Goal: Task Accomplishment & Management: Use online tool/utility

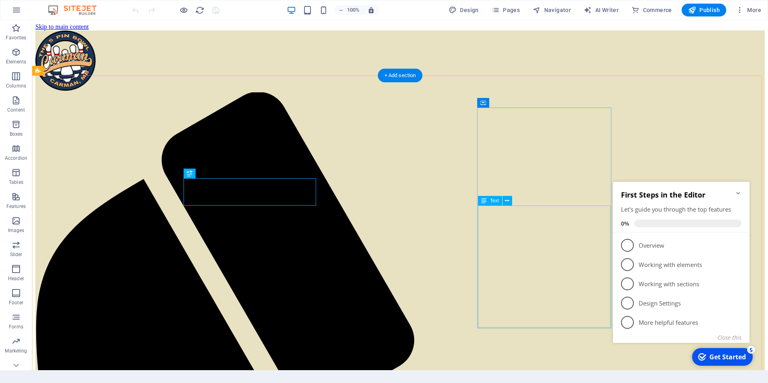
scroll to position [381, 0]
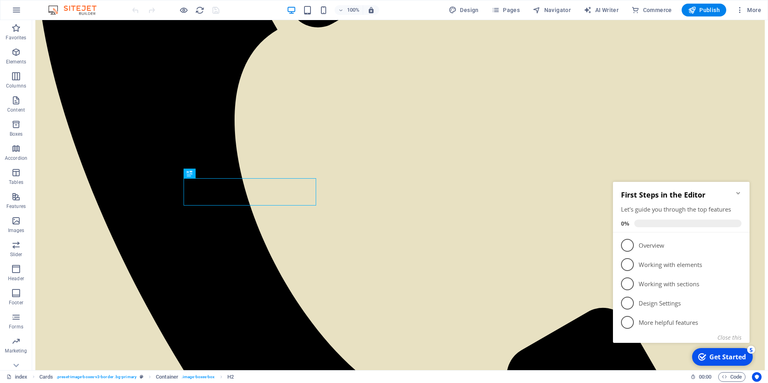
click at [740, 192] on icon "Minimize checklist" at bounding box center [738, 193] width 6 height 6
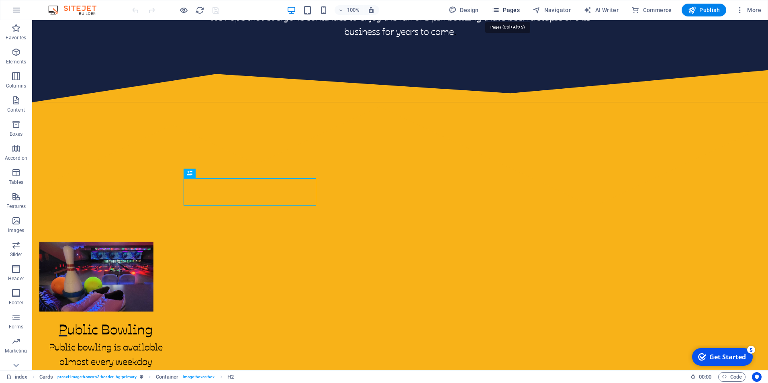
click at [504, 10] on span "Pages" at bounding box center [506, 10] width 28 height 8
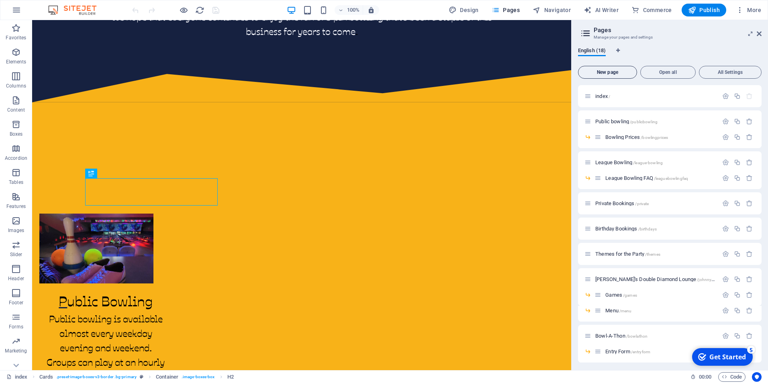
click at [600, 71] on span "New page" at bounding box center [608, 72] width 52 height 5
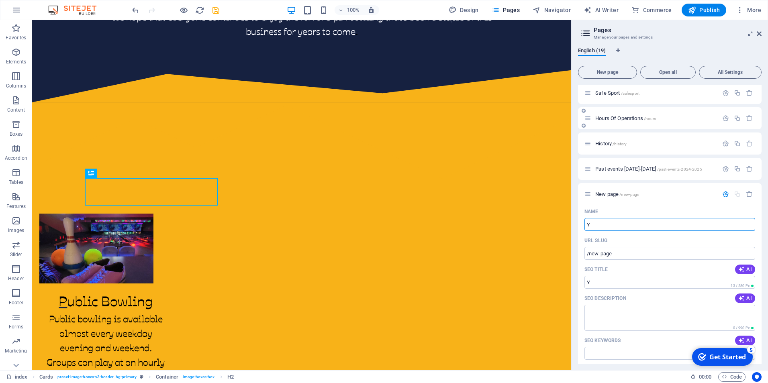
type input "Yo"
type input "/y"
type input "Youth Bowl C"
type input "/youth-bowl"
type input "Youth Bowl [GEOGRAPHIC_DATA]"
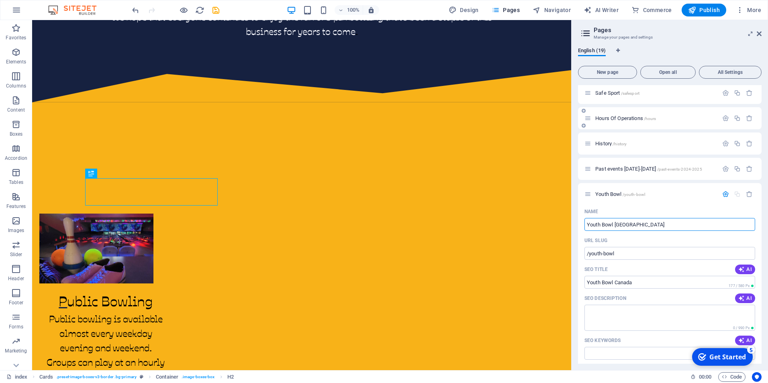
type input "/youth-bowl-[GEOGRAPHIC_DATA]"
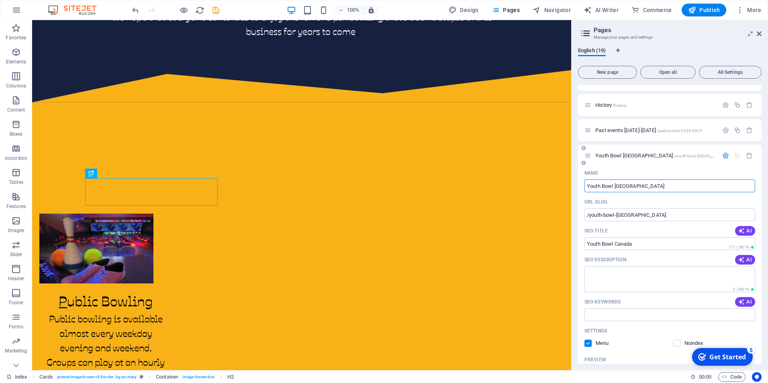
scroll to position [350, 0]
type input "Youth Bowl [GEOGRAPHIC_DATA]"
click at [597, 277] on textarea "SEO Description" at bounding box center [670, 278] width 171 height 26
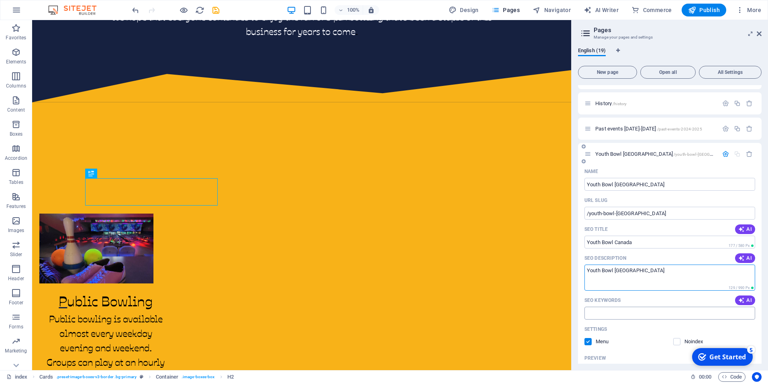
type textarea "Youth Bowl [GEOGRAPHIC_DATA]"
click at [596, 314] on input "SEO Keywords" at bounding box center [670, 313] width 171 height 13
type input "ybc, youth bowl [GEOGRAPHIC_DATA], ybc [GEOGRAPHIC_DATA],"
click at [634, 152] on span "Youth Bowl Canada /youth-bowl-[GEOGRAPHIC_DATA]" at bounding box center [667, 154] width 143 height 6
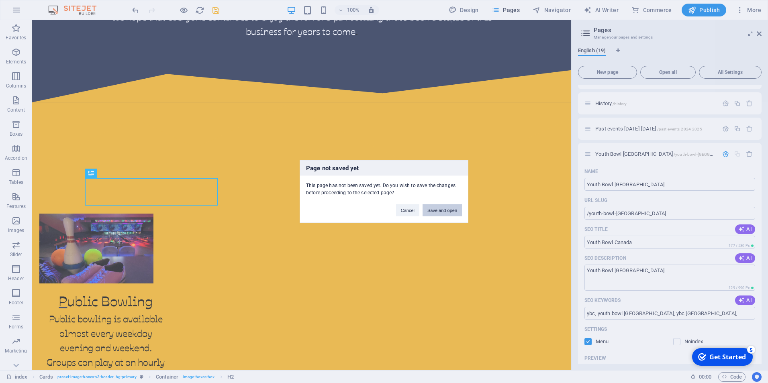
click at [444, 214] on button "Save and open" at bounding box center [442, 211] width 39 height 12
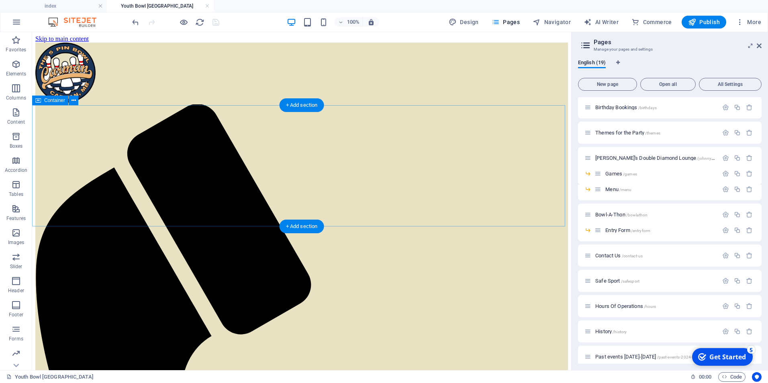
scroll to position [0, 0]
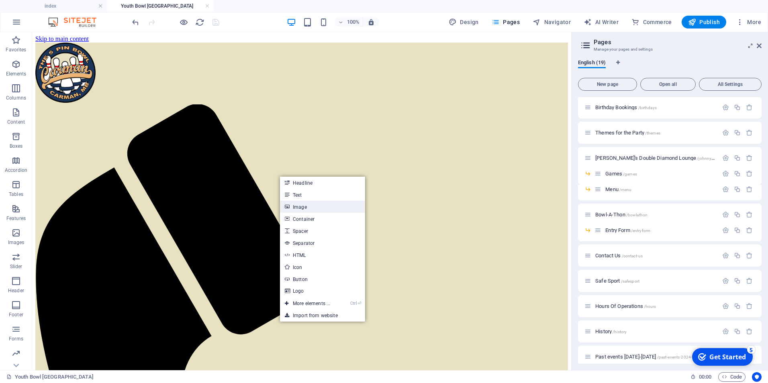
click at [299, 207] on link "Image" at bounding box center [322, 207] width 85 height 12
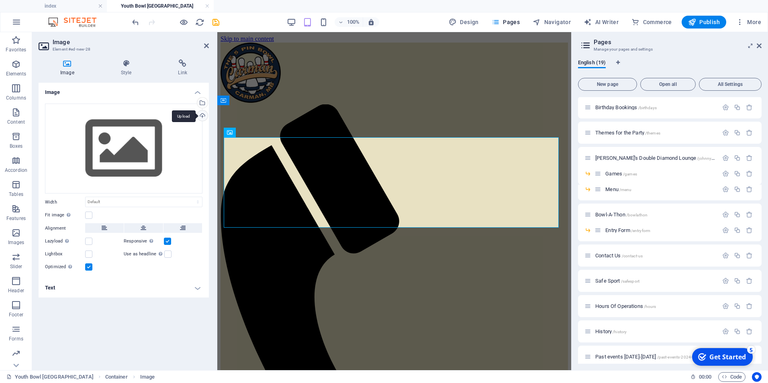
click at [201, 115] on div "Upload" at bounding box center [202, 117] width 12 height 12
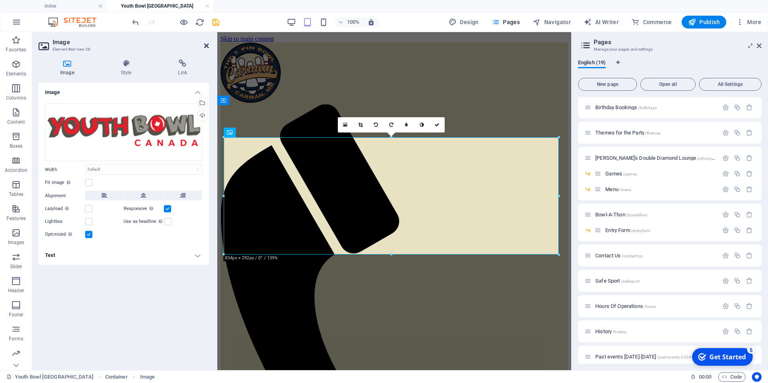
click at [206, 45] on icon at bounding box center [206, 46] width 5 height 6
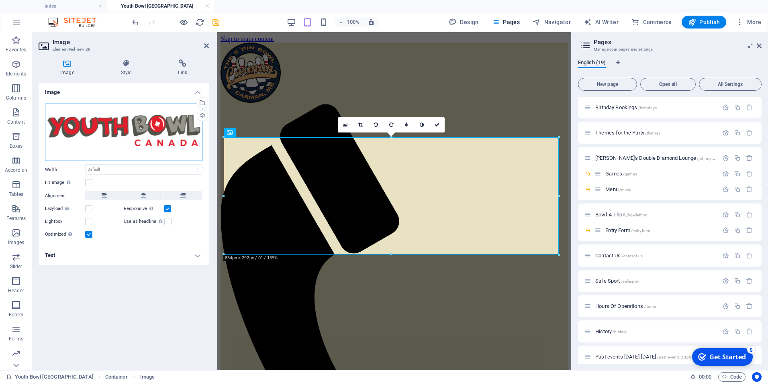
click at [116, 133] on div "Drag files here, click to choose files or select files from Files or our free s…" at bounding box center [124, 133] width 158 height 58
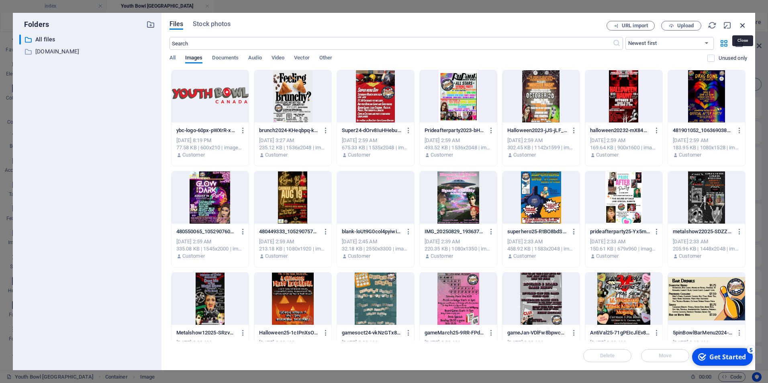
click at [745, 28] on icon "button" at bounding box center [743, 25] width 9 height 9
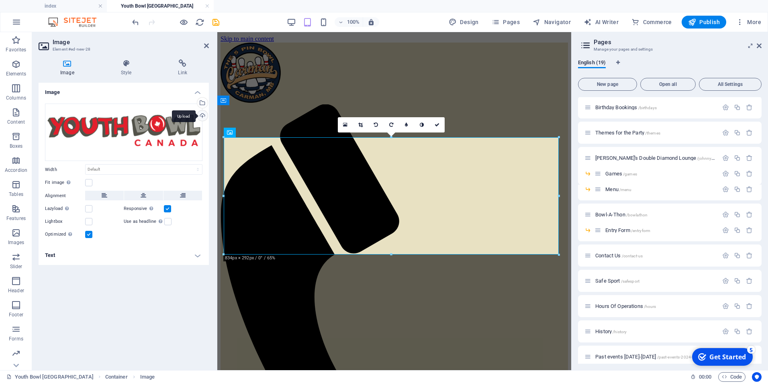
click at [205, 115] on div "Upload" at bounding box center [202, 117] width 12 height 12
click at [204, 117] on div "Upload" at bounding box center [202, 117] width 12 height 12
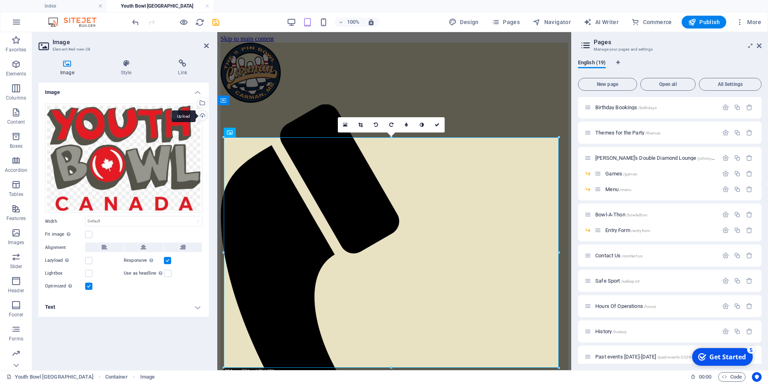
click at [200, 116] on div "Upload" at bounding box center [202, 117] width 12 height 12
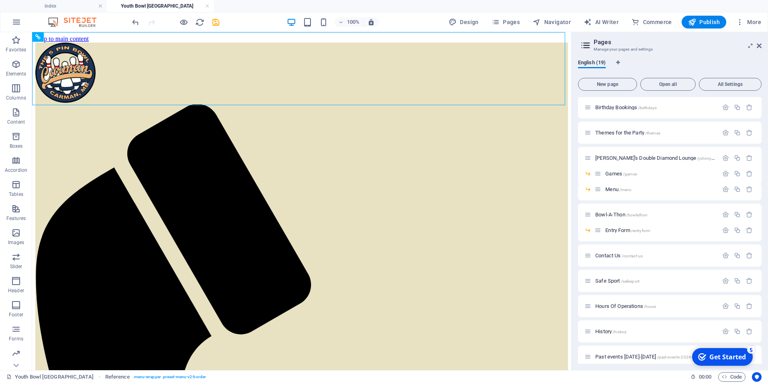
click at [760, 42] on h2 "Pages" at bounding box center [678, 42] width 168 height 7
click at [761, 45] on icon at bounding box center [759, 46] width 5 height 6
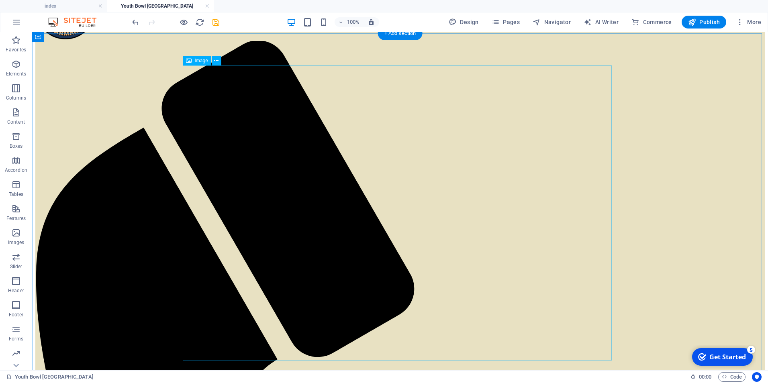
scroll to position [38, 0]
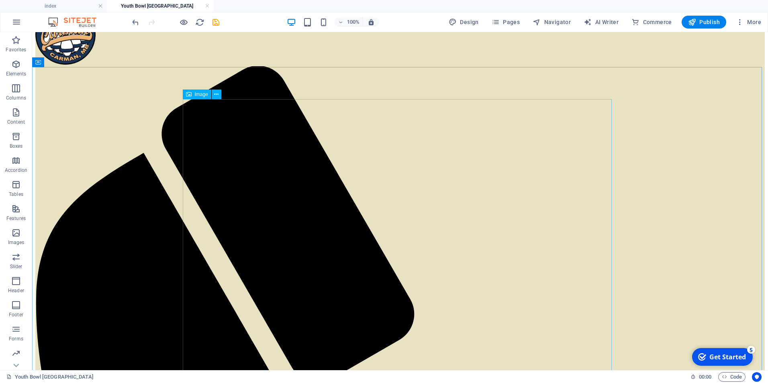
click at [202, 93] on span "Image" at bounding box center [201, 94] width 13 height 5
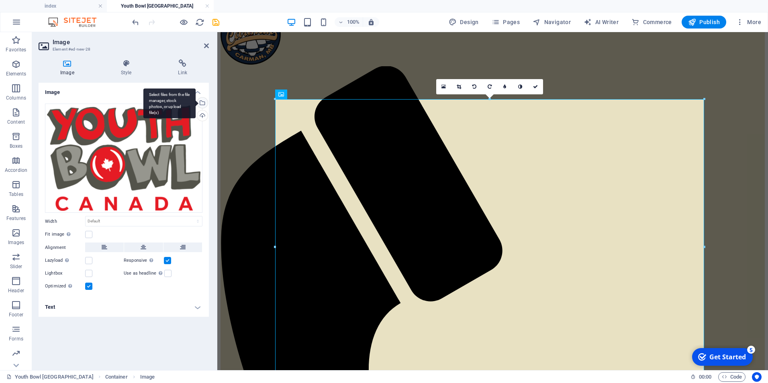
click at [204, 105] on div "Select files from the file manager, stock photos, or upload file(s)" at bounding box center [202, 104] width 12 height 12
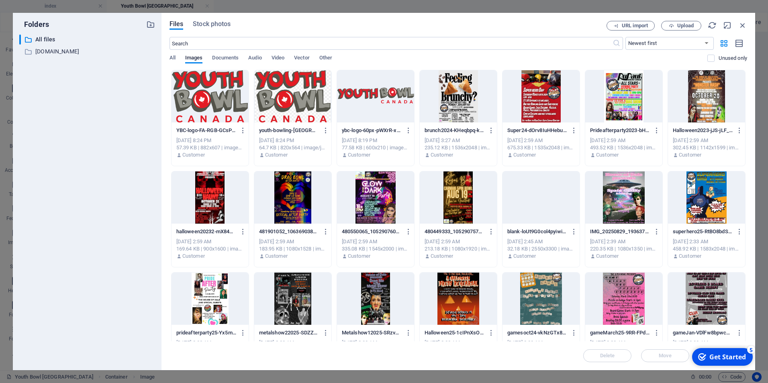
click at [387, 98] on div at bounding box center [375, 96] width 77 height 52
click at [387, 98] on div "1" at bounding box center [375, 96] width 77 height 52
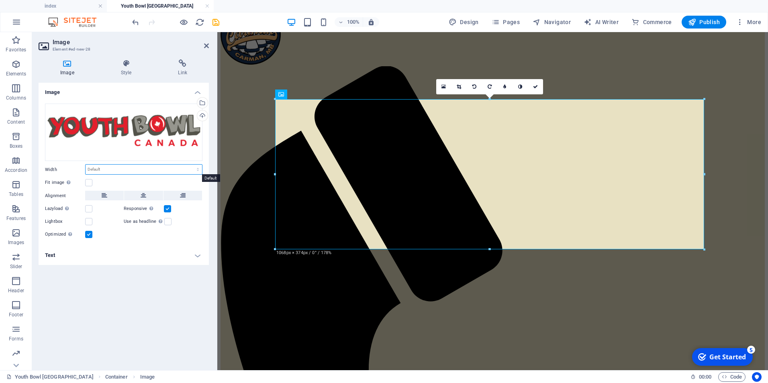
click at [111, 169] on select "Default auto px rem % em vh vw" at bounding box center [144, 170] width 117 height 10
select select "px"
click at [191, 165] on select "Default auto px rem % em vh vw" at bounding box center [144, 170] width 117 height 10
type input "534"
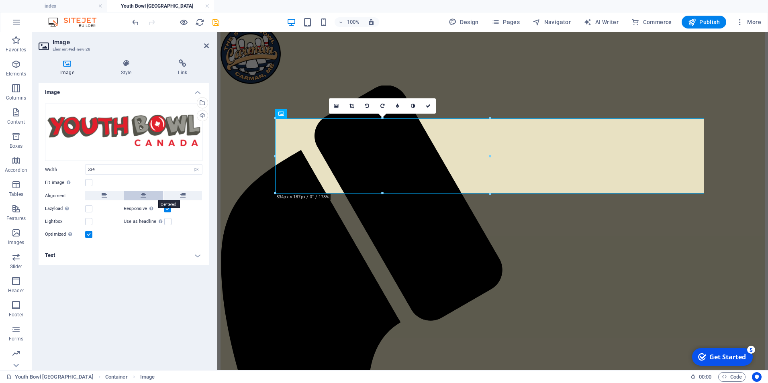
click at [145, 195] on icon at bounding box center [144, 196] width 6 height 10
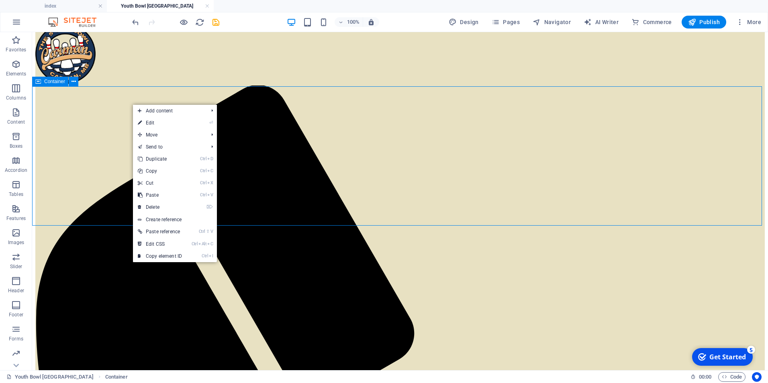
click at [55, 82] on span "Container" at bounding box center [54, 81] width 21 height 5
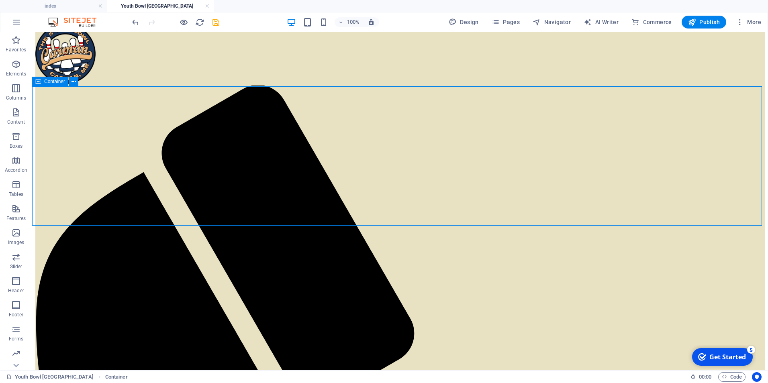
click at [55, 82] on span "Container" at bounding box center [54, 81] width 21 height 5
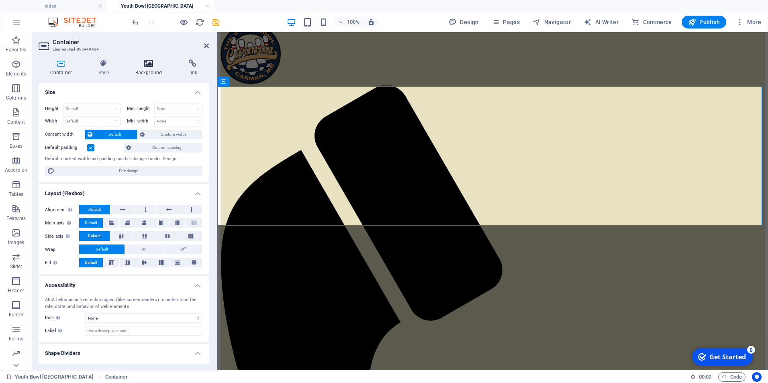
click at [148, 65] on icon at bounding box center [149, 63] width 50 height 8
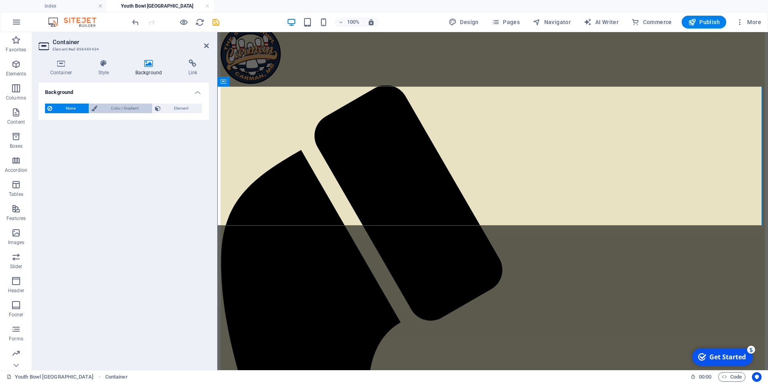
click at [105, 107] on span "Color / Gradient" at bounding box center [125, 109] width 50 height 10
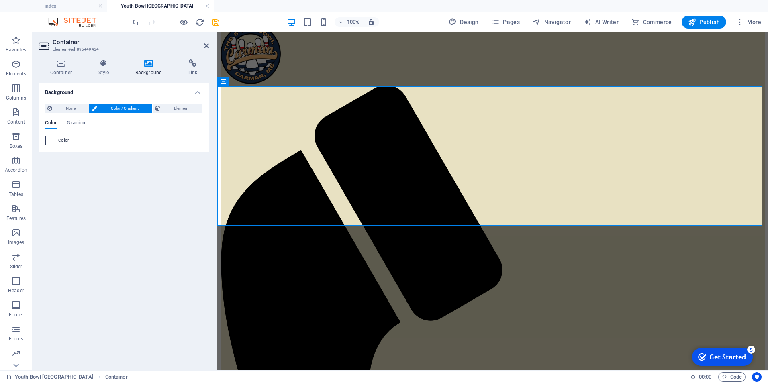
click at [47, 144] on span at bounding box center [50, 140] width 9 height 9
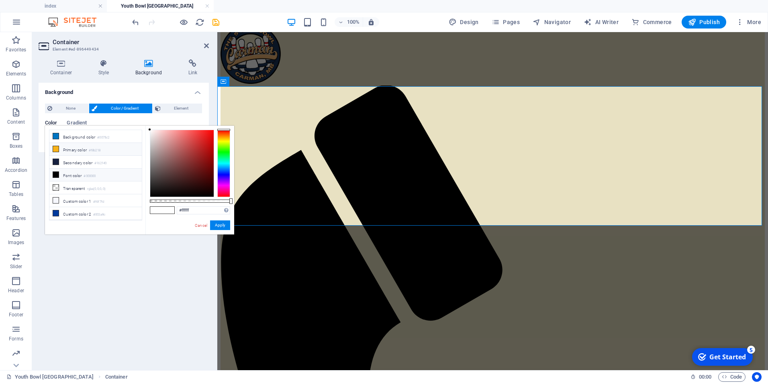
click at [55, 150] on icon at bounding box center [56, 149] width 6 height 6
type input "#f8b218"
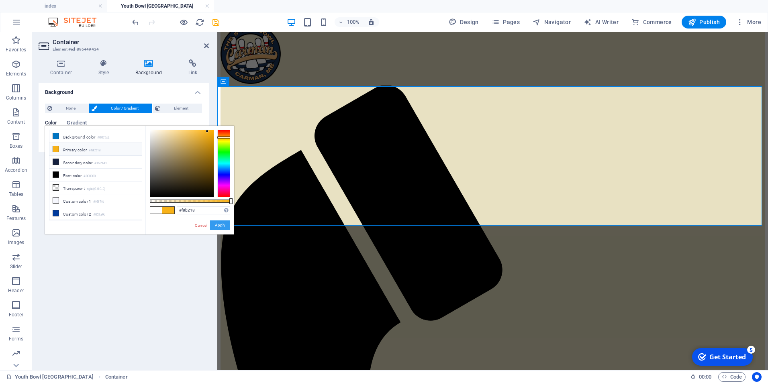
click at [220, 223] on button "Apply" at bounding box center [220, 226] width 20 height 10
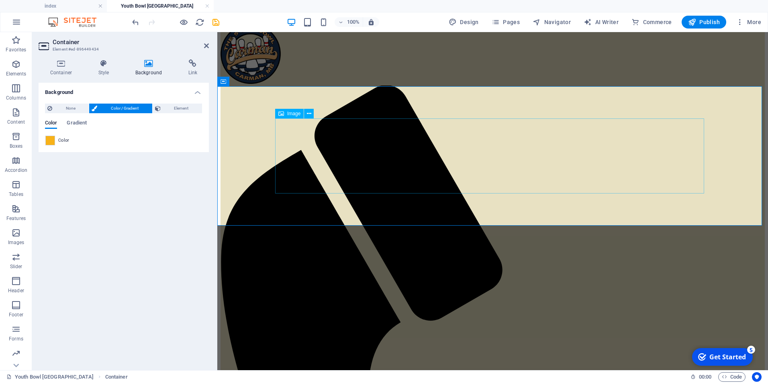
drag, startPoint x: 643, startPoint y: 210, endPoint x: 637, endPoint y: 202, distance: 10.0
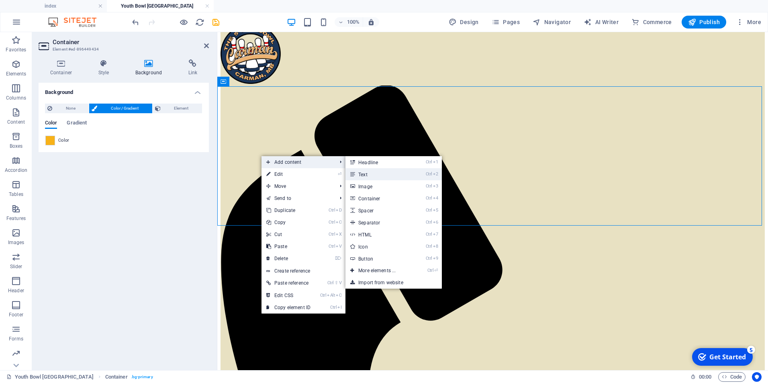
click at [363, 176] on link "Ctrl 2 Text" at bounding box center [379, 174] width 66 height 12
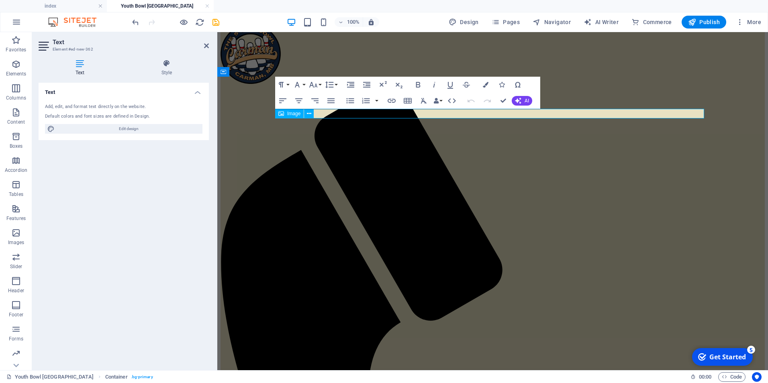
scroll to position [29, 0]
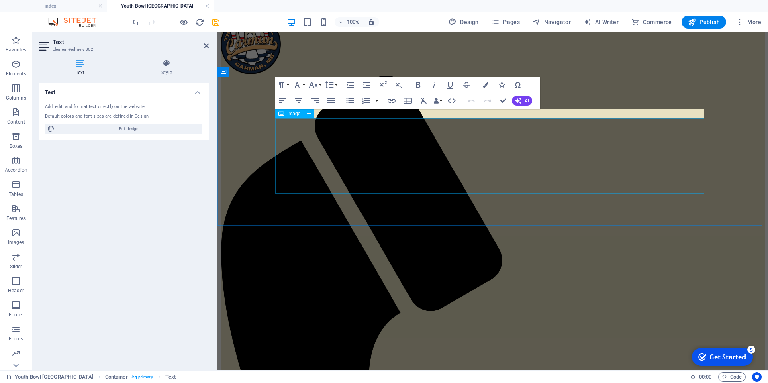
click at [318, 113] on div "Image" at bounding box center [297, 114] width 44 height 10
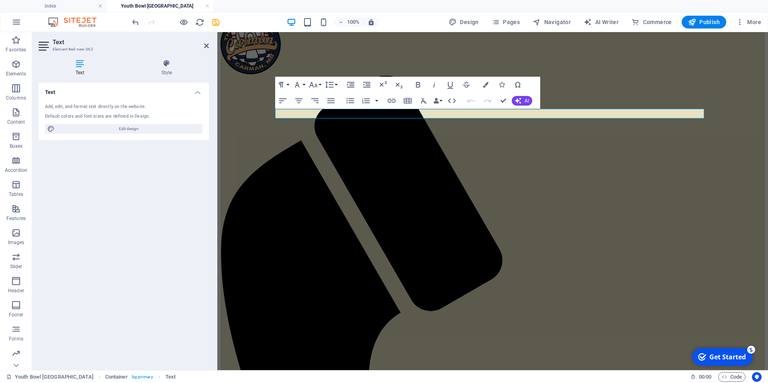
drag, startPoint x: 340, startPoint y: 108, endPoint x: 121, endPoint y: 78, distance: 221.1
click at [340, 108] on div "Paragraph Format Normal Heading 1 Heading 2 Heading 3 Heading 4 Heading 5 Headi…" at bounding box center [407, 93] width 265 height 32
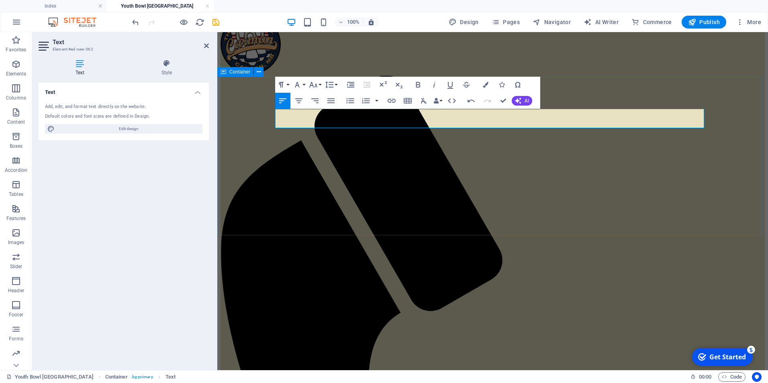
drag, startPoint x: 388, startPoint y: 124, endPoint x: 273, endPoint y: 106, distance: 116.0
click at [485, 84] on icon "button" at bounding box center [486, 85] width 6 height 6
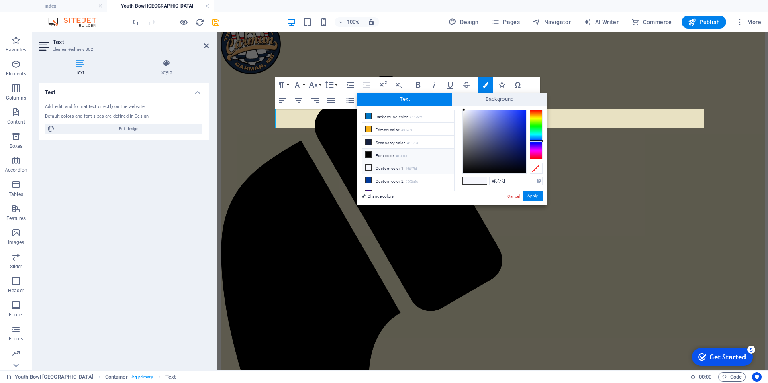
click at [368, 152] on icon at bounding box center [369, 155] width 6 height 6
type input "#000000"
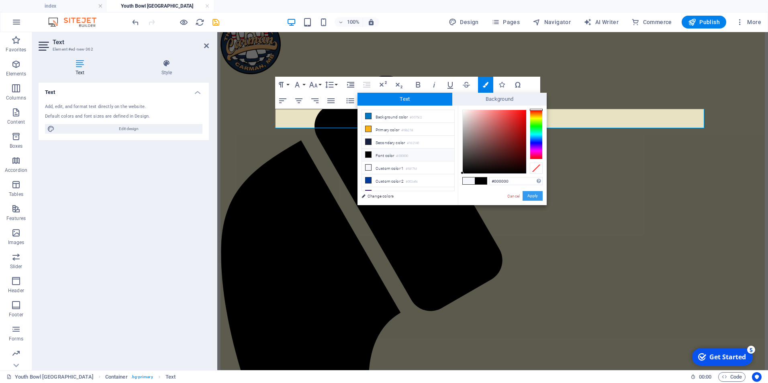
click at [538, 194] on button "Apply" at bounding box center [533, 196] width 20 height 10
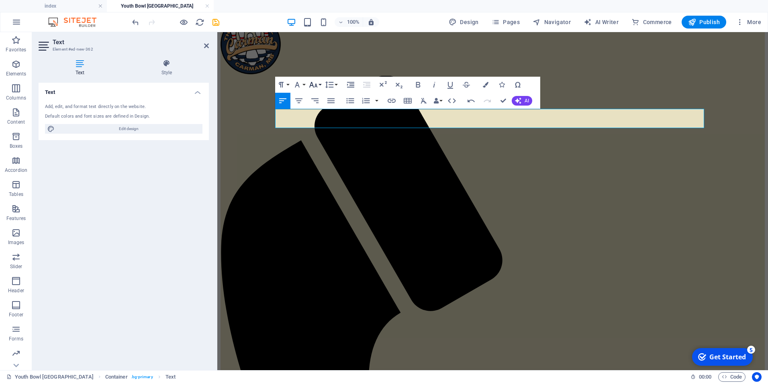
click at [313, 84] on icon "button" at bounding box center [314, 85] width 10 height 10
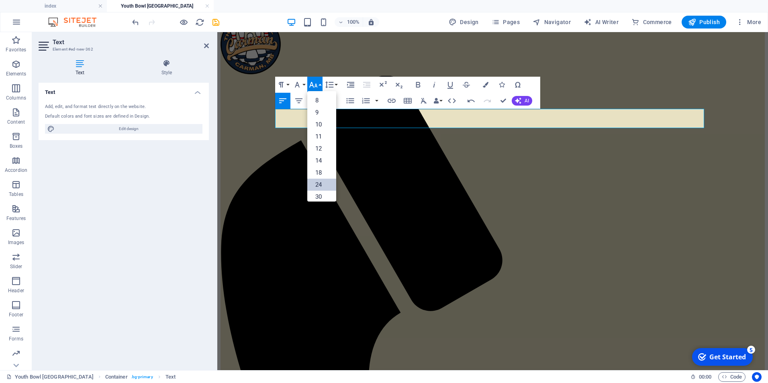
click at [327, 181] on link "24" at bounding box center [321, 185] width 29 height 12
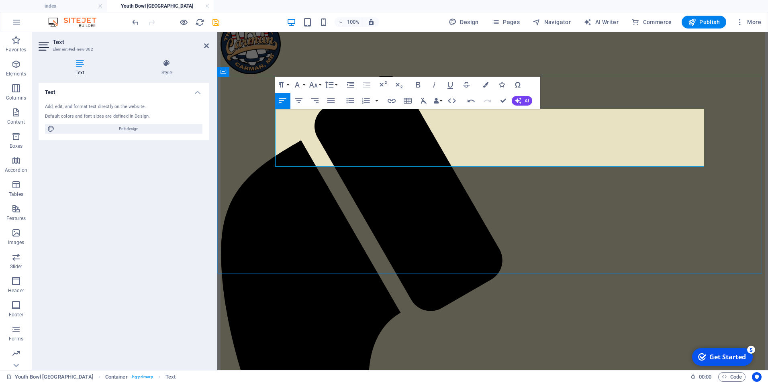
click at [530, 103] on button "AI" at bounding box center [522, 101] width 20 height 10
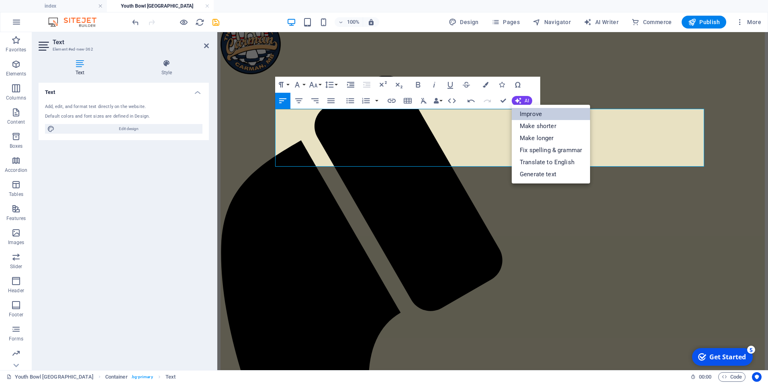
click at [529, 116] on link "Improve" at bounding box center [551, 114] width 78 height 12
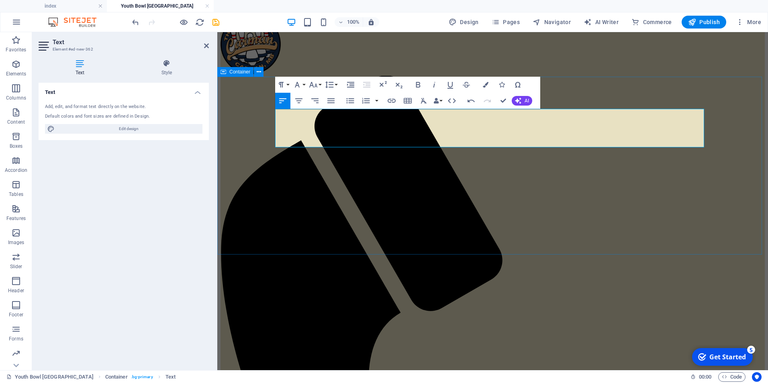
drag, startPoint x: 544, startPoint y: 141, endPoint x: 273, endPoint y: 115, distance: 272.1
click at [530, 98] on button "AI" at bounding box center [522, 101] width 20 height 10
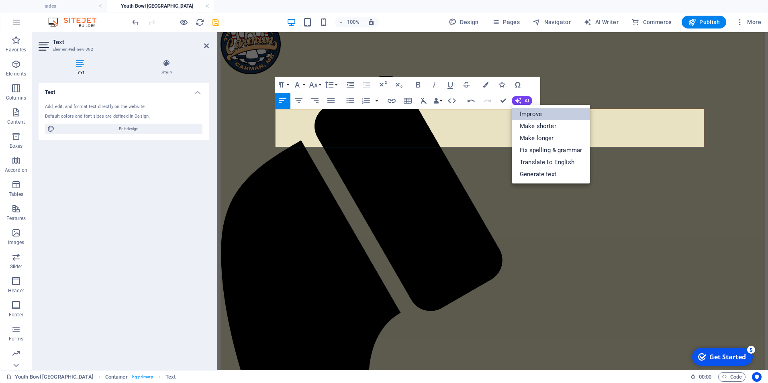
click at [540, 114] on link "Improve" at bounding box center [551, 114] width 78 height 12
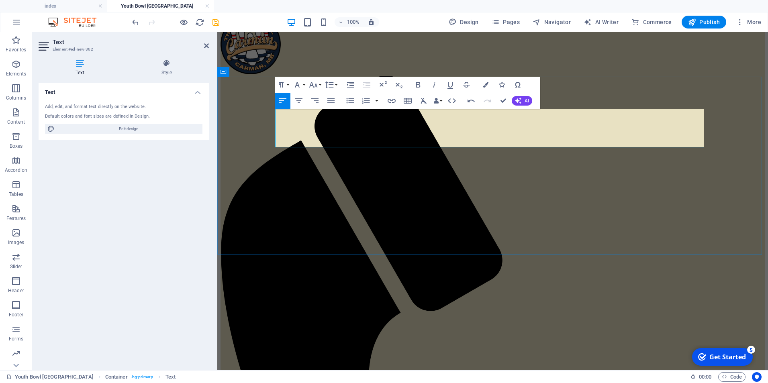
drag, startPoint x: 554, startPoint y: 137, endPoint x: 528, endPoint y: 117, distance: 33.0
drag, startPoint x: 539, startPoint y: 143, endPoint x: 265, endPoint y: 111, distance: 275.5
click at [316, 86] on icon "button" at bounding box center [313, 85] width 8 height 6
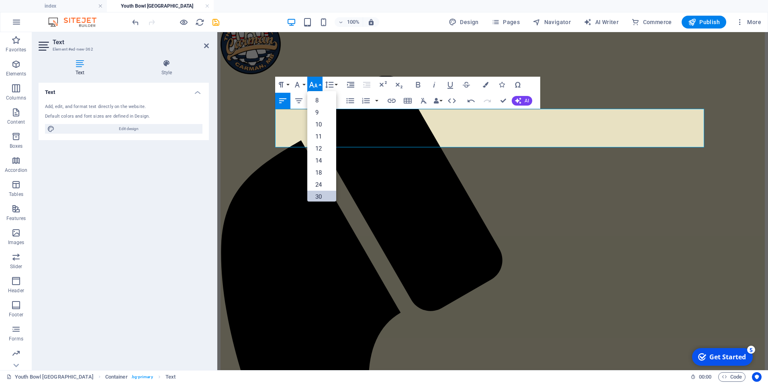
click at [325, 196] on link "30" at bounding box center [321, 197] width 29 height 12
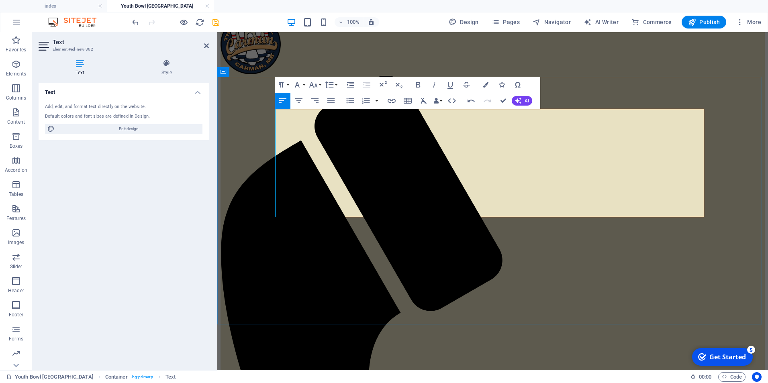
drag, startPoint x: 370, startPoint y: 212, endPoint x: 274, endPoint y: 117, distance: 135.0
click at [484, 86] on icon "button" at bounding box center [486, 85] width 6 height 6
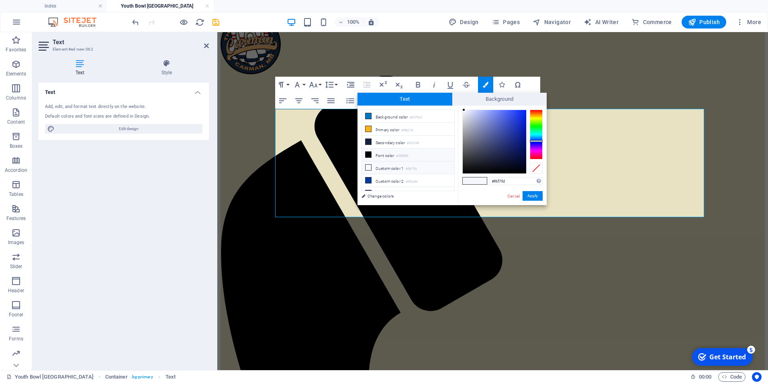
click at [372, 154] on li "Font color #000000" at bounding box center [408, 155] width 92 height 13
type input "#000000"
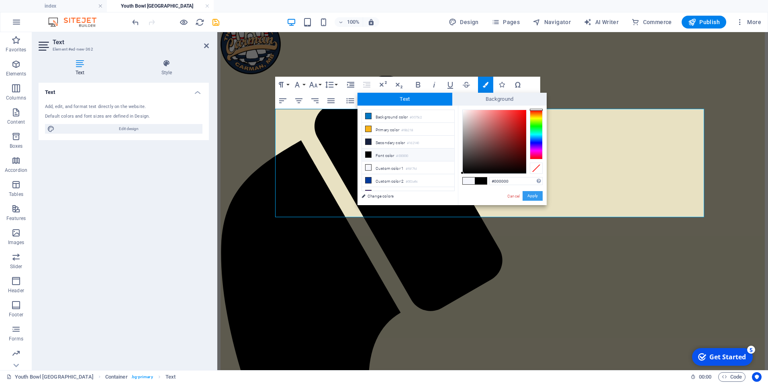
click at [534, 197] on button "Apply" at bounding box center [533, 196] width 20 height 10
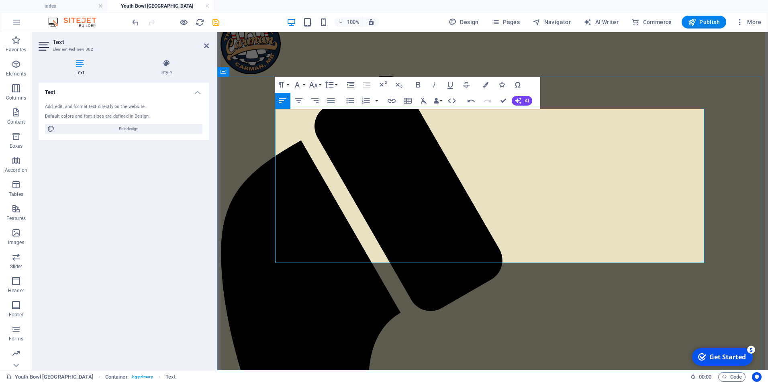
scroll to position [173, 0]
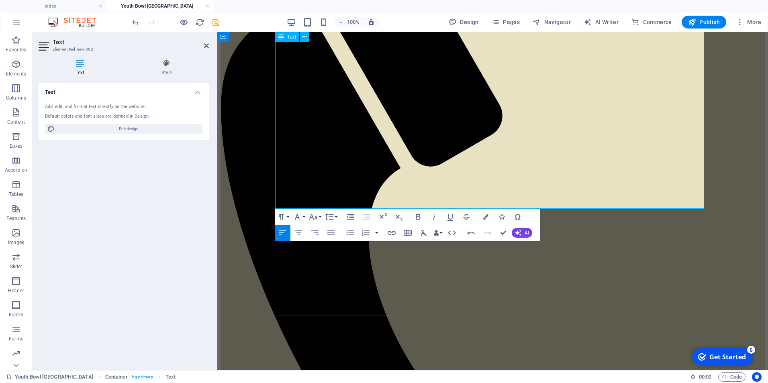
drag, startPoint x: 448, startPoint y: 165, endPoint x: 438, endPoint y: 166, distance: 10.5
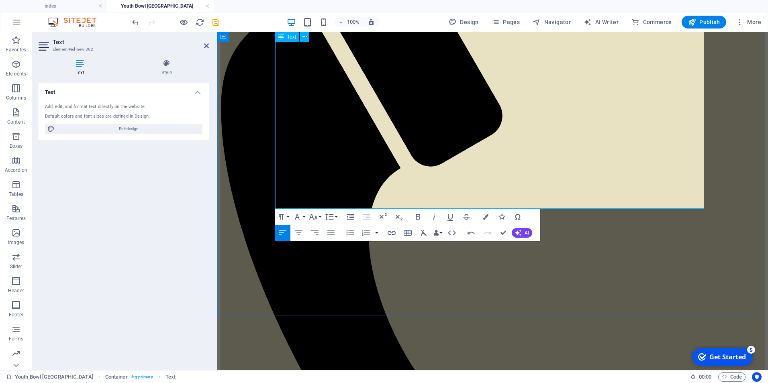
drag, startPoint x: 441, startPoint y: 167, endPoint x: 422, endPoint y: 165, distance: 19.0
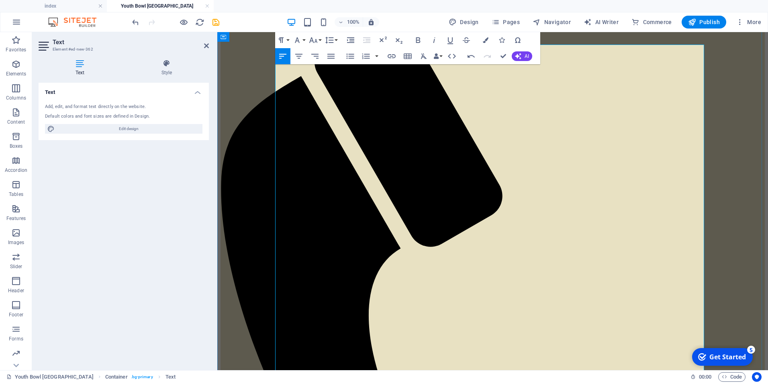
scroll to position [133, 0]
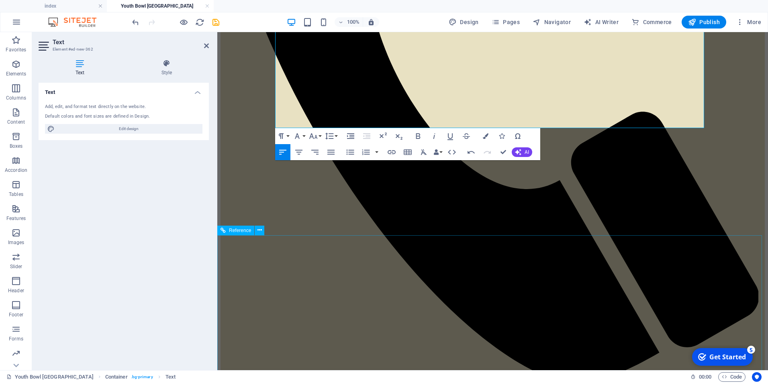
scroll to position [374, 0]
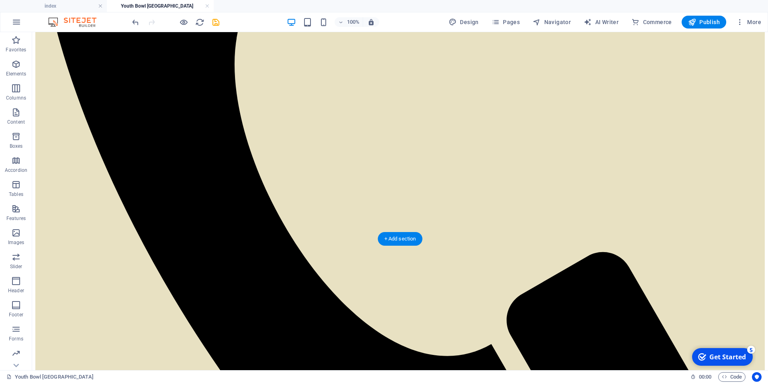
drag, startPoint x: 221, startPoint y: 235, endPoint x: 211, endPoint y: 94, distance: 140.9
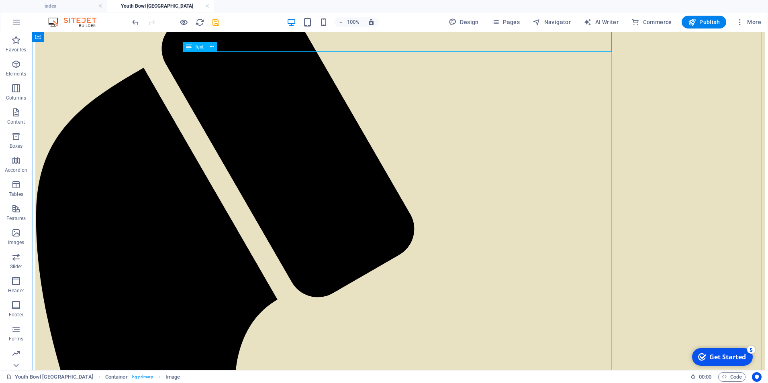
scroll to position [121, 0]
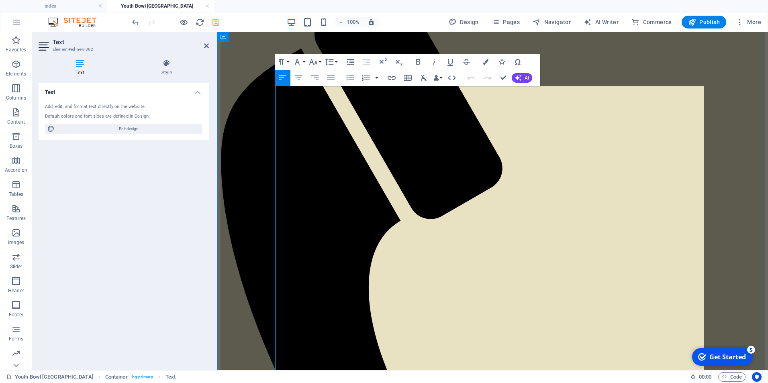
scroll to position [463, 0]
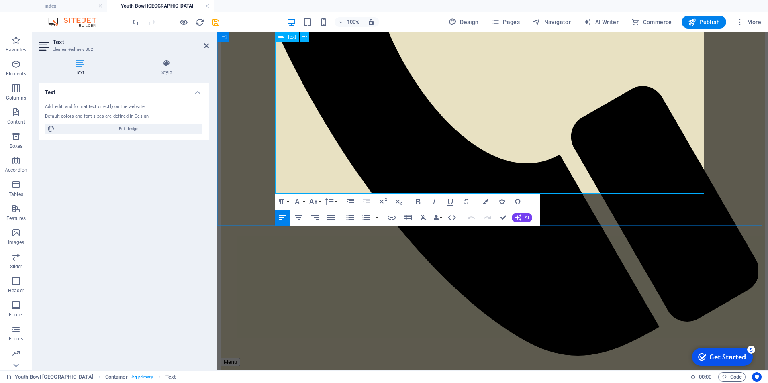
drag, startPoint x: 277, startPoint y: 103, endPoint x: 601, endPoint y: 185, distance: 334.4
click at [529, 217] on span "AI" at bounding box center [527, 217] width 4 height 5
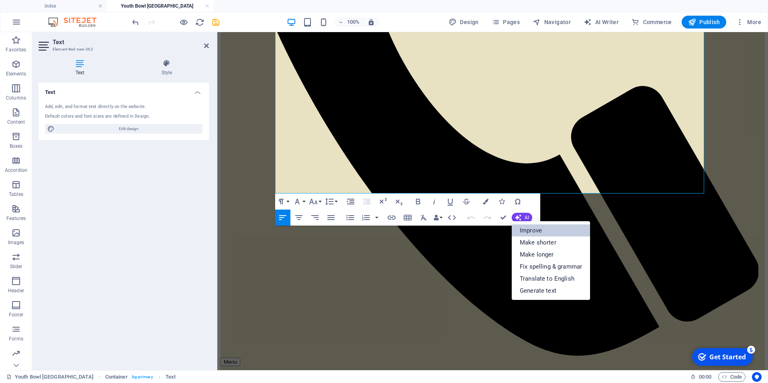
click at [533, 233] on link "Improve" at bounding box center [551, 231] width 78 height 12
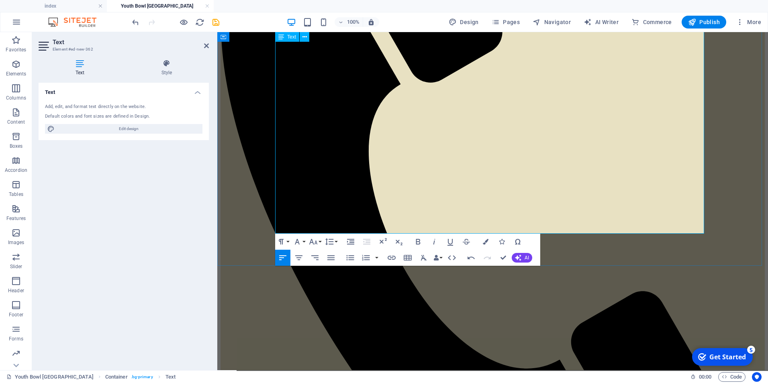
scroll to position [260, 0]
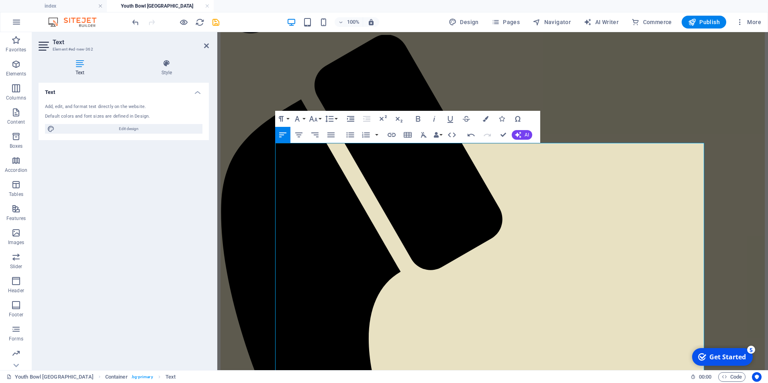
scroll to position [0, 0]
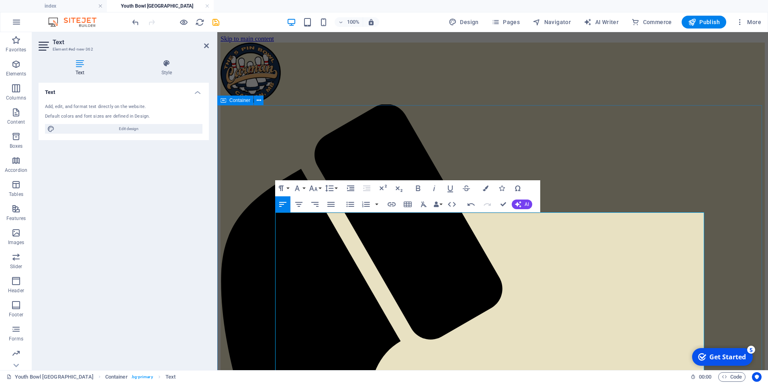
drag, startPoint x: 592, startPoint y: 188, endPoint x: 270, endPoint y: 197, distance: 321.6
click at [315, 188] on icon "button" at bounding box center [314, 189] width 10 height 10
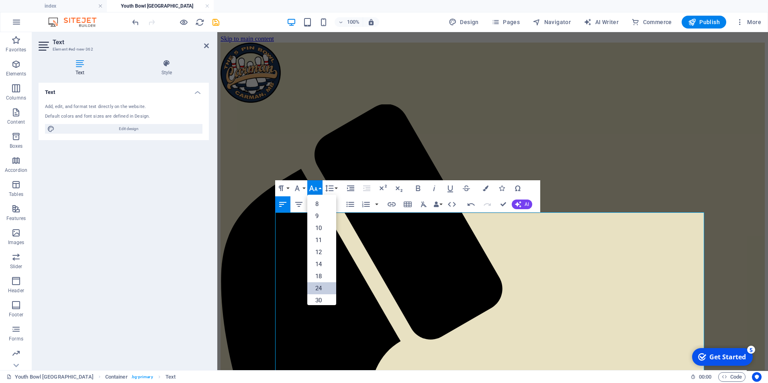
click at [323, 285] on link "24" at bounding box center [321, 288] width 29 height 12
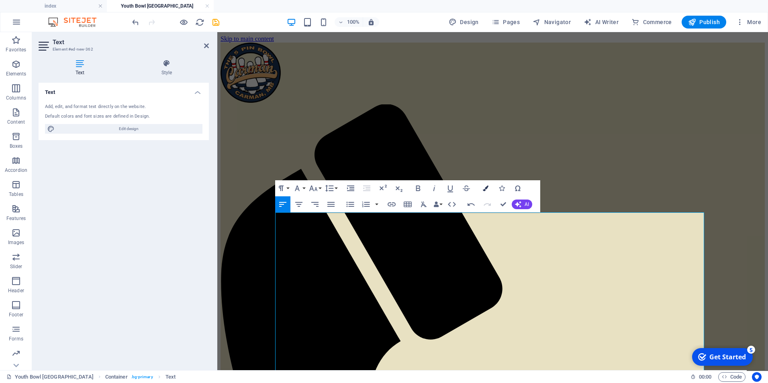
click at [485, 188] on icon "button" at bounding box center [486, 189] width 6 height 6
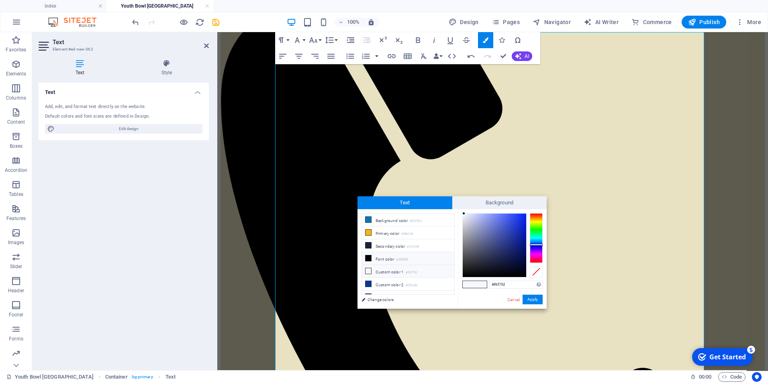
click at [390, 257] on li "Font color #000000" at bounding box center [408, 258] width 92 height 13
type input "#000000"
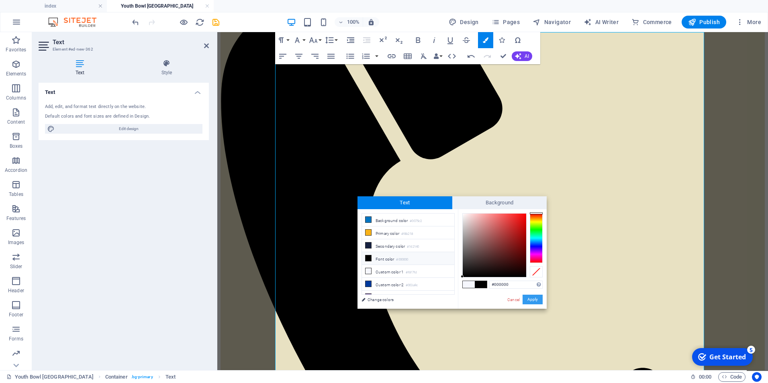
drag, startPoint x: 530, startPoint y: 299, endPoint x: 312, endPoint y: 266, distance: 220.7
click at [530, 299] on button "Apply" at bounding box center [533, 300] width 20 height 10
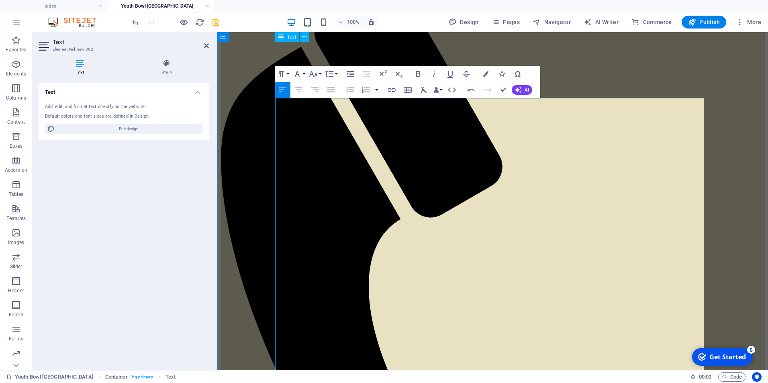
scroll to position [100, 0]
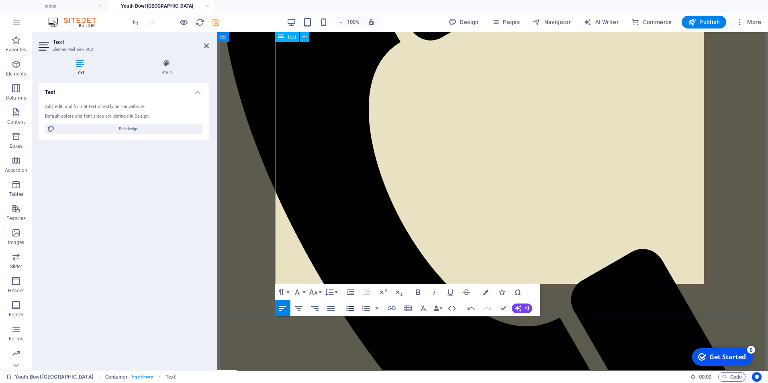
scroll to position [301, 0]
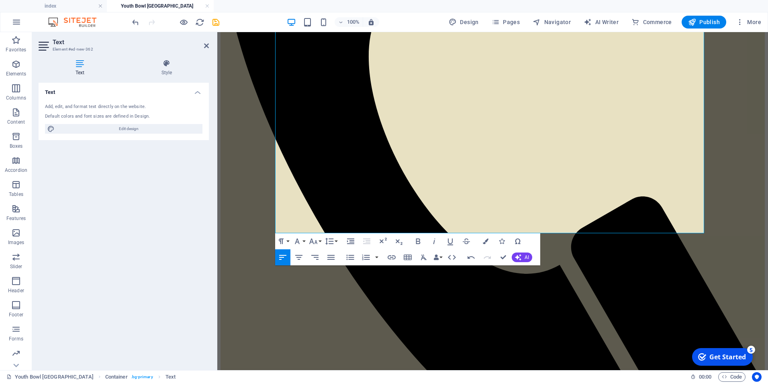
scroll to position [381, 0]
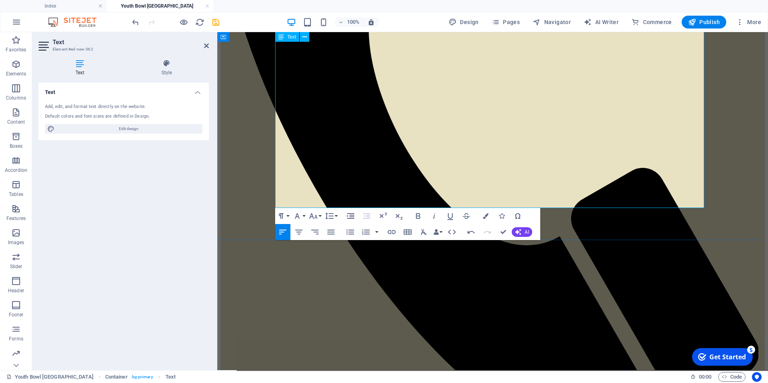
drag, startPoint x: 446, startPoint y: 188, endPoint x: 300, endPoint y: 189, distance: 146.3
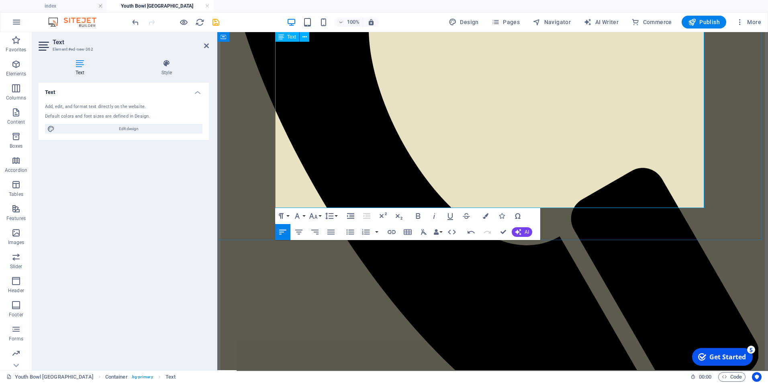
drag, startPoint x: 520, startPoint y: 196, endPoint x: 485, endPoint y: 205, distance: 35.5
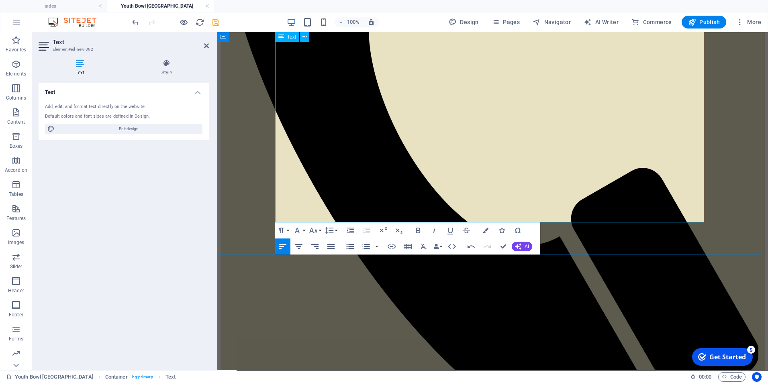
drag, startPoint x: 553, startPoint y: 216, endPoint x: 324, endPoint y: 211, distance: 229.5
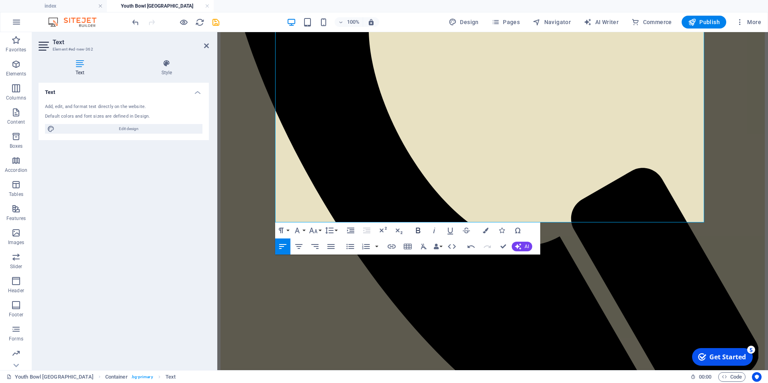
click at [418, 228] on icon "button" at bounding box center [418, 231] width 4 height 6
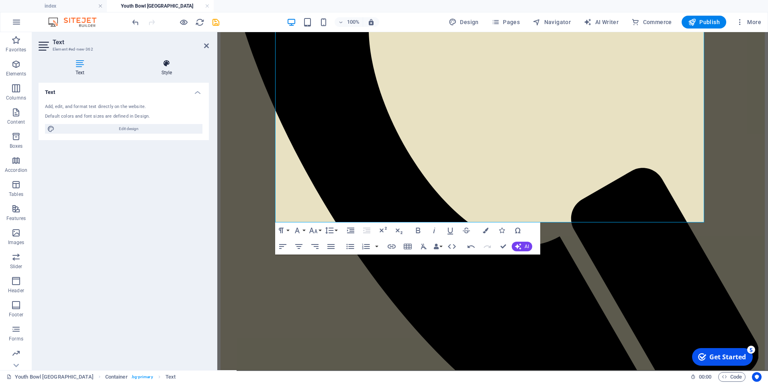
click at [164, 66] on icon at bounding box center [167, 63] width 84 height 8
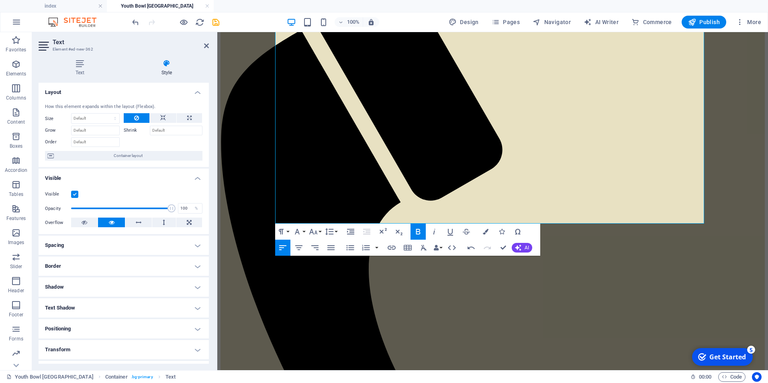
scroll to position [0, 0]
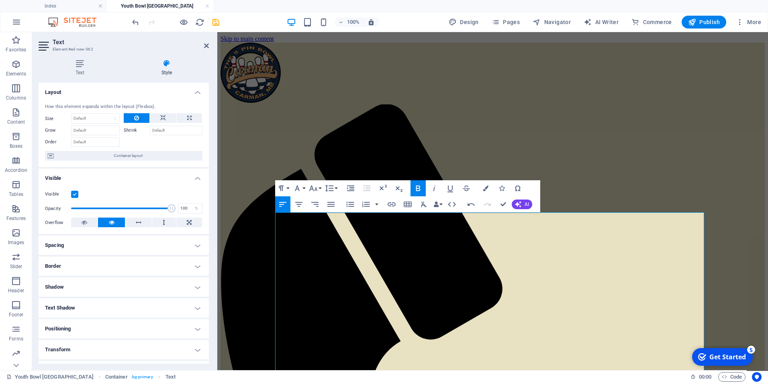
drag, startPoint x: 592, startPoint y: 160, endPoint x: 493, endPoint y: 64, distance: 137.3
click at [422, 186] on icon "button" at bounding box center [418, 189] width 10 height 10
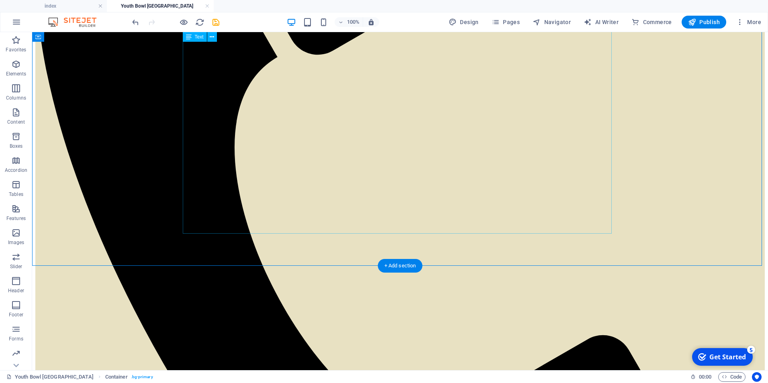
scroll to position [364, 0]
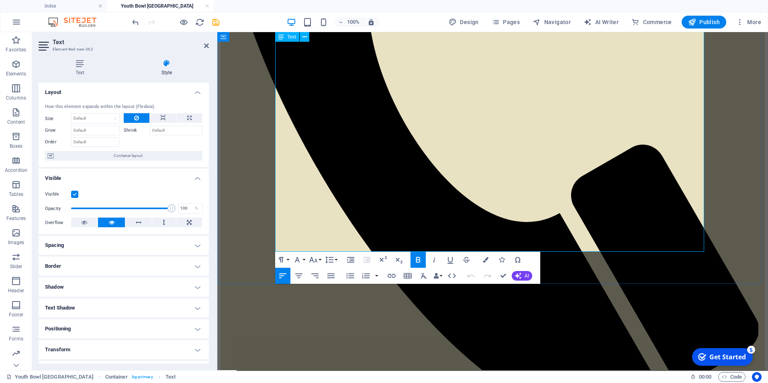
scroll to position [405, 0]
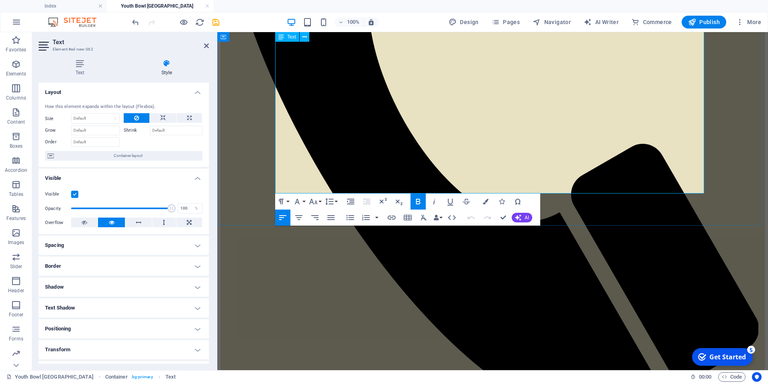
drag, startPoint x: 276, startPoint y: 189, endPoint x: 559, endPoint y: 188, distance: 282.1
click at [313, 201] on icon "button" at bounding box center [313, 202] width 8 height 6
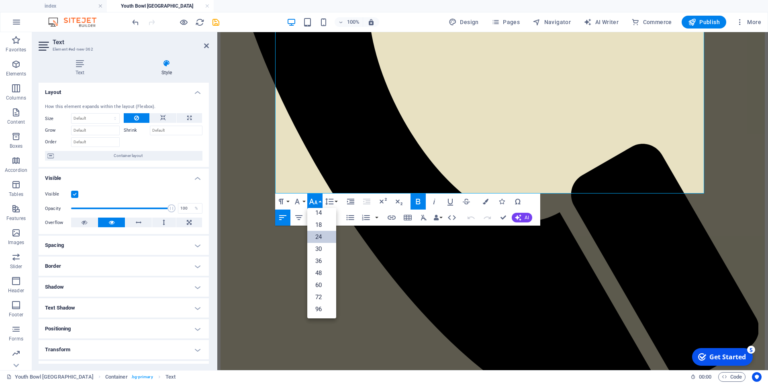
scroll to position [65, 0]
click at [323, 246] on link "30" at bounding box center [321, 249] width 29 height 12
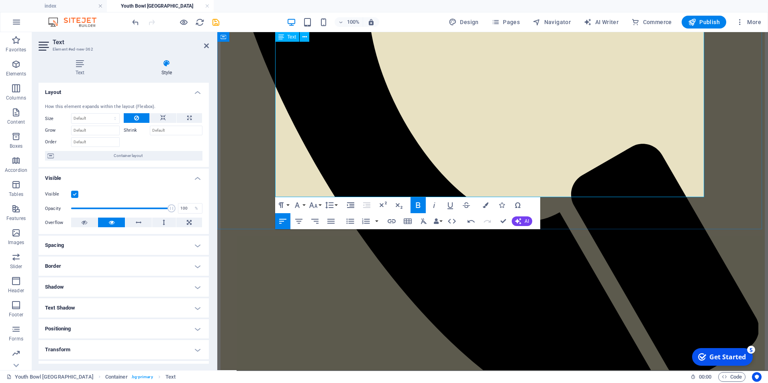
drag, startPoint x: 388, startPoint y: 188, endPoint x: 379, endPoint y: 191, distance: 9.3
drag, startPoint x: 391, startPoint y: 188, endPoint x: 380, endPoint y: 188, distance: 11.3
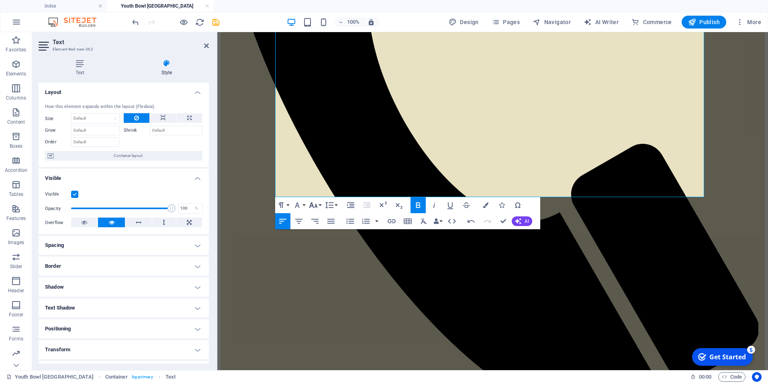
click at [319, 206] on button "Font Size" at bounding box center [314, 205] width 15 height 16
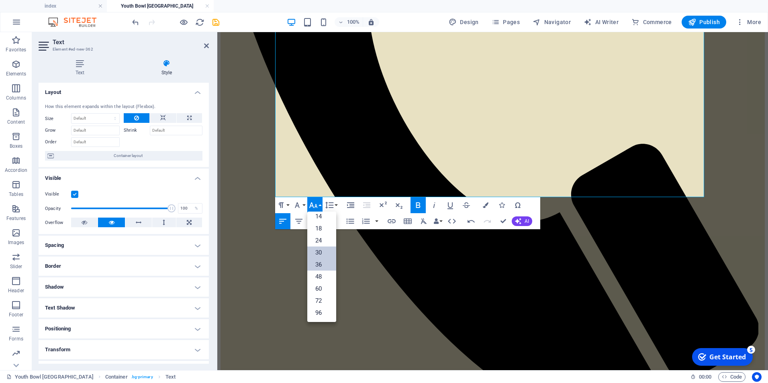
click at [323, 260] on link "36" at bounding box center [321, 265] width 29 height 12
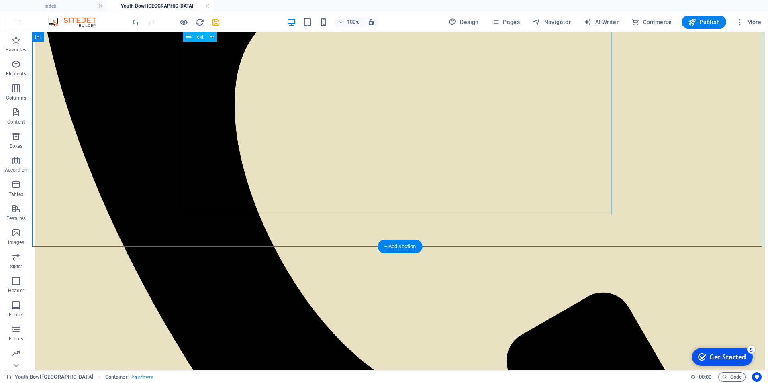
scroll to position [412, 0]
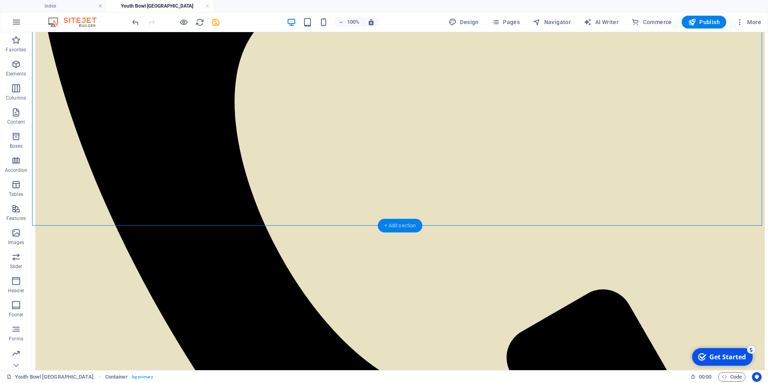
click at [393, 227] on div "+ Add section" at bounding box center [400, 226] width 45 height 14
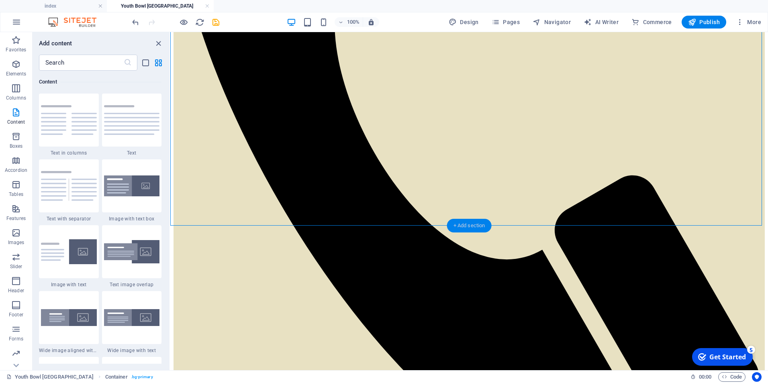
click at [471, 223] on div "+ Add section" at bounding box center [469, 226] width 45 height 14
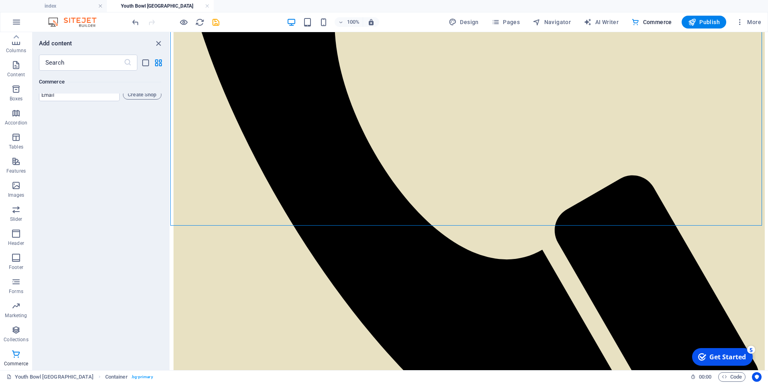
scroll to position [7837, 0]
click at [14, 281] on icon "button" at bounding box center [16, 282] width 10 height 10
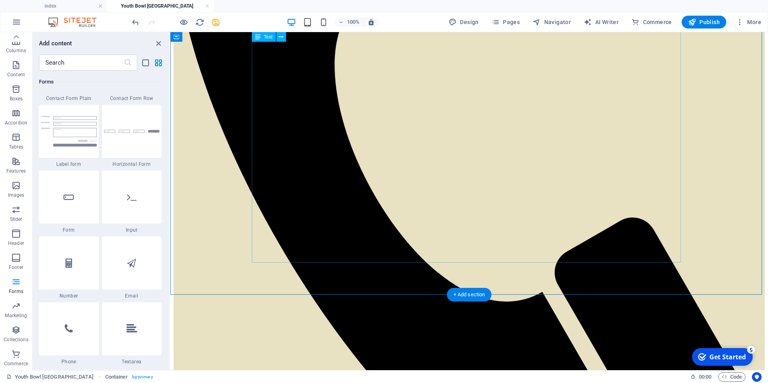
scroll to position [372, 0]
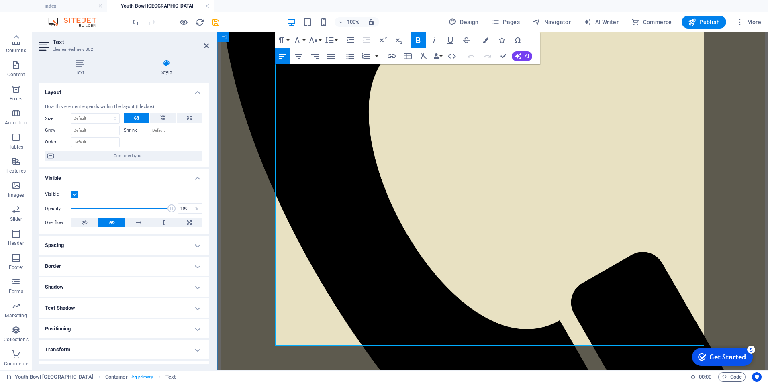
scroll to position [300, 0]
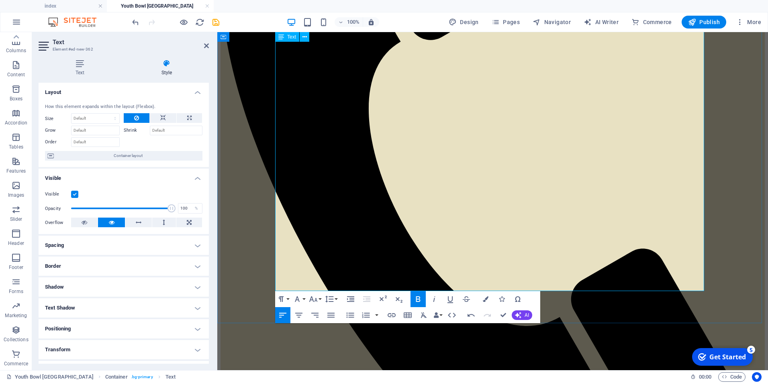
drag, startPoint x: 665, startPoint y: 254, endPoint x: 277, endPoint y: 225, distance: 388.9
click at [526, 315] on span "AI" at bounding box center [527, 315] width 4 height 5
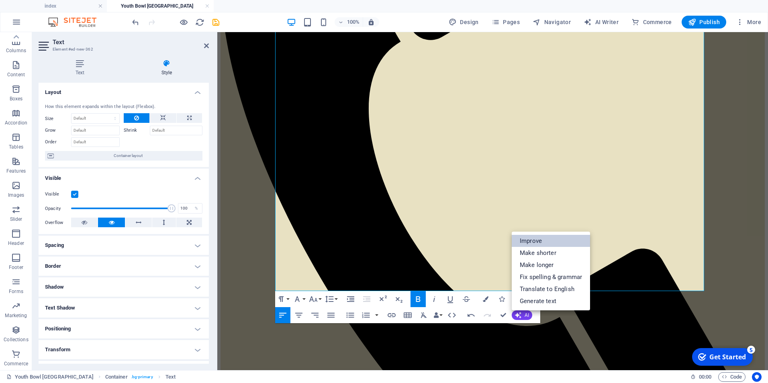
click at [538, 243] on link "Improve" at bounding box center [551, 241] width 78 height 12
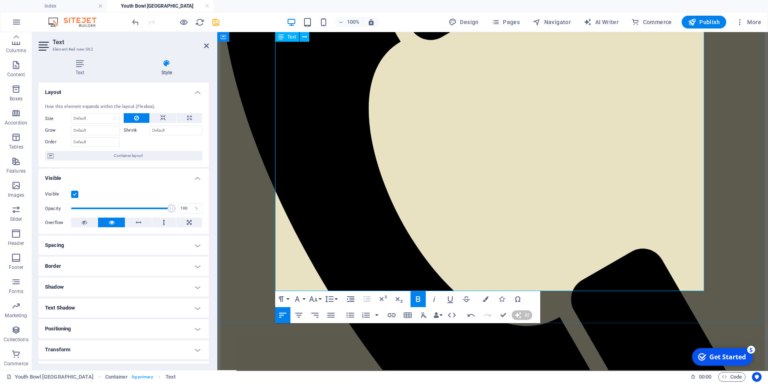
scroll to position [270, 0]
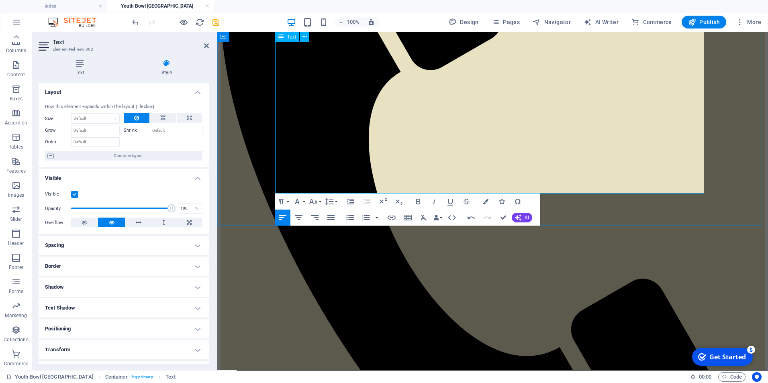
drag, startPoint x: 672, startPoint y: 171, endPoint x: 654, endPoint y: 172, distance: 17.7
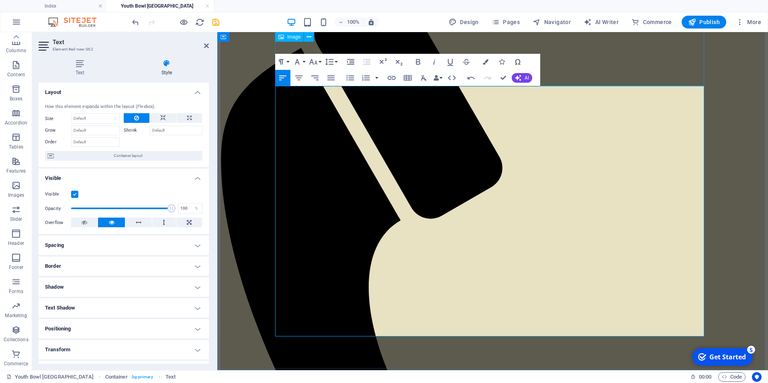
scroll to position [100, 0]
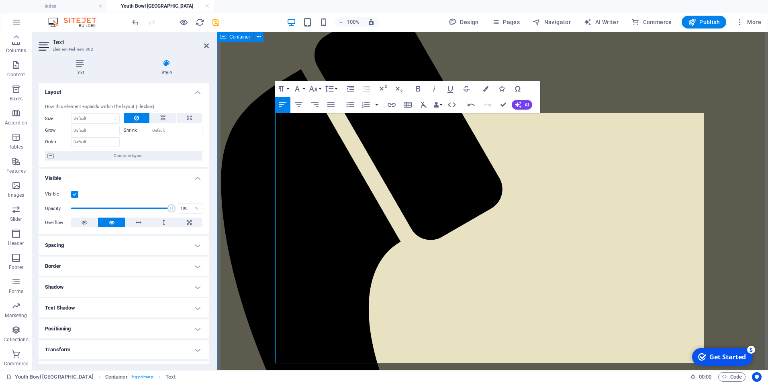
drag, startPoint x: 462, startPoint y: 188, endPoint x: 272, endPoint y: 120, distance: 202.4
click at [311, 90] on icon "button" at bounding box center [314, 89] width 10 height 10
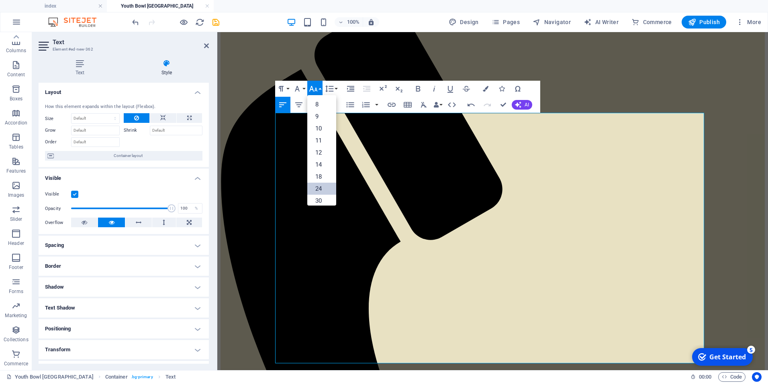
click at [328, 187] on link "24" at bounding box center [321, 189] width 29 height 12
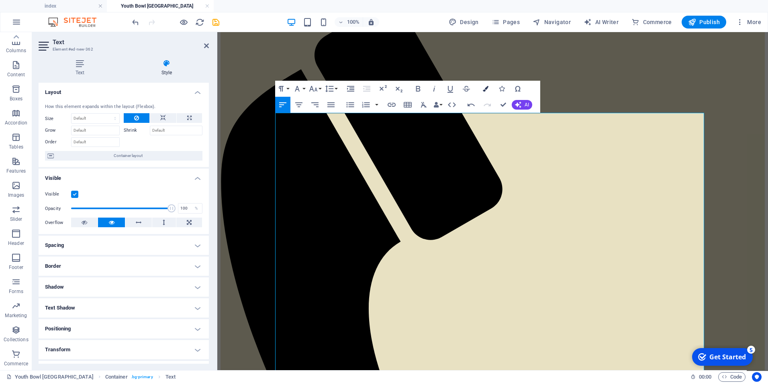
click at [481, 86] on button "Colors" at bounding box center [485, 89] width 15 height 16
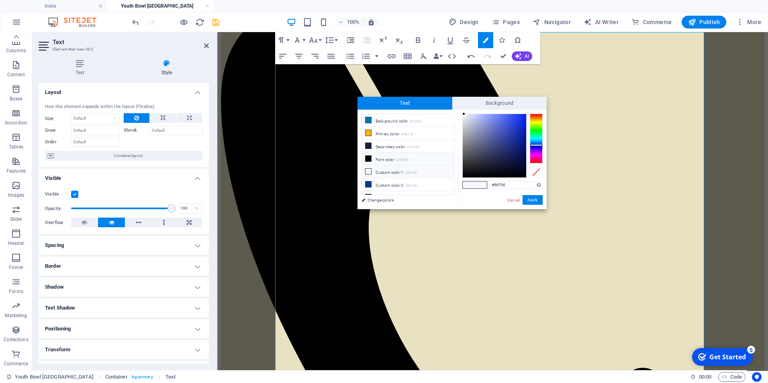
click at [378, 161] on li "Font color #000000" at bounding box center [408, 159] width 92 height 13
type input "#000000"
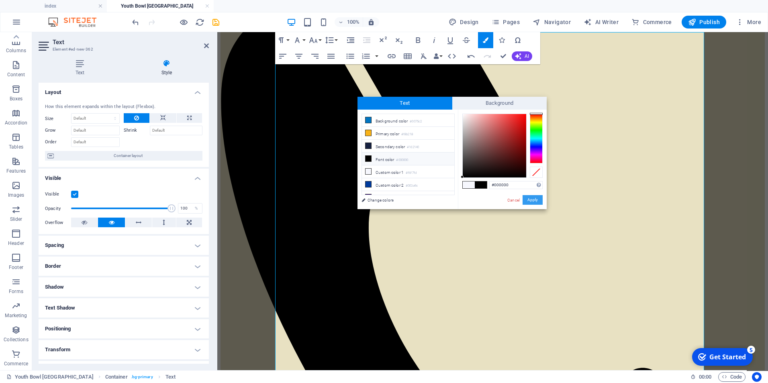
click at [532, 201] on button "Apply" at bounding box center [533, 200] width 20 height 10
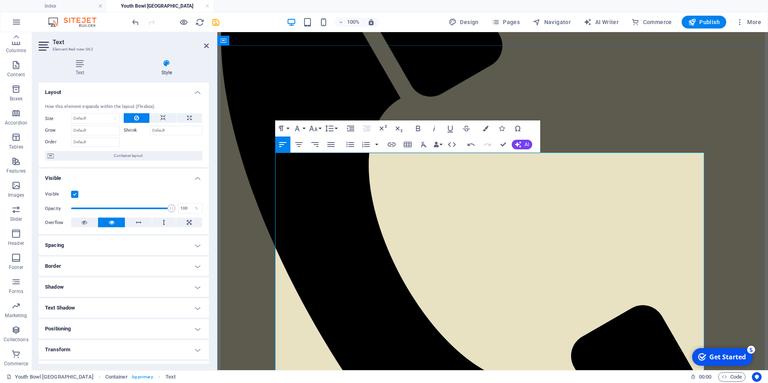
scroll to position [409, 0]
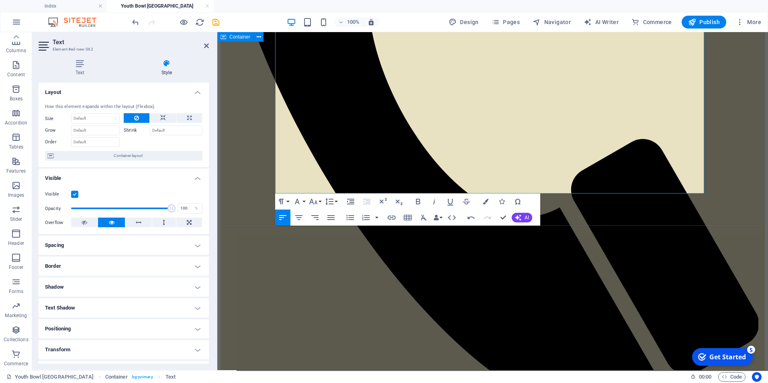
drag, startPoint x: 277, startPoint y: 158, endPoint x: 619, endPoint y: 210, distance: 345.9
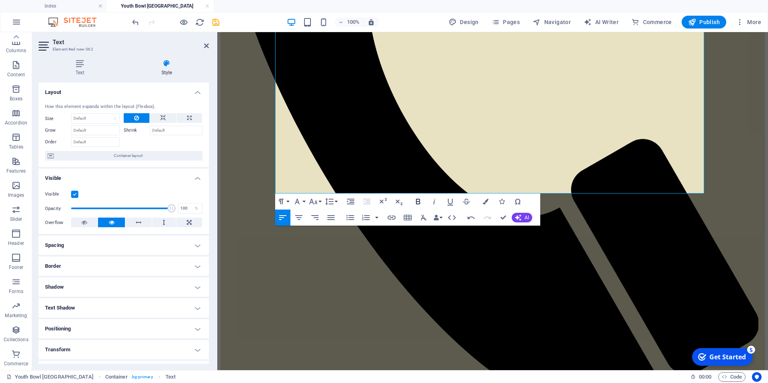
click at [418, 201] on icon "button" at bounding box center [418, 202] width 4 height 6
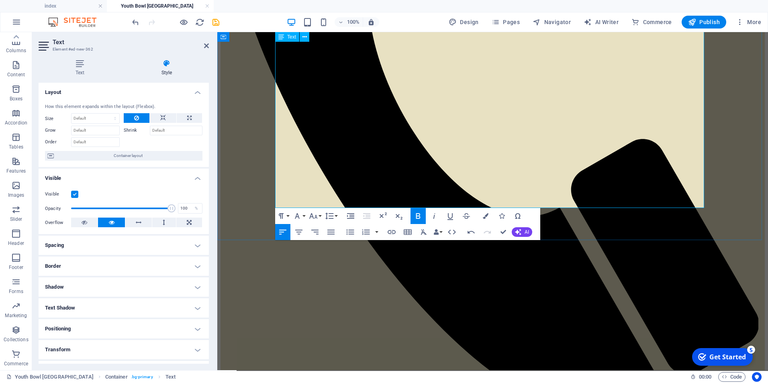
drag, startPoint x: 557, startPoint y: 198, endPoint x: 267, endPoint y: 201, distance: 289.7
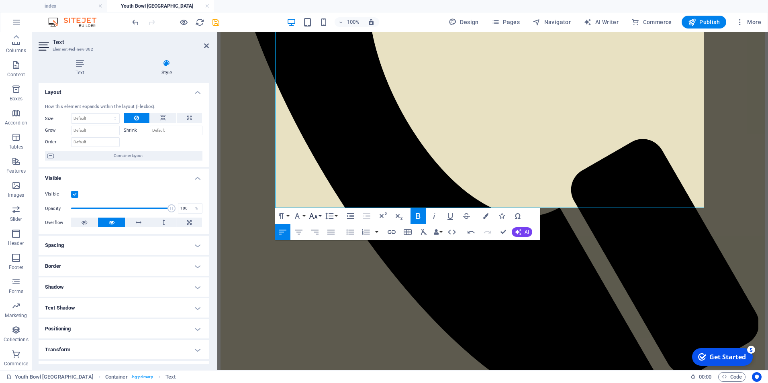
click at [317, 217] on icon "button" at bounding box center [313, 216] width 8 height 6
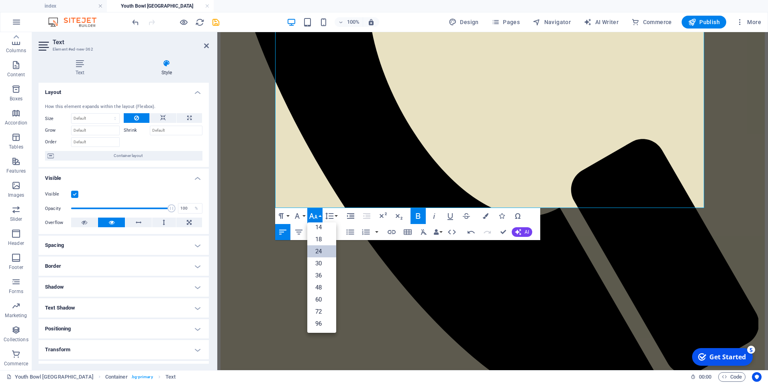
scroll to position [65, 0]
click at [327, 276] on link "36" at bounding box center [321, 276] width 29 height 12
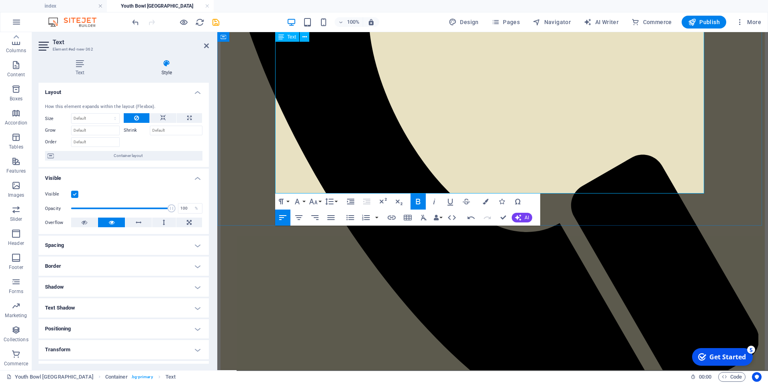
scroll to position [391, 0]
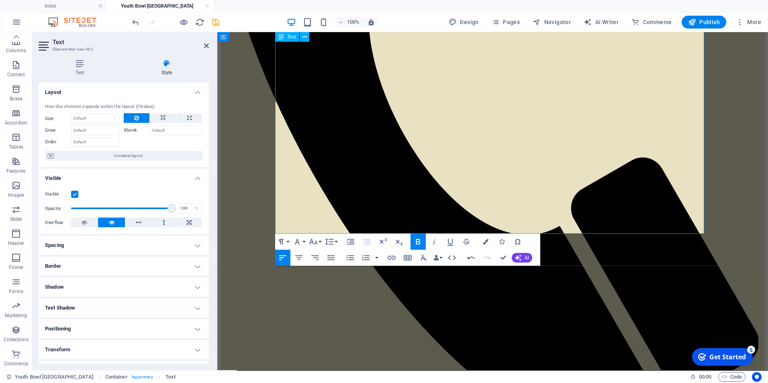
drag, startPoint x: 415, startPoint y: 222, endPoint x: 395, endPoint y: 222, distance: 19.7
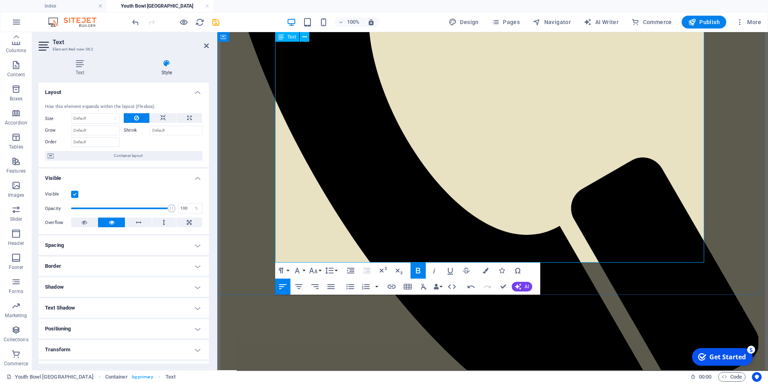
drag, startPoint x: 403, startPoint y: 207, endPoint x: 360, endPoint y: 208, distance: 43.4
copy strong "exceptions"
drag, startPoint x: 335, startPoint y: 208, endPoint x: 355, endPoint y: 209, distance: 20.5
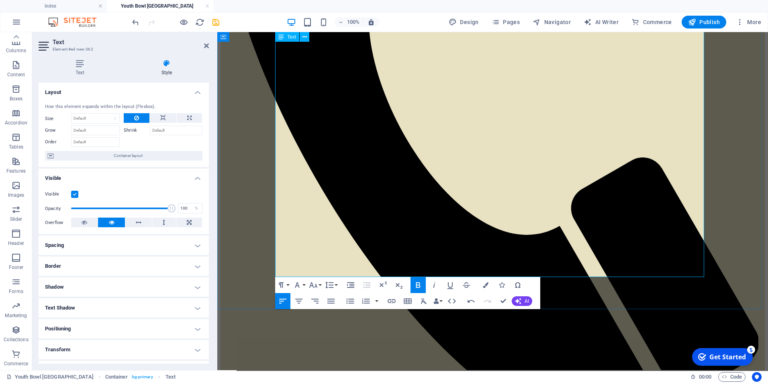
drag, startPoint x: 434, startPoint y: 220, endPoint x: 313, endPoint y: 211, distance: 121.7
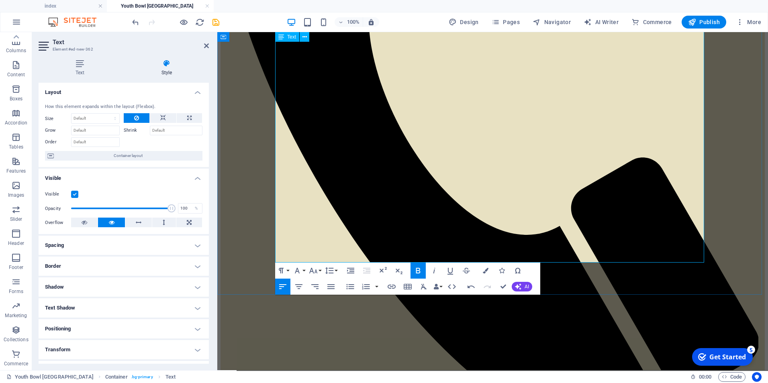
drag, startPoint x: 457, startPoint y: 193, endPoint x: 437, endPoint y: 195, distance: 19.8
drag, startPoint x: 416, startPoint y: 190, endPoint x: 414, endPoint y: 194, distance: 4.7
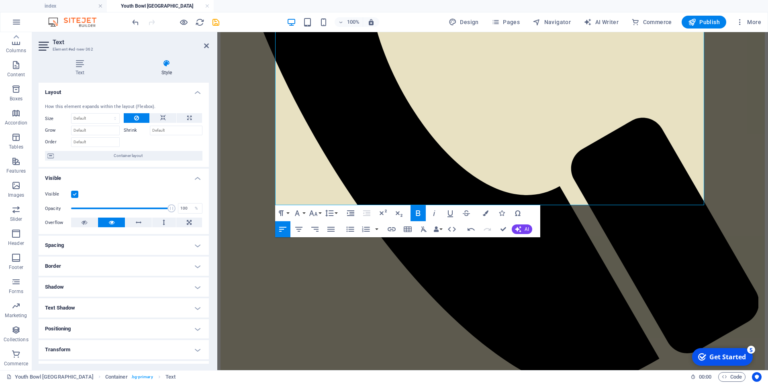
scroll to position [446, 0]
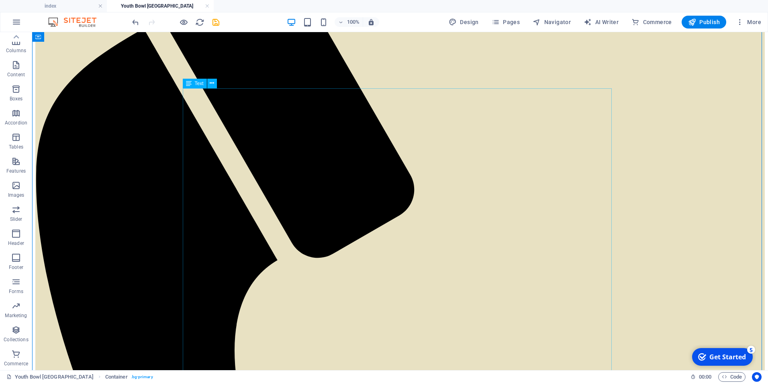
scroll to position [164, 0]
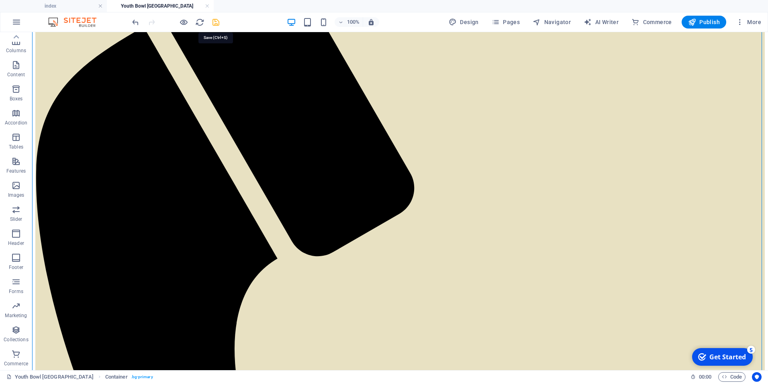
click at [219, 20] on icon "save" at bounding box center [215, 22] width 9 height 9
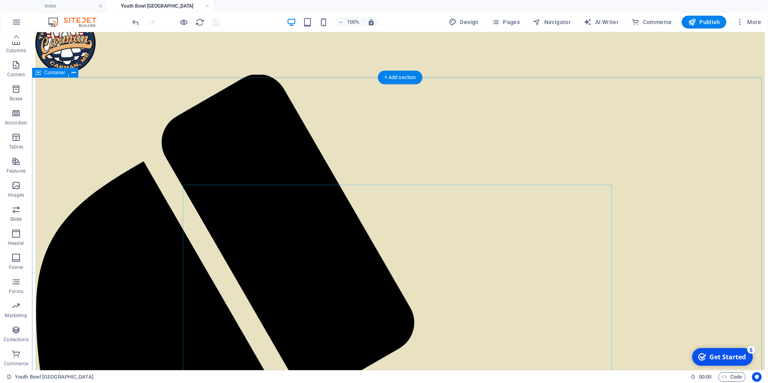
scroll to position [0, 0]
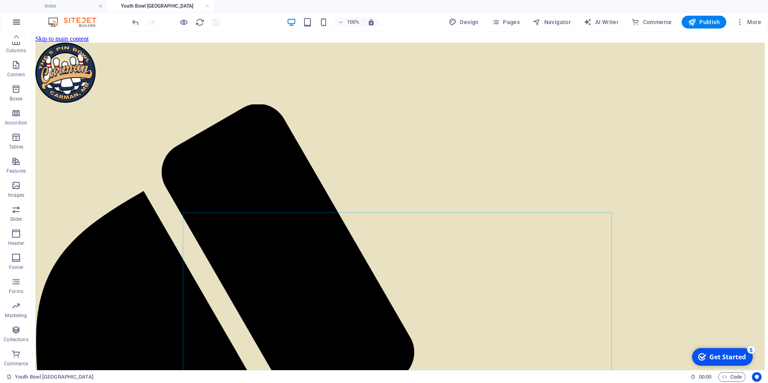
click at [16, 20] on icon "button" at bounding box center [17, 22] width 10 height 10
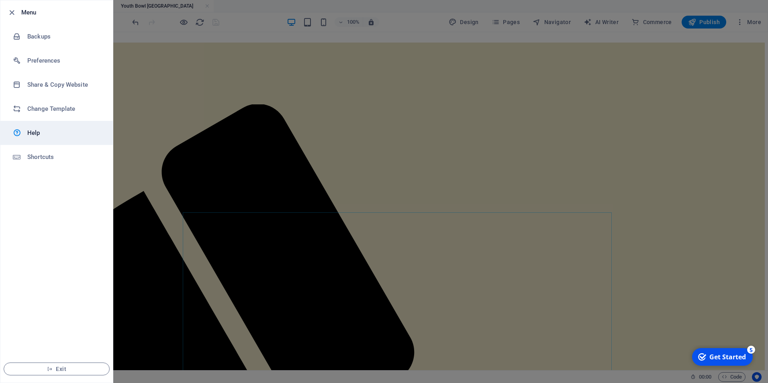
click at [32, 130] on h6 "Help" at bounding box center [64, 133] width 74 height 10
click at [29, 132] on h6 "Help" at bounding box center [64, 133] width 74 height 10
click at [11, 10] on icon "button" at bounding box center [11, 12] width 9 height 9
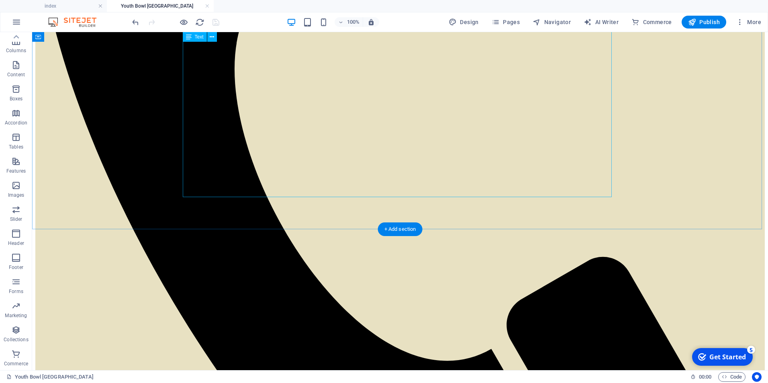
scroll to position [446, 0]
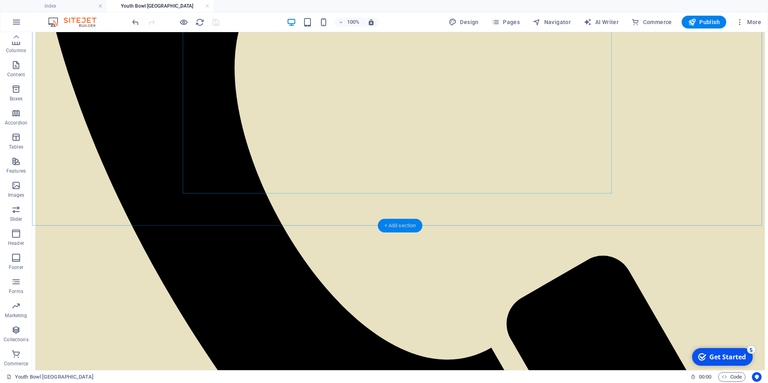
drag, startPoint x: 399, startPoint y: 224, endPoint x: 225, endPoint y: 195, distance: 176.4
click at [396, 227] on div "+ Add section" at bounding box center [400, 226] width 45 height 14
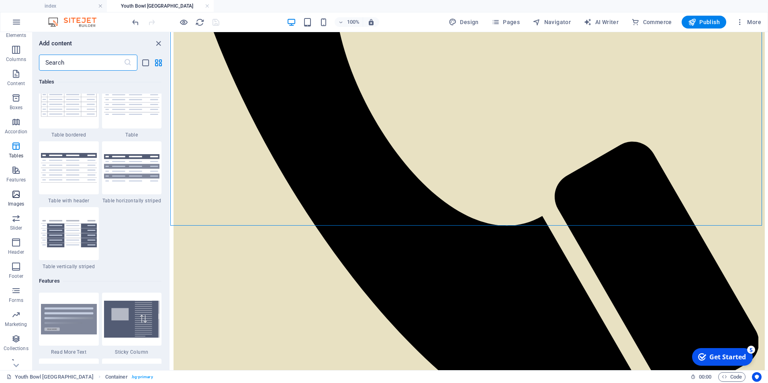
scroll to position [40, 0]
click at [19, 293] on icon "button" at bounding box center [16, 290] width 10 height 10
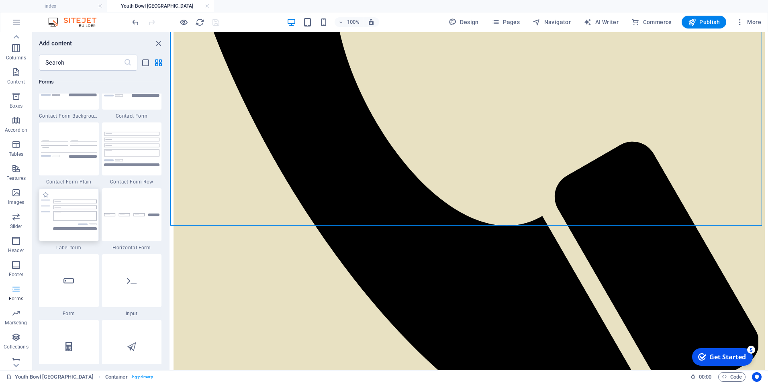
scroll to position [5907, 0]
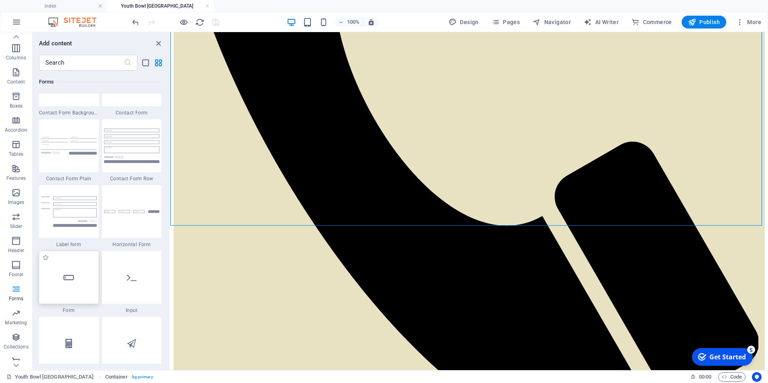
click at [69, 279] on icon at bounding box center [68, 277] width 10 height 10
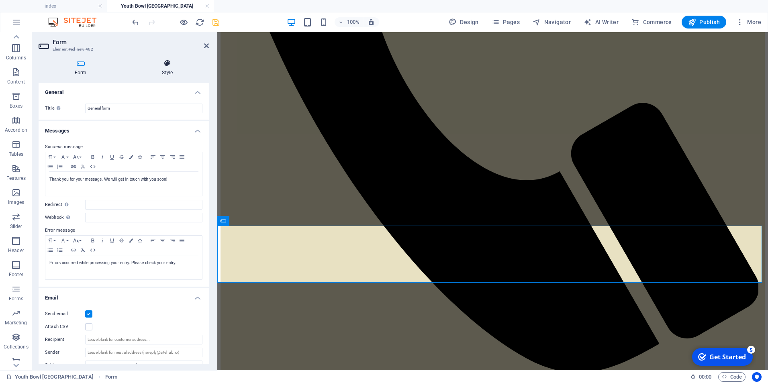
click at [163, 65] on icon at bounding box center [167, 63] width 83 height 8
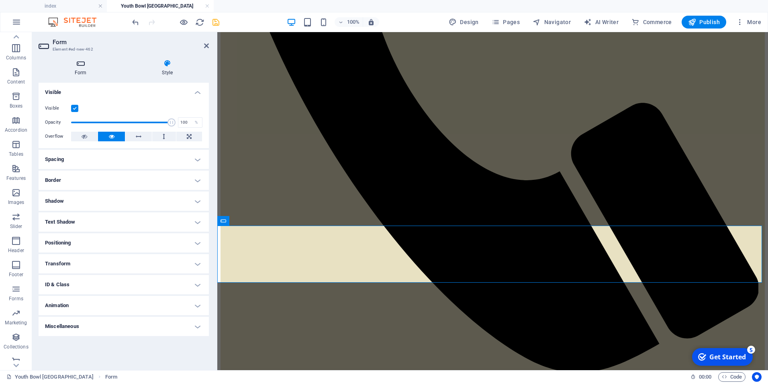
click at [76, 71] on h4 "Form" at bounding box center [82, 67] width 87 height 17
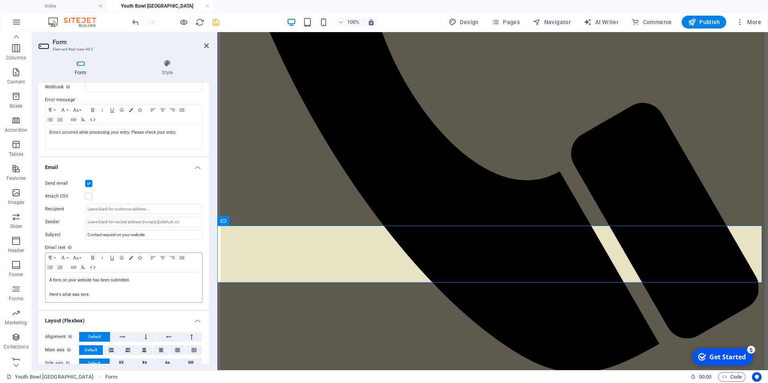
scroll to position [128, 0]
click at [86, 186] on label at bounding box center [88, 185] width 7 height 7
click at [0, 0] on input "Send email" at bounding box center [0, 0] width 0 height 0
click at [90, 186] on label at bounding box center [88, 185] width 7 height 7
click at [0, 0] on input "Send email" at bounding box center [0, 0] width 0 height 0
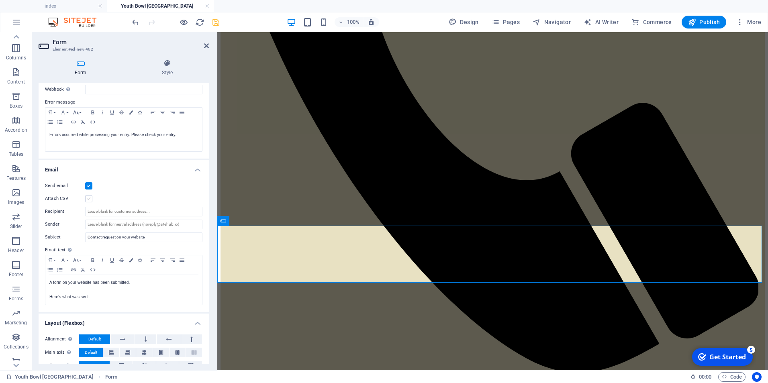
click at [90, 200] on label at bounding box center [88, 198] width 7 height 7
click at [0, 0] on input "Attach CSV" at bounding box center [0, 0] width 0 height 0
click at [90, 200] on label at bounding box center [88, 198] width 7 height 7
click at [0, 0] on input "Attach CSV" at bounding box center [0, 0] width 0 height 0
click at [90, 183] on label at bounding box center [88, 185] width 7 height 7
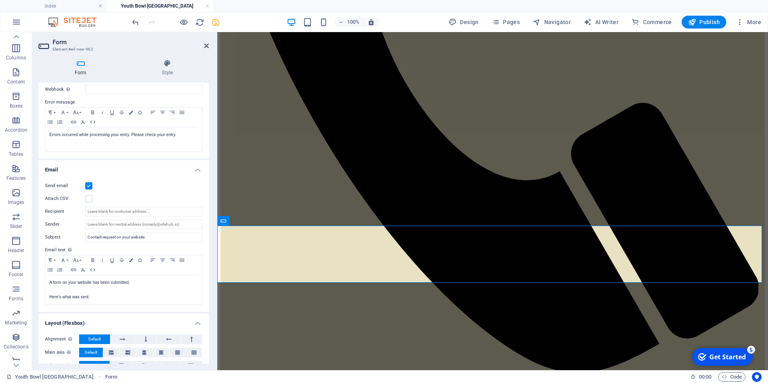
click at [0, 0] on input "Send email" at bounding box center [0, 0] width 0 height 0
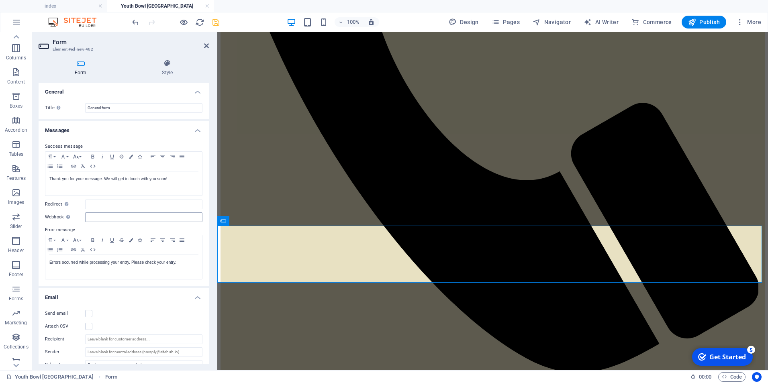
scroll to position [0, 0]
click at [139, 109] on input "General form" at bounding box center [143, 109] width 117 height 10
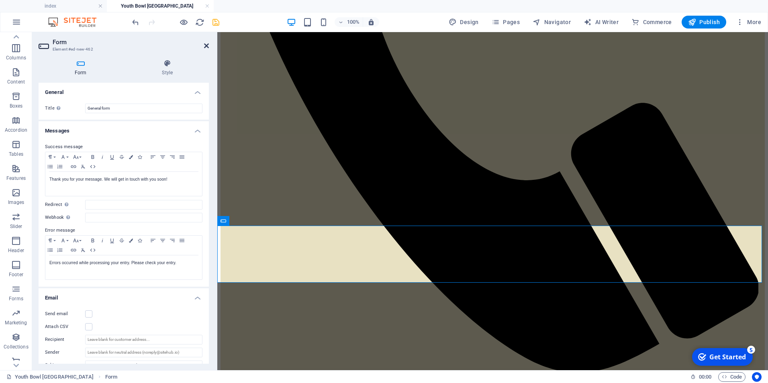
click at [207, 44] on icon at bounding box center [206, 46] width 5 height 6
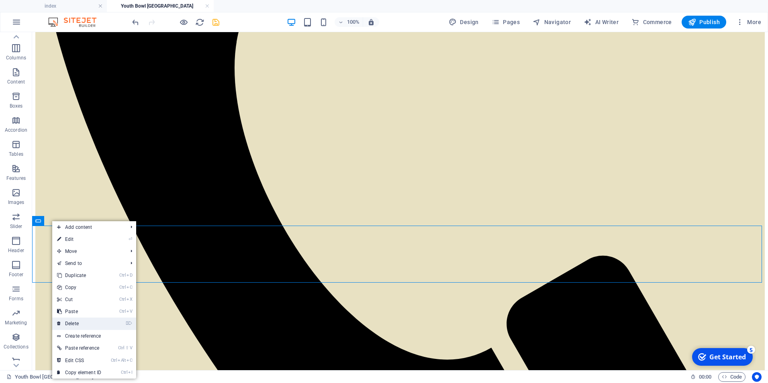
click at [75, 324] on link "⌦ Delete" at bounding box center [79, 324] width 54 height 12
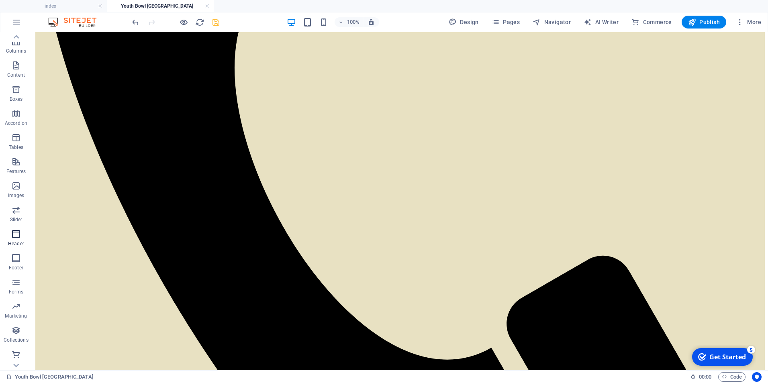
scroll to position [47, 0]
click at [17, 308] on icon "button" at bounding box center [16, 306] width 10 height 10
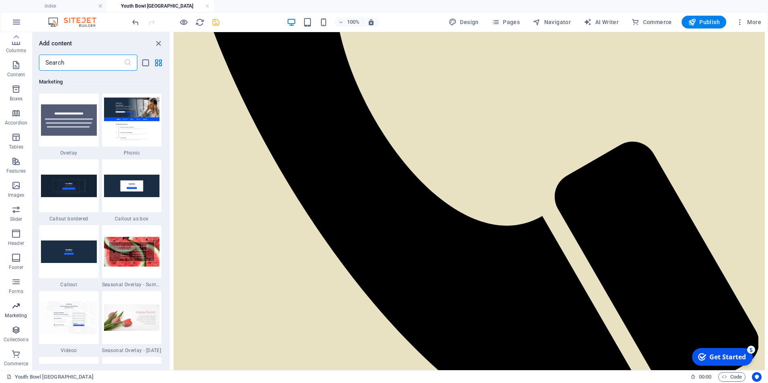
scroll to position [6546, 0]
click at [16, 332] on icon "button" at bounding box center [16, 330] width 10 height 10
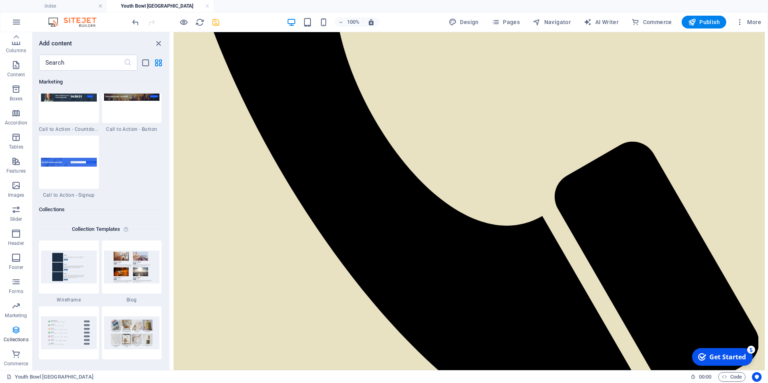
scroll to position [7356, 0]
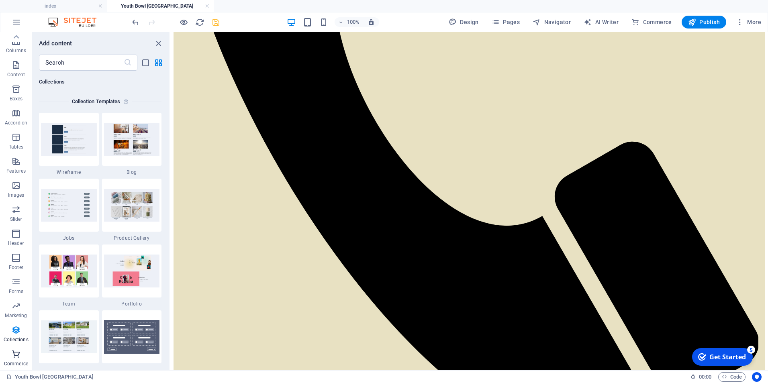
click at [18, 354] on icon "button" at bounding box center [16, 355] width 10 height 10
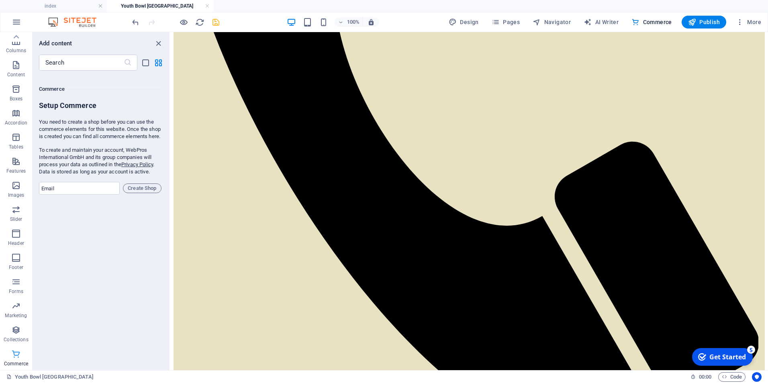
scroll to position [7744, 0]
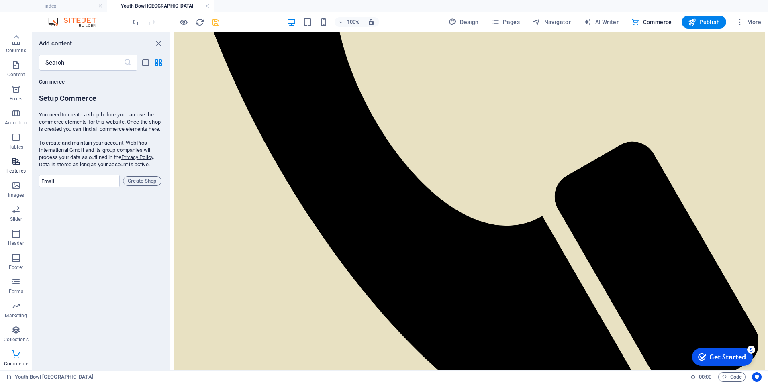
click at [16, 166] on icon "button" at bounding box center [16, 162] width 10 height 10
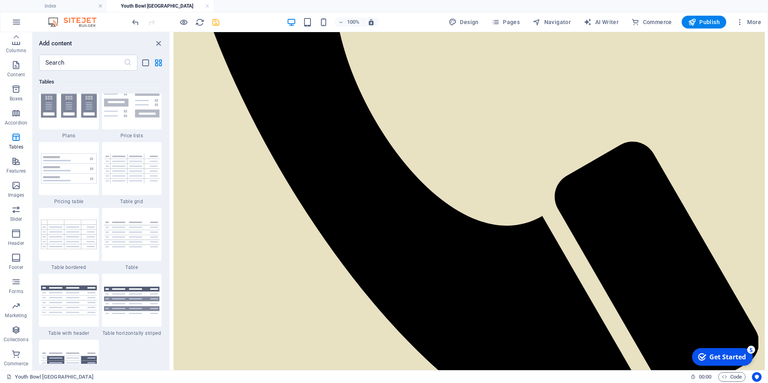
scroll to position [2771, 0]
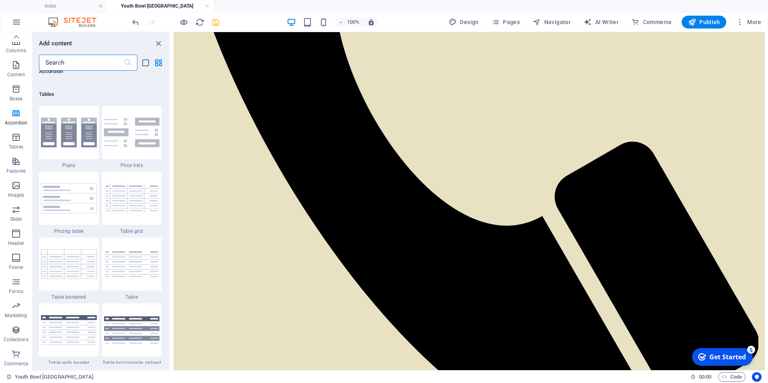
click at [89, 59] on input "text" at bounding box center [81, 63] width 85 height 16
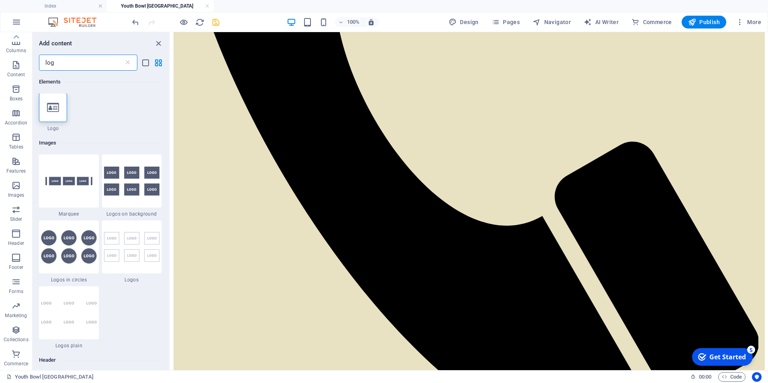
scroll to position [0, 0]
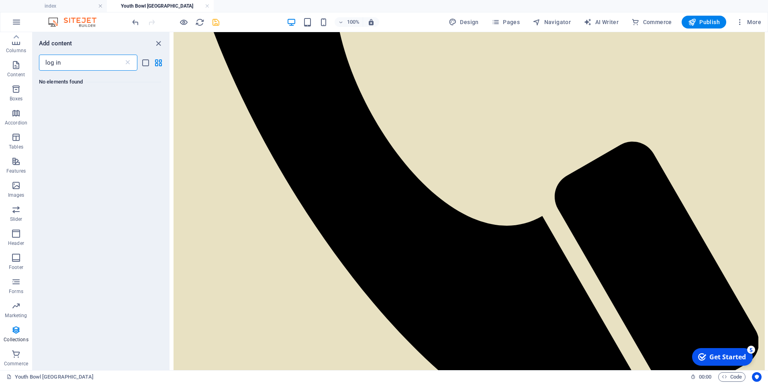
type input "log in"
click at [158, 42] on icon "close panel" at bounding box center [158, 43] width 9 height 9
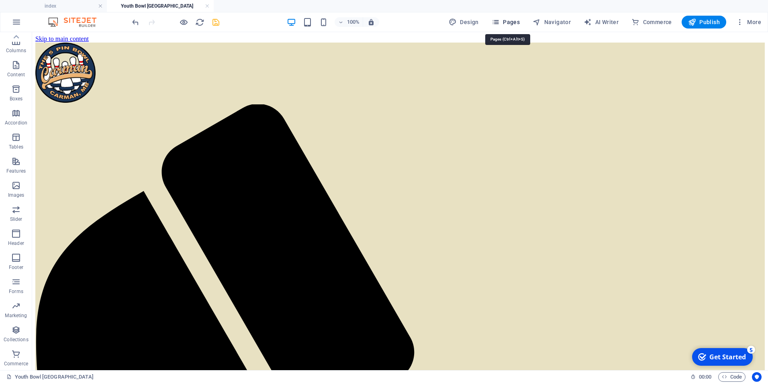
click at [508, 23] on span "Pages" at bounding box center [506, 22] width 28 height 8
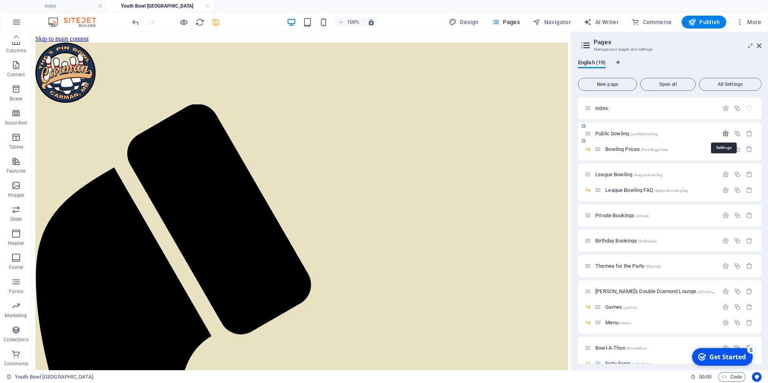
click at [723, 132] on icon "button" at bounding box center [726, 133] width 7 height 7
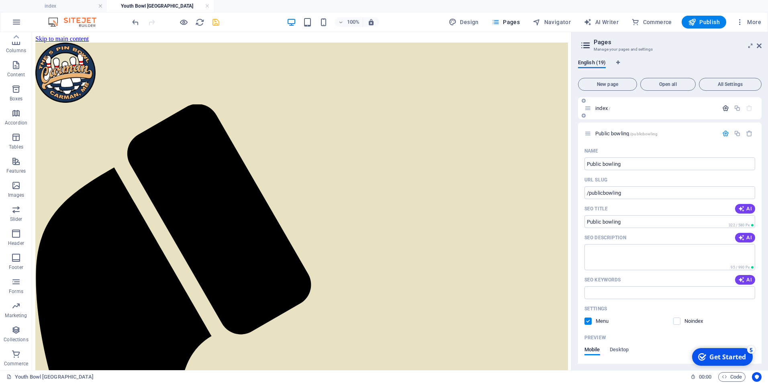
click at [723, 109] on icon "button" at bounding box center [726, 108] width 7 height 7
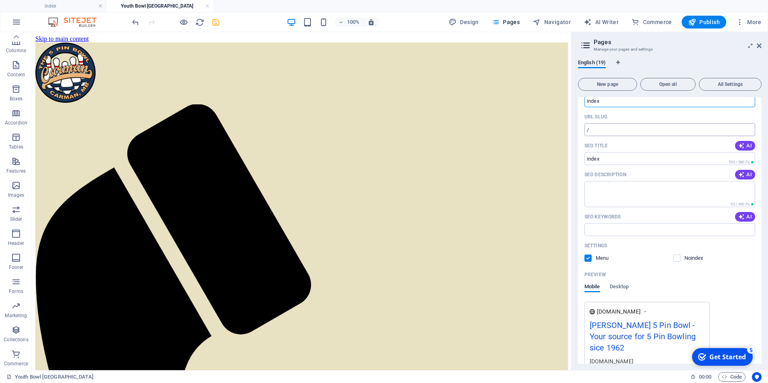
scroll to position [40, 0]
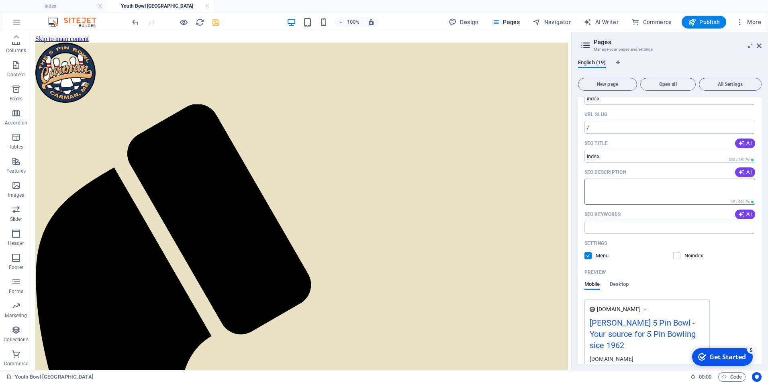
click at [600, 184] on textarea "SEO Description" at bounding box center [670, 192] width 171 height 26
type textarea "The [PERSON_NAME] 5 Pin Bowl"
click at [612, 225] on input "SEO Keywords" at bounding box center [670, 227] width 171 height 13
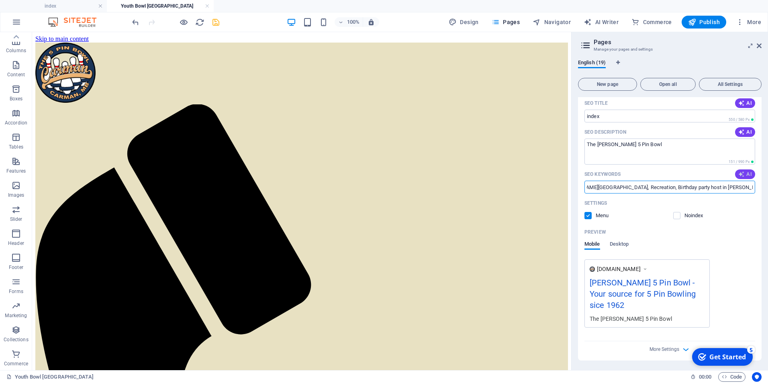
scroll to position [0, 0]
click at [748, 174] on span "AI" at bounding box center [746, 174] width 14 height 6
drag, startPoint x: 667, startPoint y: 221, endPoint x: 561, endPoint y: 190, distance: 111.4
click at [605, 187] on input "5 pin bowling, [PERSON_NAME] alley, birthday party bowling, league bowling, bow…" at bounding box center [670, 187] width 171 height 13
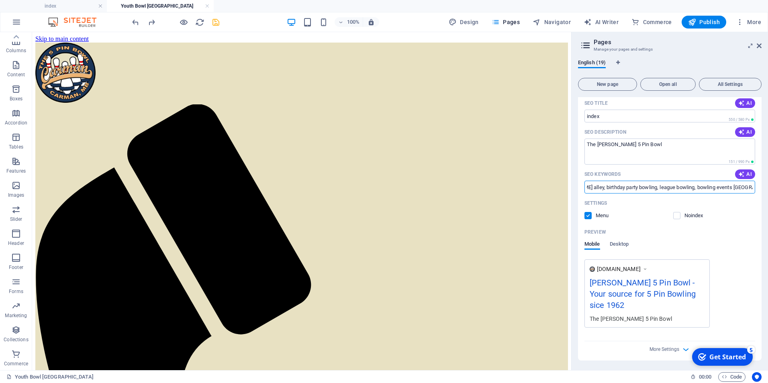
click at [641, 185] on input "5 pin bowling, [PERSON_NAME] alley, birthday party bowling, league bowling, bow…" at bounding box center [670, 187] width 171 height 13
type input "5 pin bowling, [PERSON_NAME] alley, birthday party, bowling, league bowling, bo…"
click at [656, 193] on input "5 pin bowling, [PERSON_NAME] alley, birthday party, bowling, league bowling, bo…" at bounding box center [670, 187] width 171 height 13
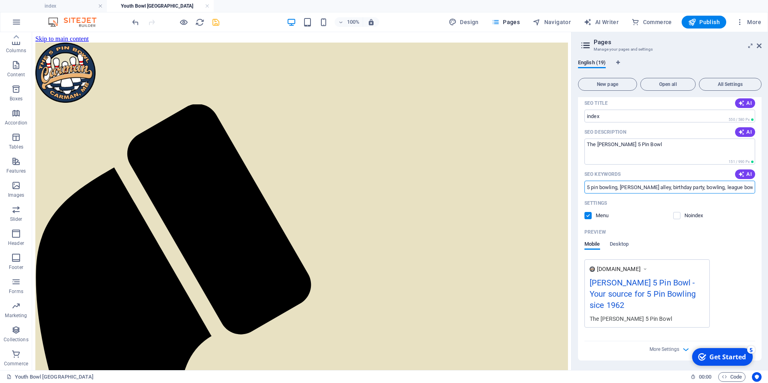
click at [656, 193] on input "5 pin bowling, [PERSON_NAME] alley, birthday party, bowling, league bowling, bo…" at bounding box center [670, 187] width 171 height 13
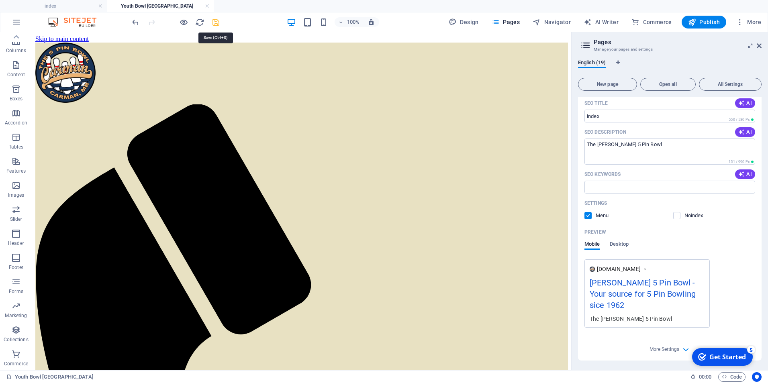
click at [217, 18] on icon "save" at bounding box center [215, 22] width 9 height 9
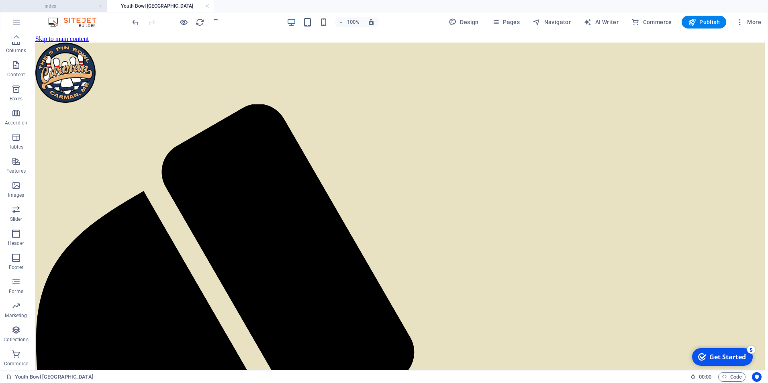
click at [73, 7] on h4 "index" at bounding box center [53, 6] width 107 height 9
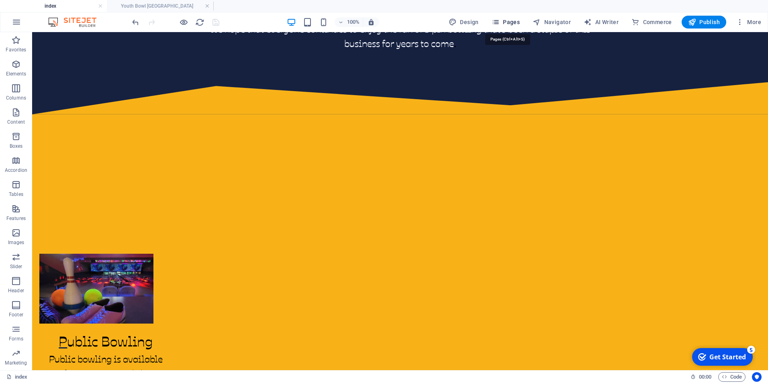
click at [511, 24] on span "Pages" at bounding box center [506, 22] width 28 height 8
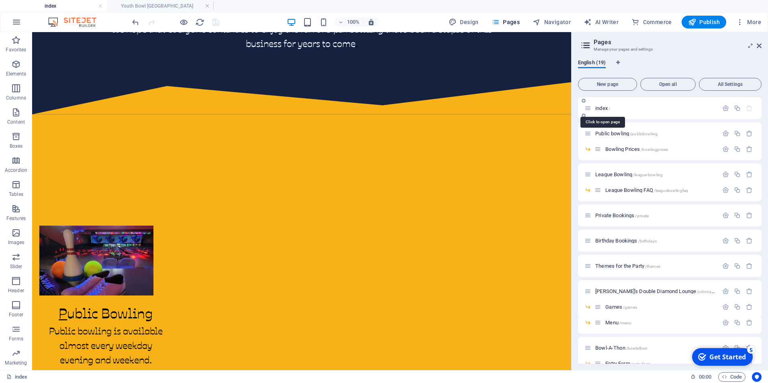
click at [606, 110] on span "index /" at bounding box center [603, 108] width 15 height 6
click at [725, 109] on icon "button" at bounding box center [726, 108] width 7 height 7
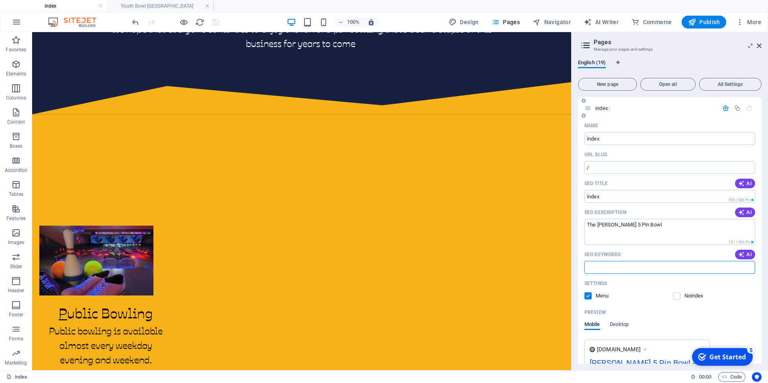
click at [622, 270] on input "SEO Keywords" at bounding box center [670, 267] width 171 height 13
paste input "5 pin bowling, [PERSON_NAME] alley, birthday party, bowling, league bowling, bo…"
drag, startPoint x: 631, startPoint y: 267, endPoint x: 574, endPoint y: 263, distance: 56.8
click at [574, 263] on div "English (19) New page Open all All Settings index / Name index ​ URL SLUG / ​ S…" at bounding box center [670, 211] width 196 height 317
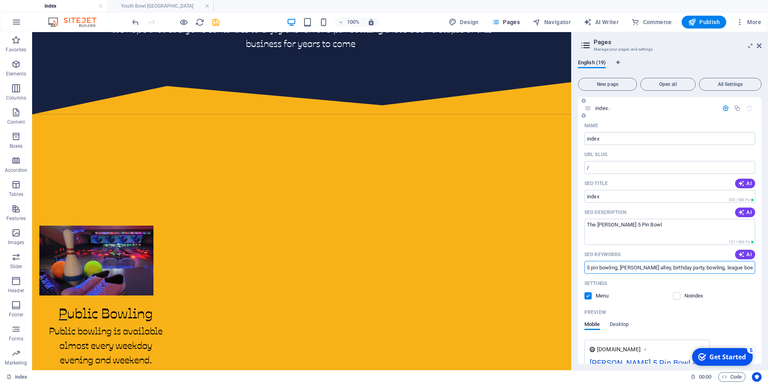
click at [603, 263] on input "5 pin bowling, [PERSON_NAME] alley, birthday party, bowling, league bowling, bo…" at bounding box center [670, 267] width 171 height 13
click at [629, 270] on input "5 pin bowling, [PERSON_NAME] alley, birthday party, bowling, league bowling, bo…" at bounding box center [670, 267] width 171 height 13
click at [641, 267] on input "5 pin bowling, [PERSON_NAME] alley, birthday party, bowling, league bowling, bo…" at bounding box center [670, 267] width 171 height 13
drag, startPoint x: 731, startPoint y: 270, endPoint x: 758, endPoint y: 270, distance: 26.9
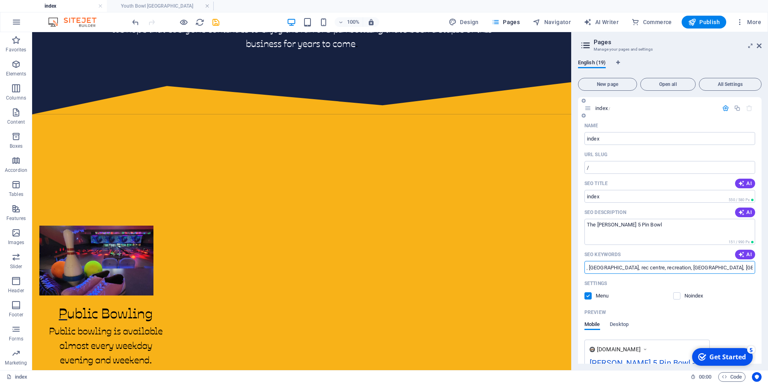
click at [758, 270] on div "Name index ​ URL SLUG / ​ SEO Title AI ​ 550 / 580 Px SEO Description AI The [P…" at bounding box center [670, 280] width 184 height 322
click at [751, 271] on input "5 pin [PERSON_NAME] Manitoba, bowling alley, birthday party, bowling, league bo…" at bounding box center [670, 267] width 171 height 13
type input "5 pin [PERSON_NAME] Manitoba, bowling alley, birthday party, bowling, league bo…"
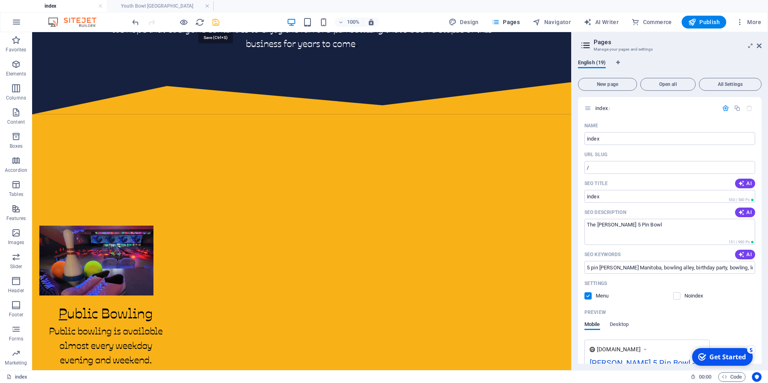
click at [215, 23] on icon "save" at bounding box center [215, 22] width 9 height 9
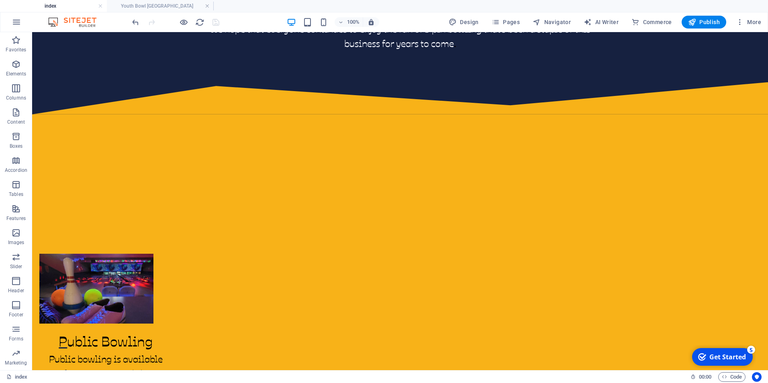
click at [737, 356] on div "Get Started" at bounding box center [728, 357] width 37 height 9
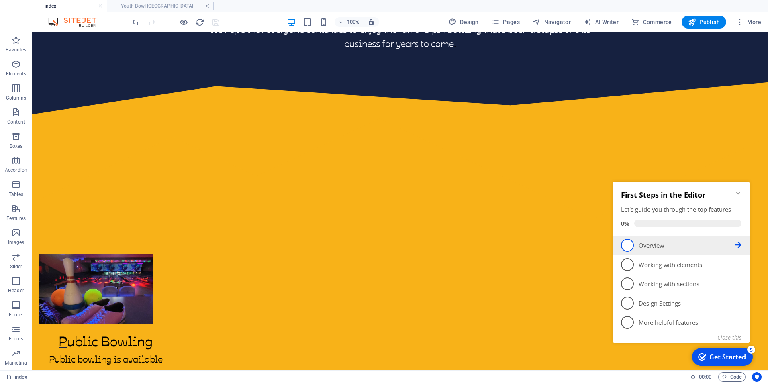
click at [665, 247] on p "Overview - incomplete" at bounding box center [687, 246] width 96 height 8
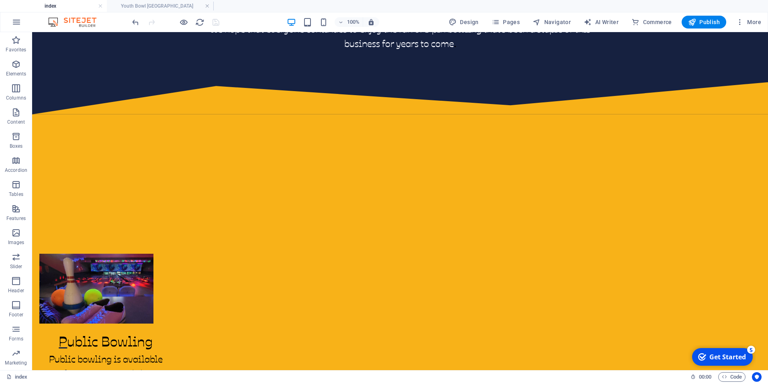
click at [735, 359] on div "Get Started" at bounding box center [728, 357] width 37 height 9
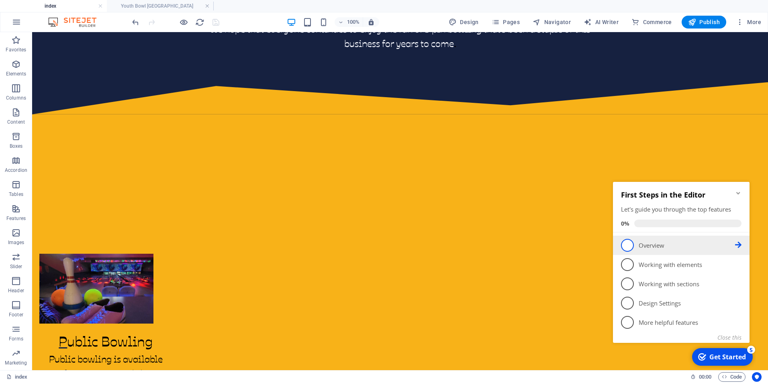
click at [739, 246] on icon at bounding box center [738, 245] width 6 height 6
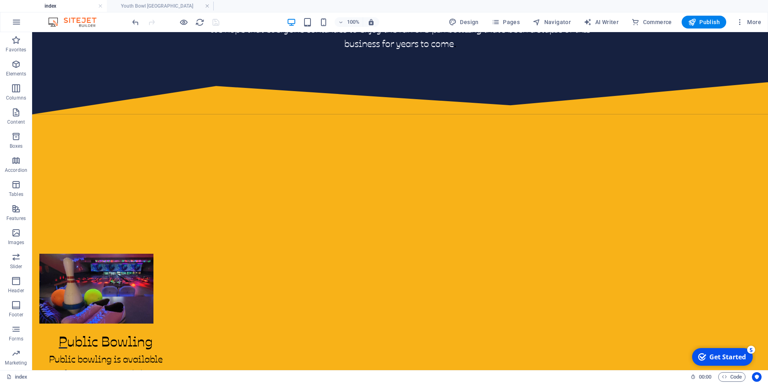
click at [731, 352] on div "checkmark Get Started 5" at bounding box center [722, 357] width 61 height 18
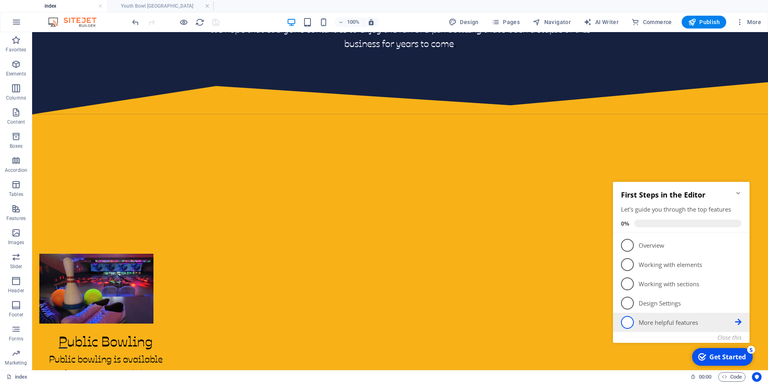
click at [669, 324] on p "More helpful features - incomplete" at bounding box center [687, 323] width 96 height 8
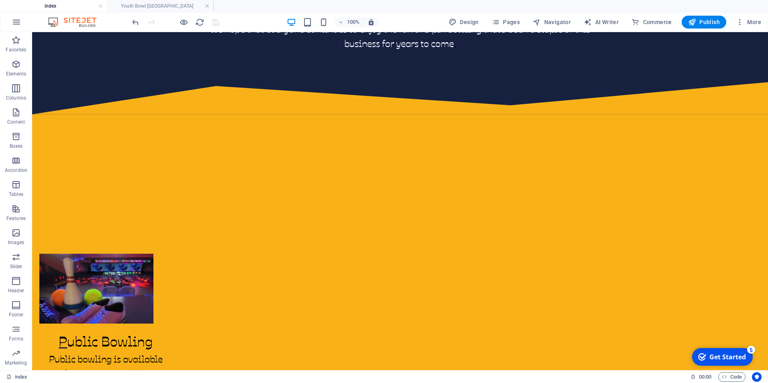
click at [753, 350] on div "5" at bounding box center [751, 350] width 8 height 8
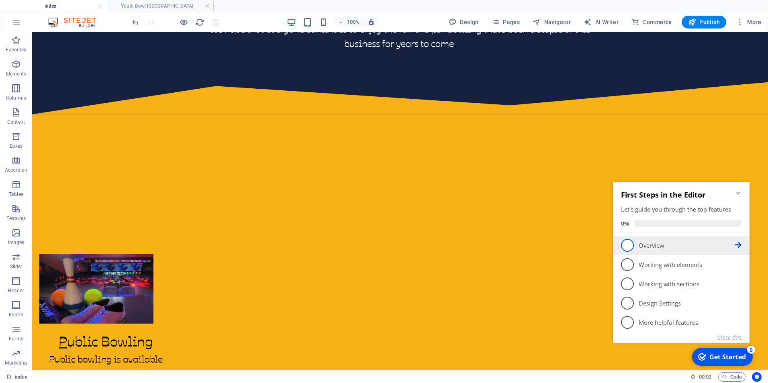
click at [737, 244] on icon at bounding box center [738, 245] width 6 height 6
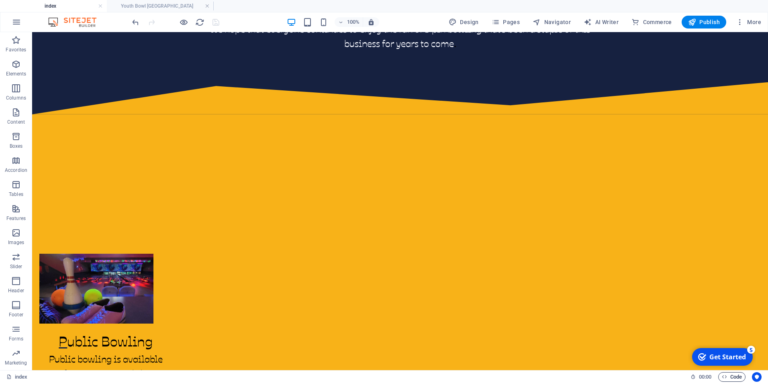
click at [732, 378] on span "Code" at bounding box center [732, 378] width 20 height 10
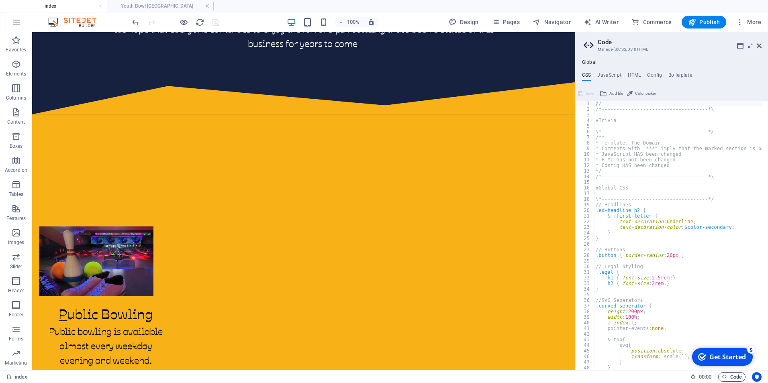
click at [732, 378] on span "Code" at bounding box center [732, 378] width 20 height 10
click at [759, 47] on icon at bounding box center [759, 46] width 5 height 6
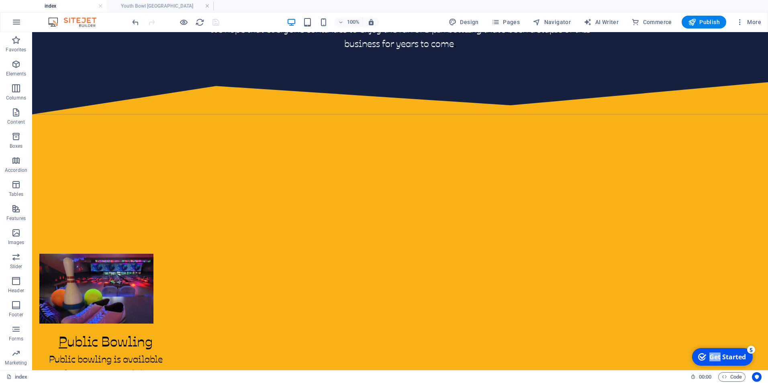
drag, startPoint x: 720, startPoint y: 354, endPoint x: 717, endPoint y: 333, distance: 21.9
click html "checkmark Get Started 5 First Steps in the Editor Let's guide you through the t…"
drag, startPoint x: 717, startPoint y: 333, endPoint x: 779, endPoint y: 520, distance: 197.2
click at [701, 356] on icon "checkmark" at bounding box center [702, 357] width 8 height 8
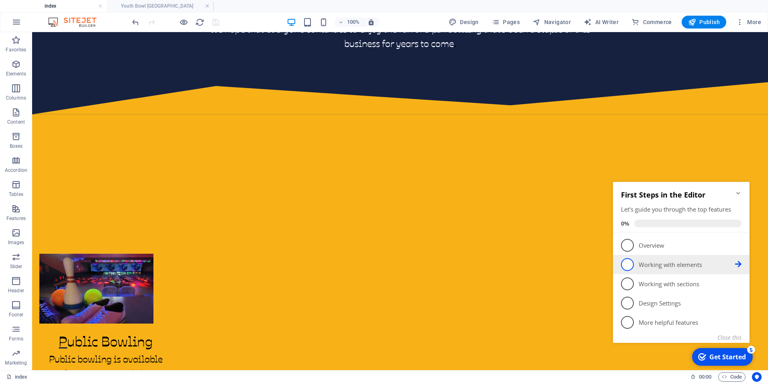
click at [661, 264] on p "Working with elements - incomplete" at bounding box center [687, 265] width 96 height 8
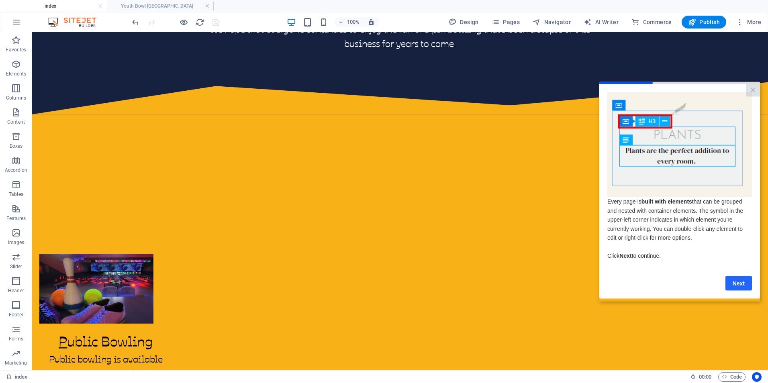
click at [741, 286] on link "Next" at bounding box center [739, 283] width 27 height 14
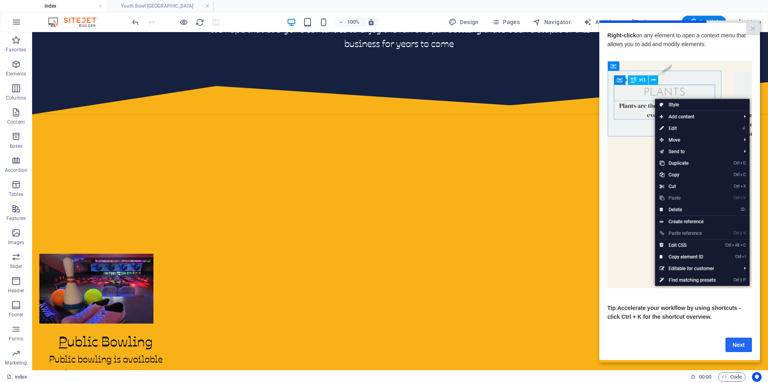
click at [729, 346] on link "Next" at bounding box center [739, 345] width 27 height 14
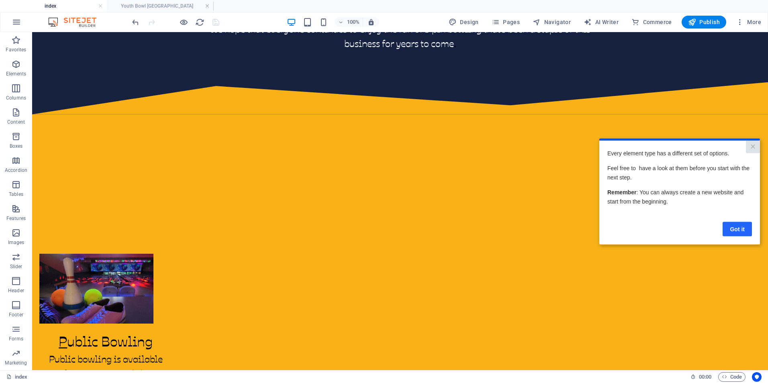
click at [740, 233] on link "Got it" at bounding box center [737, 229] width 29 height 14
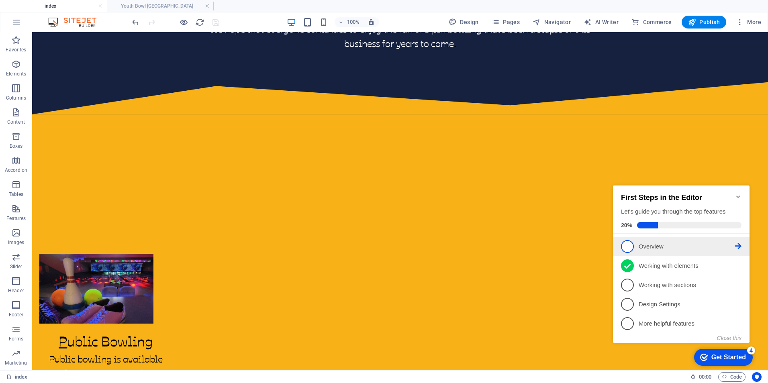
click at [657, 245] on p "Overview - incomplete" at bounding box center [687, 247] width 96 height 8
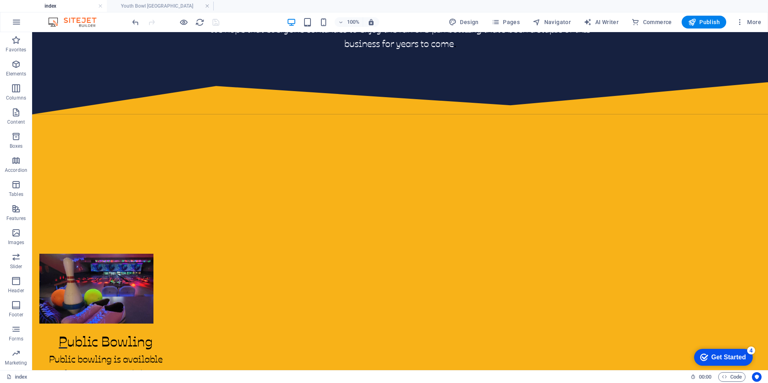
click at [717, 356] on div "Get Started" at bounding box center [729, 357] width 35 height 7
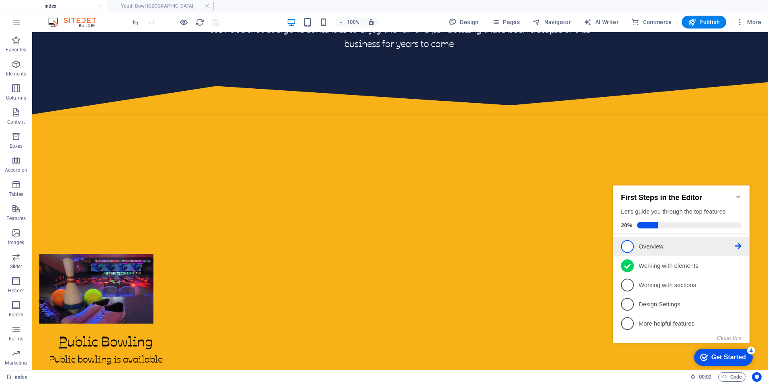
click at [628, 246] on span "1" at bounding box center [627, 246] width 13 height 13
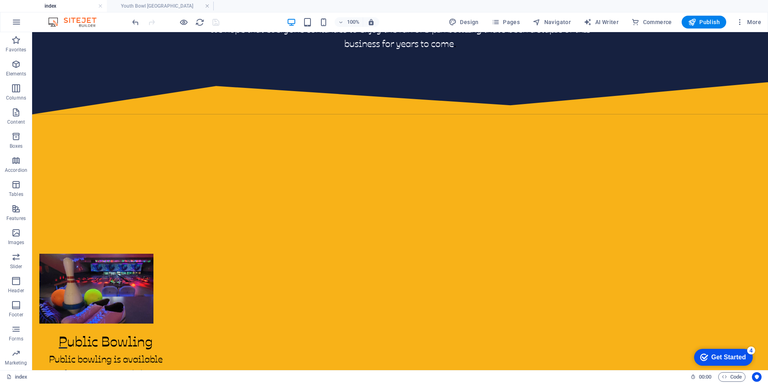
click at [706, 356] on icon "Get Started 4 items remaining, 20% complete" at bounding box center [704, 357] width 8 height 7
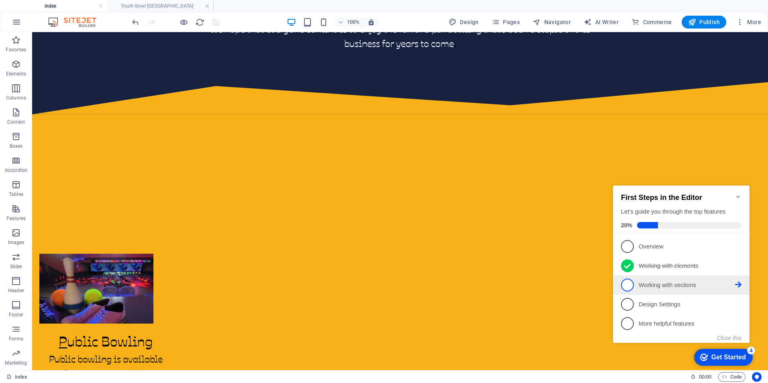
drag, startPoint x: 643, startPoint y: 284, endPoint x: 639, endPoint y: 285, distance: 4.0
click at [639, 285] on p "Working with sections - incomplete" at bounding box center [687, 285] width 96 height 8
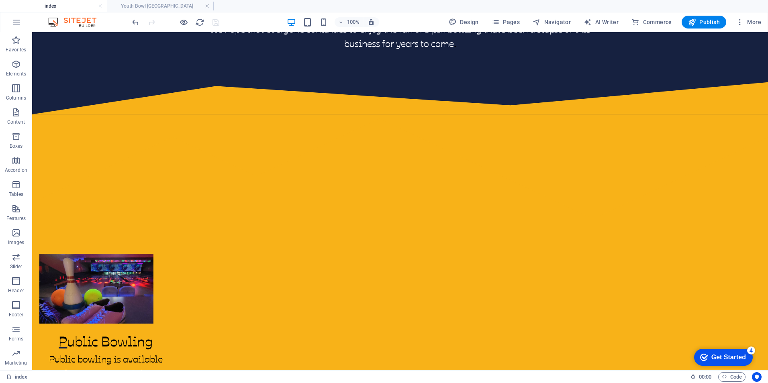
click at [727, 354] on div "checkmark Get Started 4" at bounding box center [723, 357] width 59 height 17
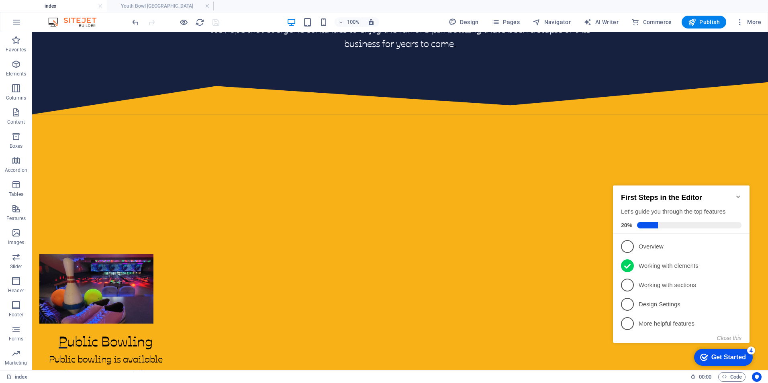
drag, startPoint x: 649, startPoint y: 182, endPoint x: 699, endPoint y: 250, distance: 84.4
click at [699, 250] on link "1 Overview - incomplete" at bounding box center [681, 246] width 121 height 13
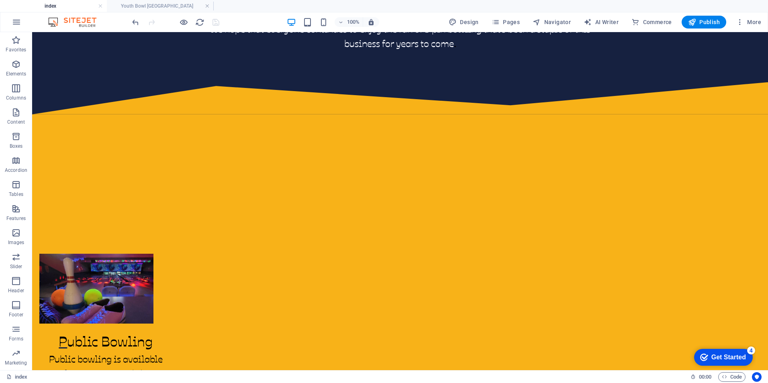
click at [721, 352] on div "checkmark Get Started 4" at bounding box center [723, 357] width 59 height 17
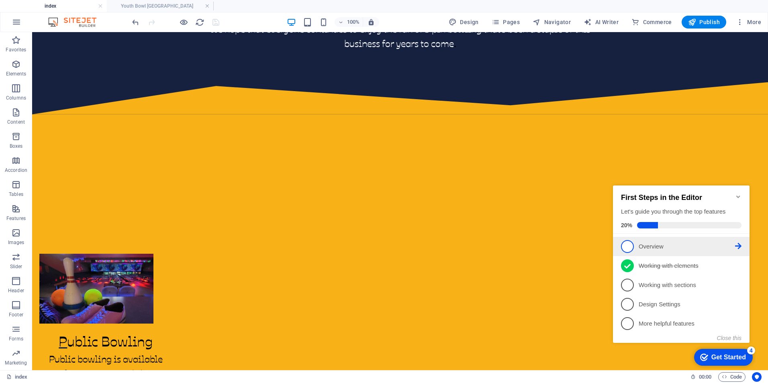
click at [736, 245] on icon at bounding box center [738, 246] width 6 height 6
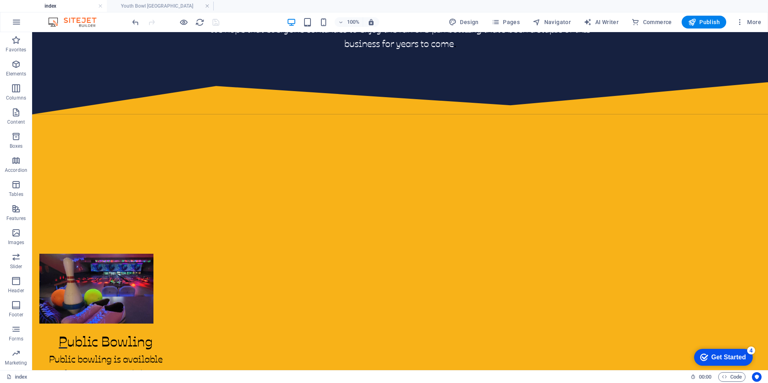
click at [712, 351] on div "checkmark Get Started 4" at bounding box center [723, 357] width 59 height 17
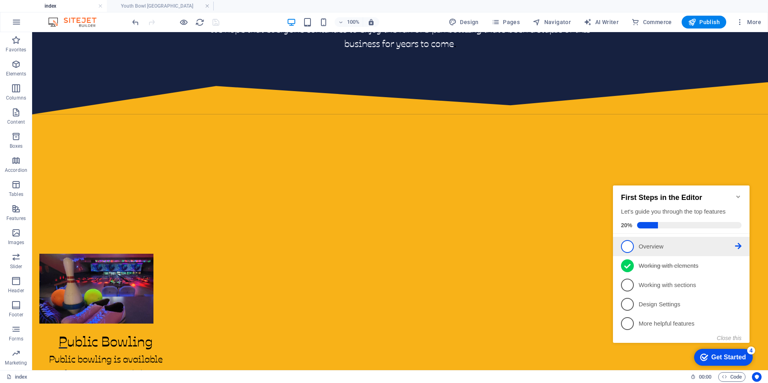
click at [652, 243] on p "Overview - incomplete" at bounding box center [687, 247] width 96 height 8
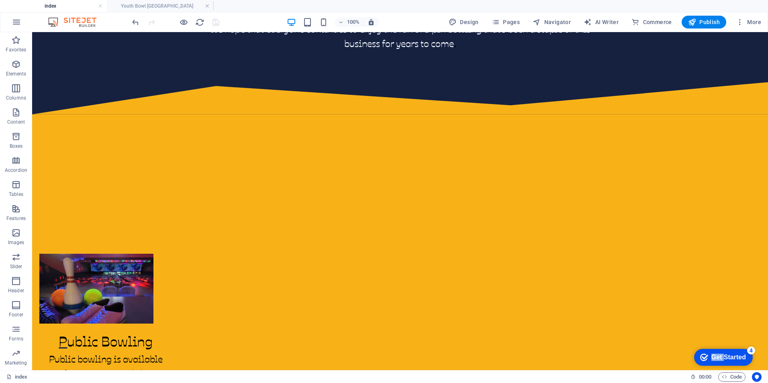
click div "checkmark Get Started 4 First Steps in the Editor Let's guide you through the t…"
drag, startPoint x: 754, startPoint y: 356, endPoint x: 755, endPoint y: 352, distance: 4.9
click div "checkmark Get Started 4 First Steps in the Editor Let's guide you through the t…"
drag, startPoint x: 755, startPoint y: 352, endPoint x: 727, endPoint y: 360, distance: 28.6
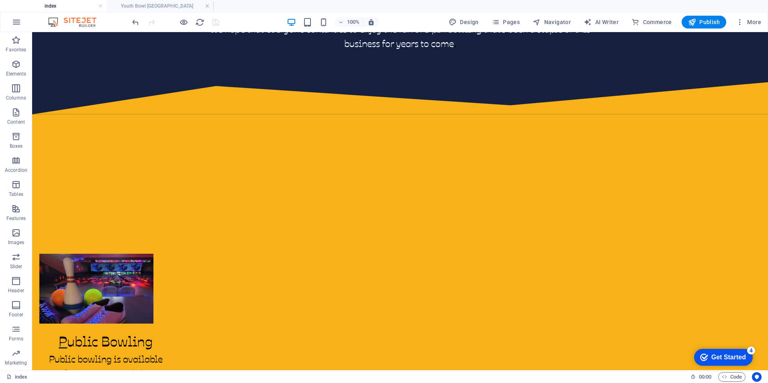
click at [727, 360] on div "Get Started" at bounding box center [729, 357] width 35 height 7
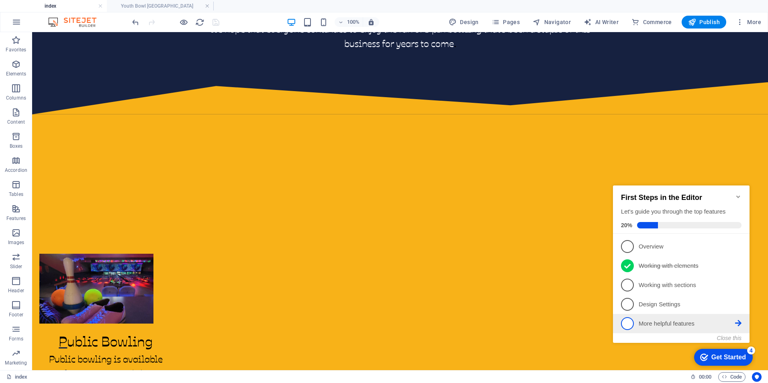
click at [672, 321] on p "More helpful features - incomplete" at bounding box center [687, 324] width 96 height 8
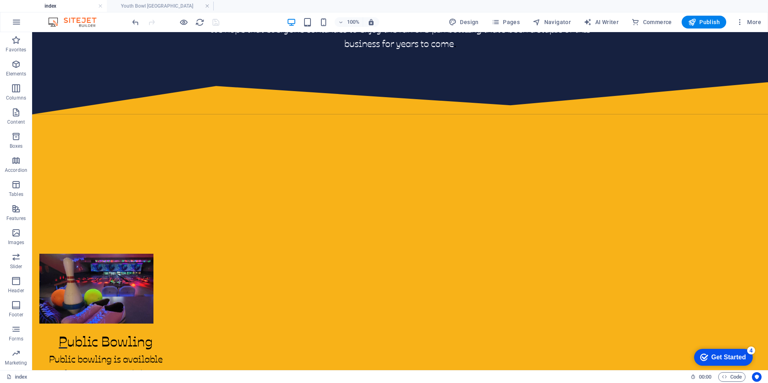
click at [712, 354] on div "Get Started" at bounding box center [729, 357] width 35 height 7
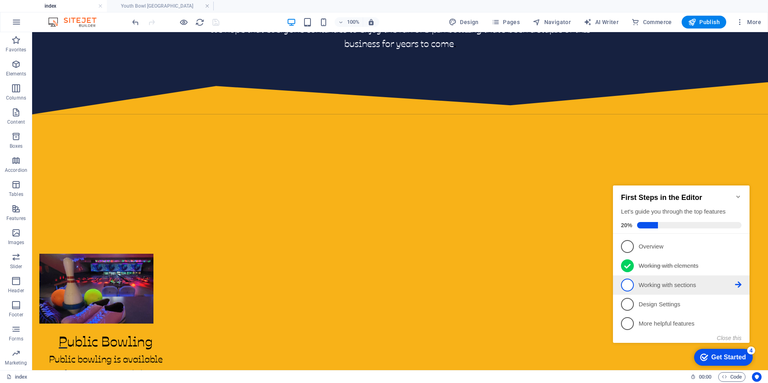
click at [633, 284] on span "3" at bounding box center [627, 285] width 13 height 13
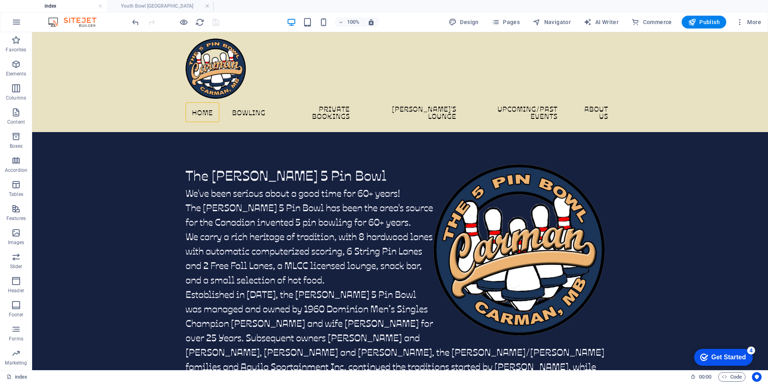
click at [740, 355] on div "Get Started" at bounding box center [729, 357] width 35 height 7
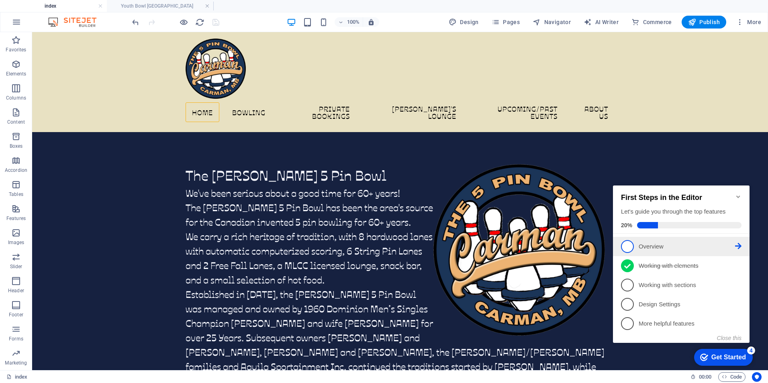
click at [737, 246] on icon at bounding box center [738, 246] width 6 height 6
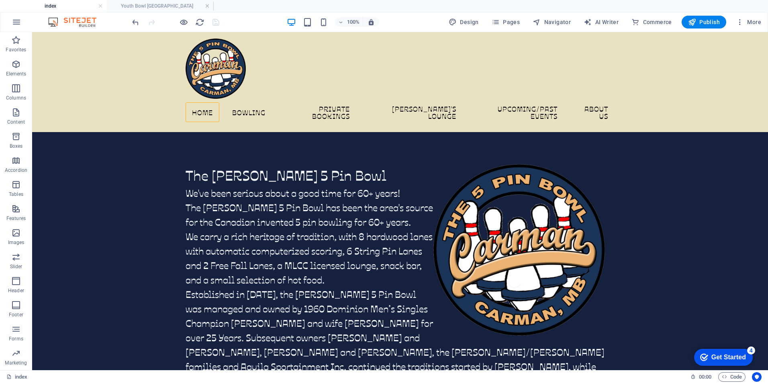
click at [742, 354] on div "Get Started" at bounding box center [729, 357] width 35 height 7
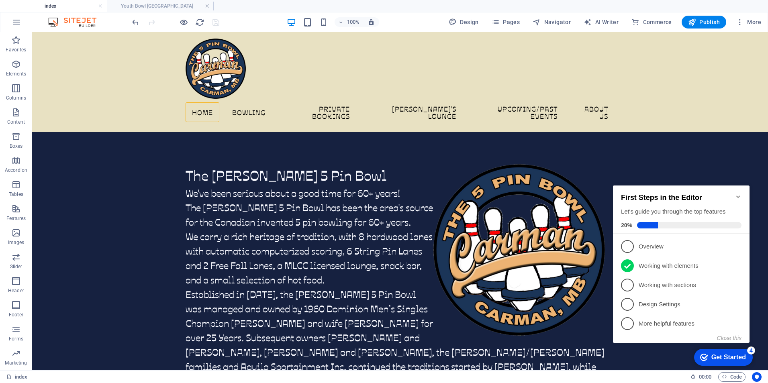
click at [627, 322] on span "5" at bounding box center [627, 323] width 13 height 13
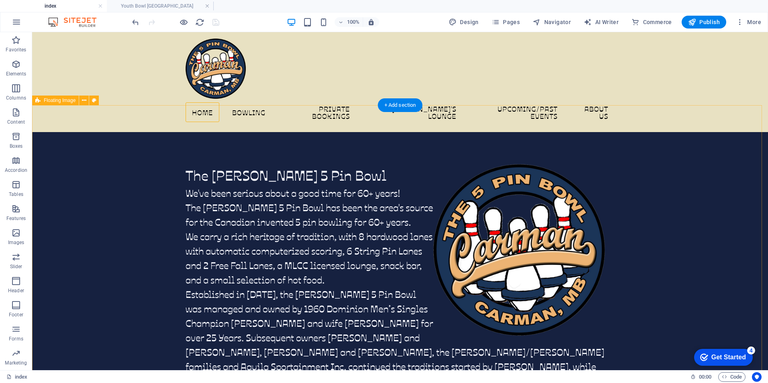
drag, startPoint x: 49, startPoint y: 180, endPoint x: 687, endPoint y: 55, distance: 649.8
click at [687, 55] on div "Menu Home Bowling Public Bowling Prices League Bowling League FAQs Private Book…" at bounding box center [400, 82] width 736 height 100
click at [720, 358] on div "Get Started" at bounding box center [729, 357] width 35 height 7
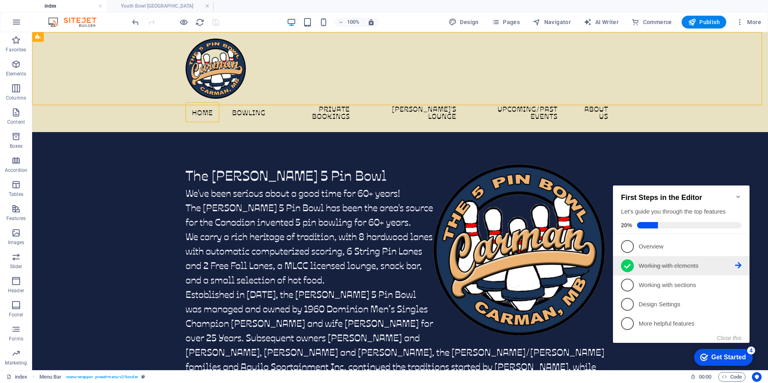
click at [646, 264] on p "Working with elements - completed" at bounding box center [687, 266] width 96 height 8
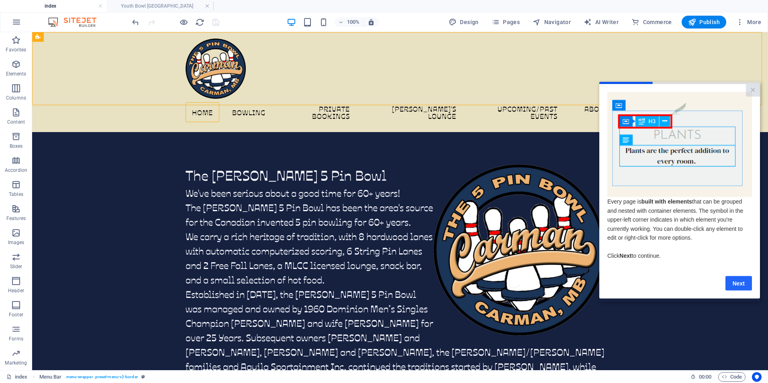
click at [743, 287] on link "Next" at bounding box center [739, 283] width 27 height 14
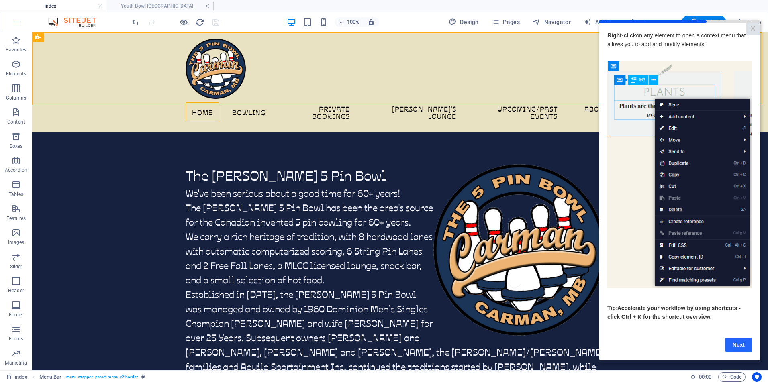
click at [737, 350] on link "Next" at bounding box center [739, 345] width 27 height 14
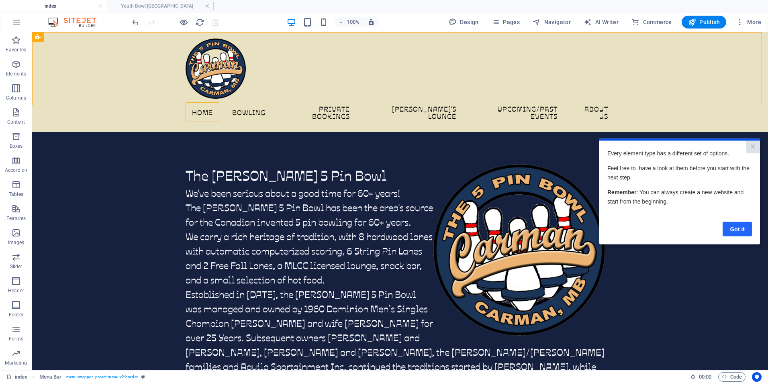
click at [732, 233] on link "Got it" at bounding box center [737, 229] width 29 height 14
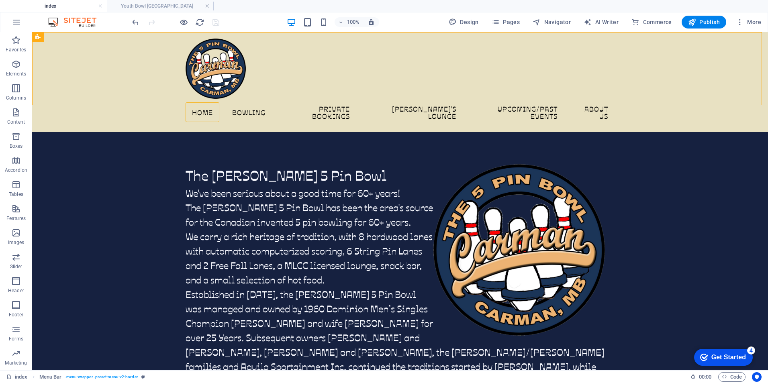
click at [723, 357] on div "Get Started" at bounding box center [729, 357] width 35 height 7
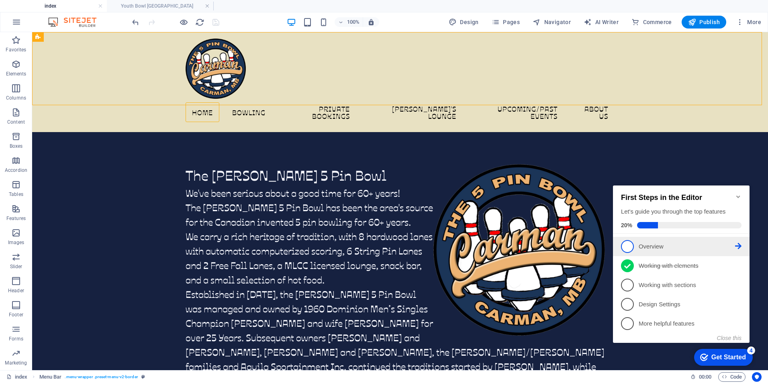
click at [659, 245] on p "Overview - incomplete" at bounding box center [687, 247] width 96 height 8
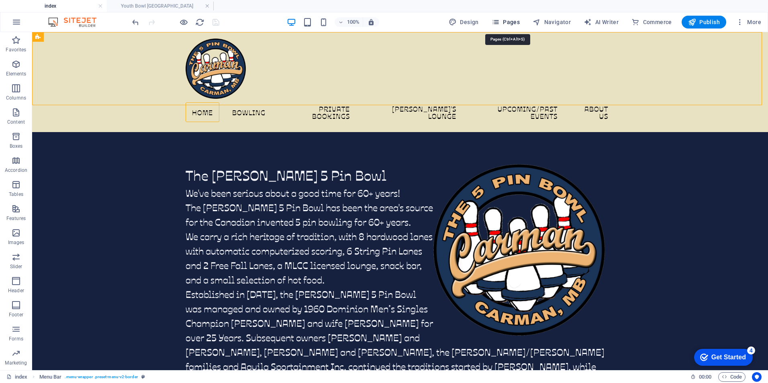
click at [507, 21] on span "Pages" at bounding box center [506, 22] width 28 height 8
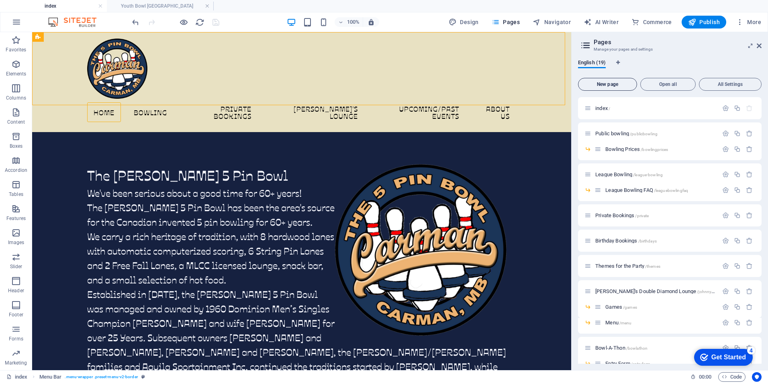
click at [608, 82] on span "New page" at bounding box center [608, 84] width 52 height 5
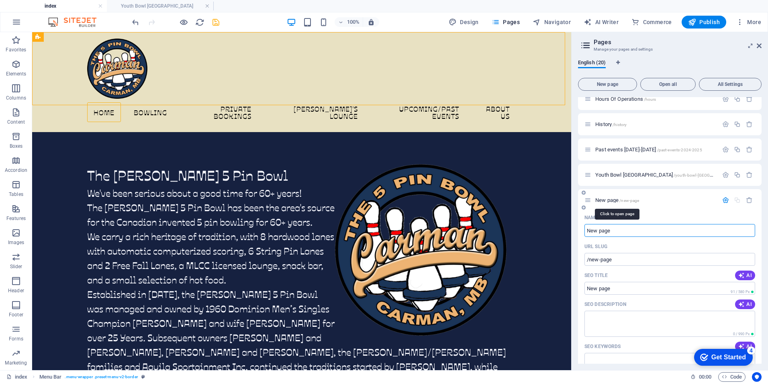
click at [606, 201] on span "New page /new-page" at bounding box center [618, 200] width 44 height 6
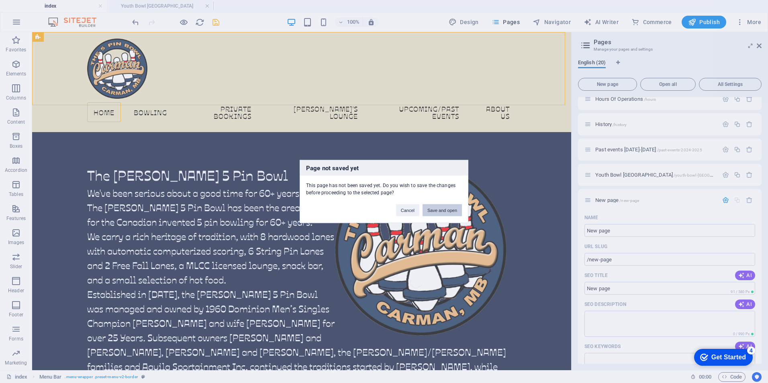
click at [435, 212] on button "Save and open" at bounding box center [442, 211] width 39 height 12
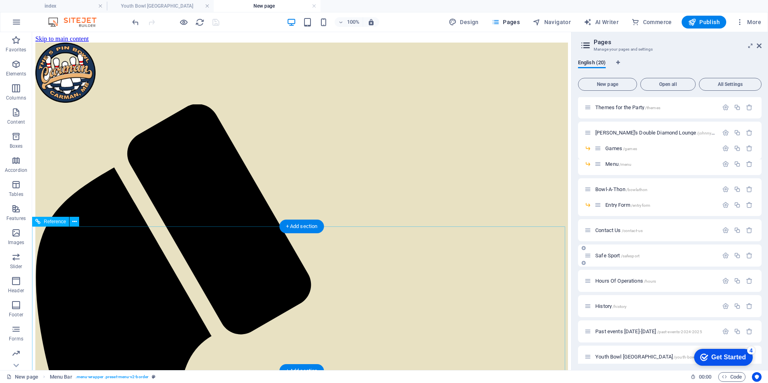
scroll to position [0, 0]
click at [731, 356] on div "Get Started" at bounding box center [729, 357] width 35 height 7
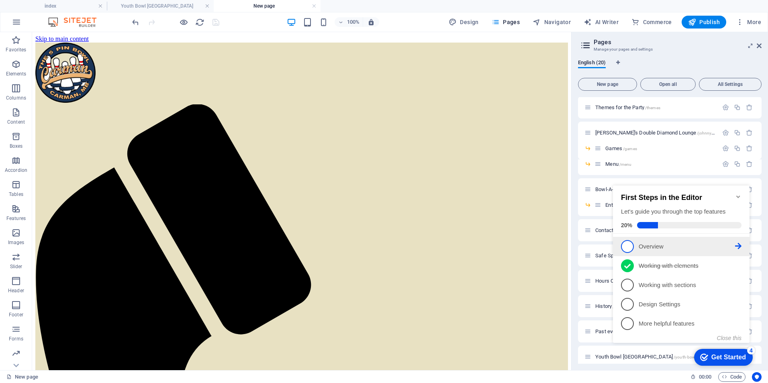
click at [650, 244] on p "Overview - incomplete" at bounding box center [687, 247] width 96 height 8
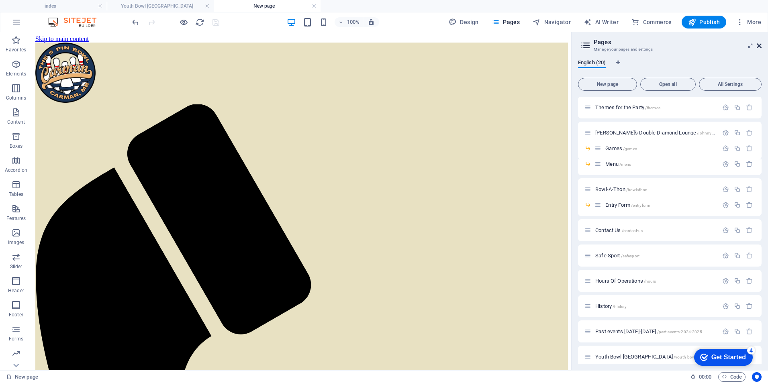
drag, startPoint x: 759, startPoint y: 45, endPoint x: 717, endPoint y: 39, distance: 42.6
click at [759, 45] on icon at bounding box center [759, 46] width 5 height 6
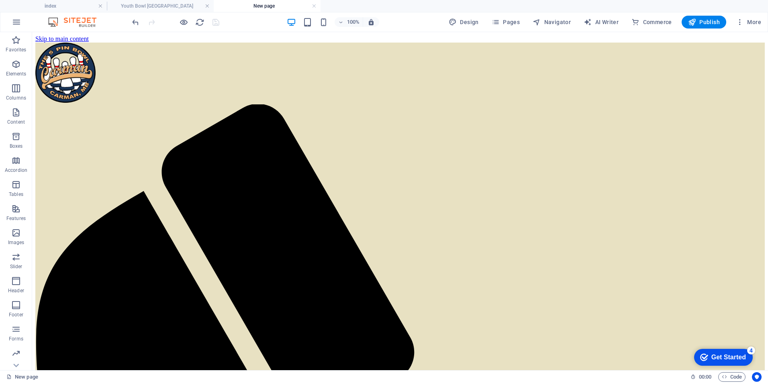
click at [719, 352] on div "checkmark Get Started 4" at bounding box center [723, 357] width 59 height 17
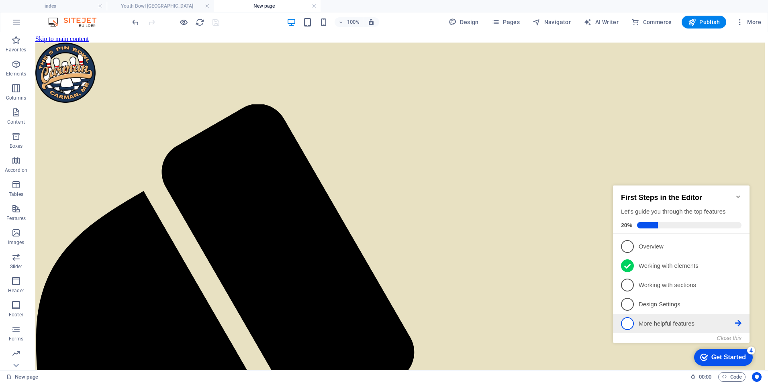
click at [660, 321] on p "More helpful features - incomplete" at bounding box center [687, 324] width 96 height 8
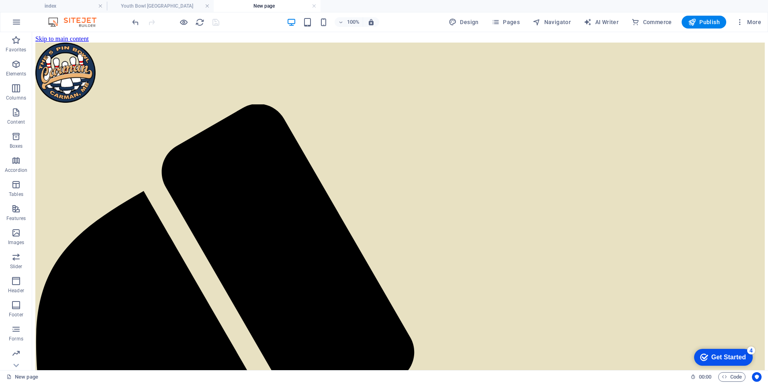
click at [712, 358] on div "Get Started" at bounding box center [729, 357] width 35 height 7
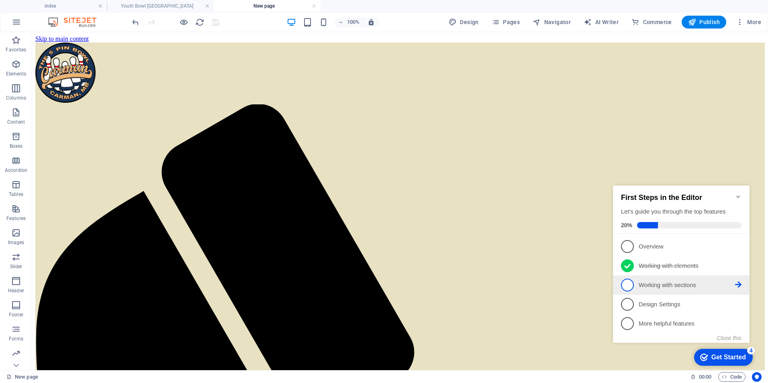
click at [671, 285] on p "Working with sections - incomplete" at bounding box center [687, 285] width 96 height 8
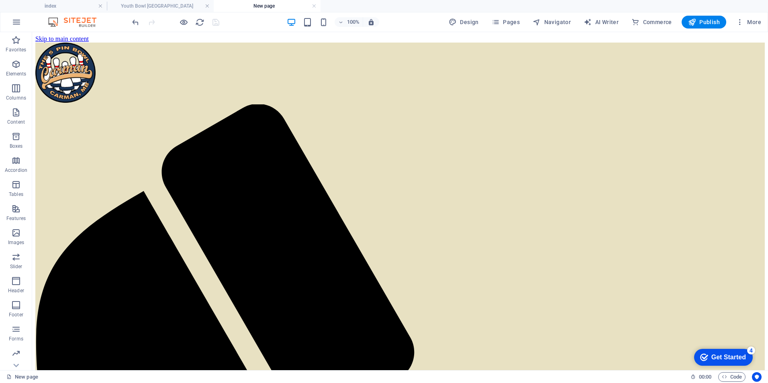
click at [718, 355] on div "Get Started" at bounding box center [729, 357] width 35 height 7
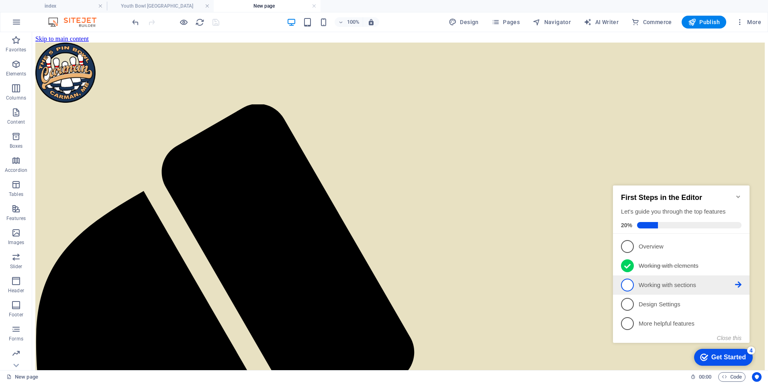
click at [691, 285] on p "Working with sections - incomplete" at bounding box center [687, 285] width 96 height 8
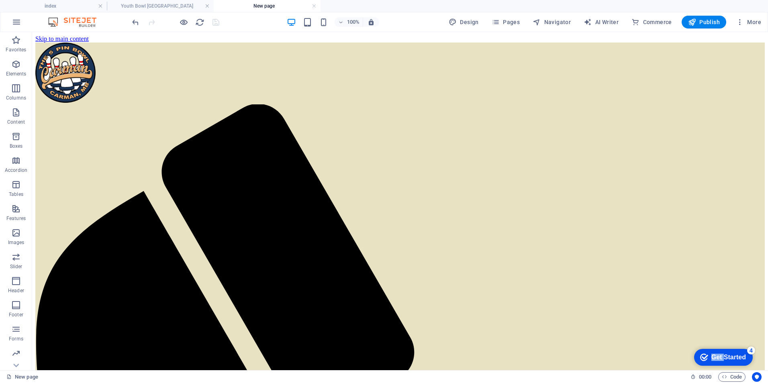
click div "checkmark Get Started 4 First Steps in the Editor Let's guide you through the t…"
drag, startPoint x: 113, startPoint y: 143, endPoint x: 691, endPoint y: 285, distance: 595.0
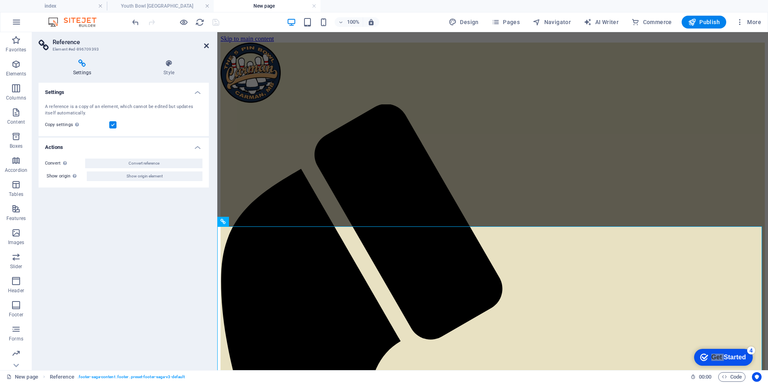
click at [207, 46] on icon at bounding box center [206, 46] width 5 height 6
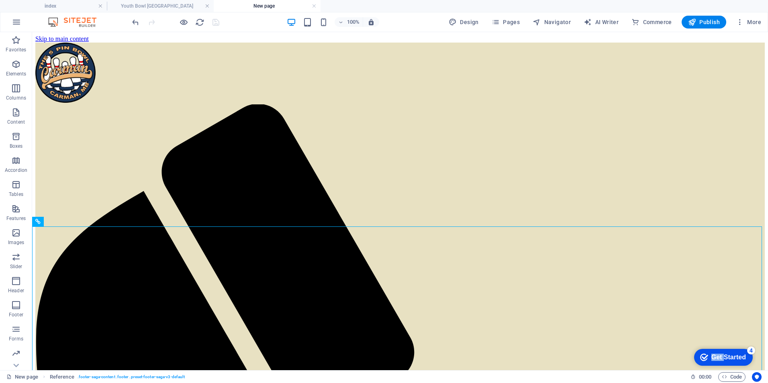
click at [719, 358] on div "Get Started" at bounding box center [729, 357] width 35 height 7
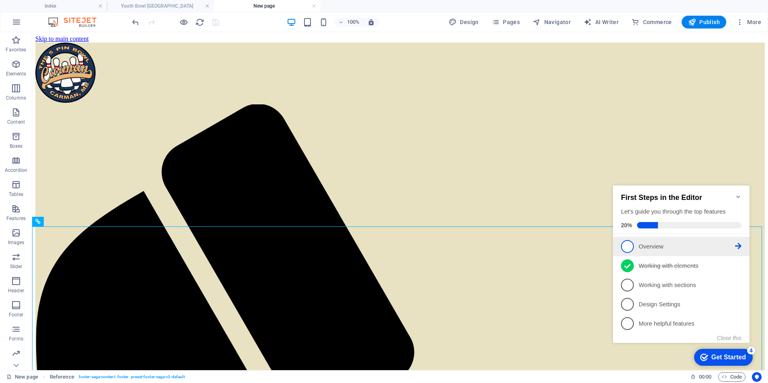
click at [649, 246] on p "Overview - incomplete" at bounding box center [687, 247] width 96 height 8
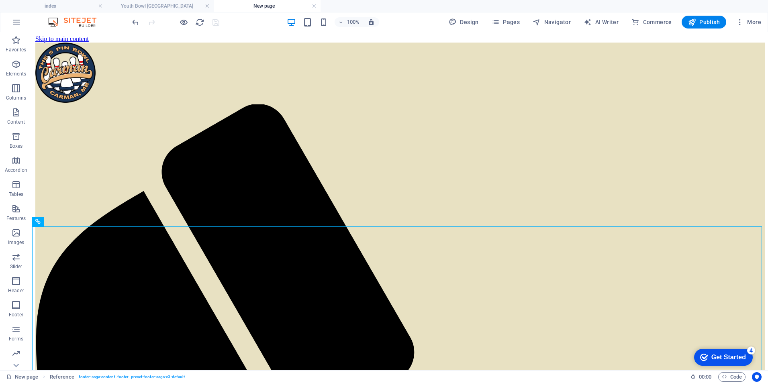
click at [750, 350] on div "4" at bounding box center [751, 351] width 8 height 8
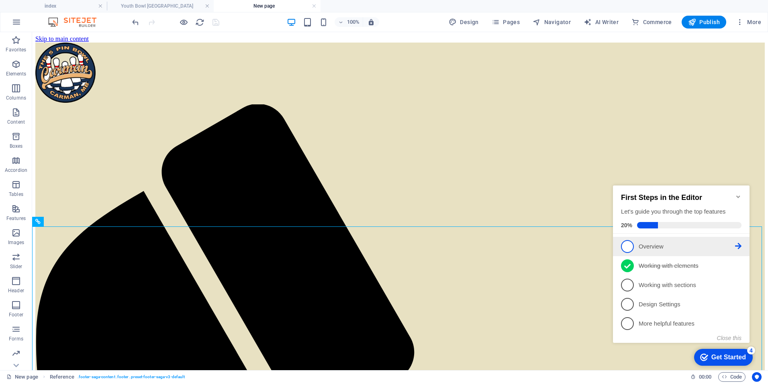
click at [738, 245] on icon at bounding box center [738, 246] width 6 height 6
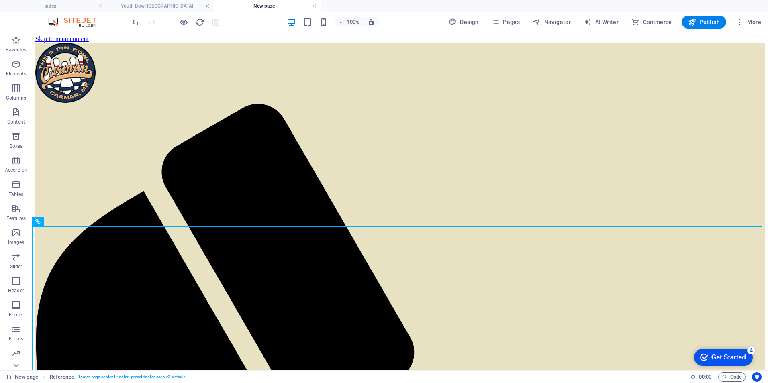
click at [734, 362] on div "checkmark Get Started 4" at bounding box center [723, 357] width 59 height 17
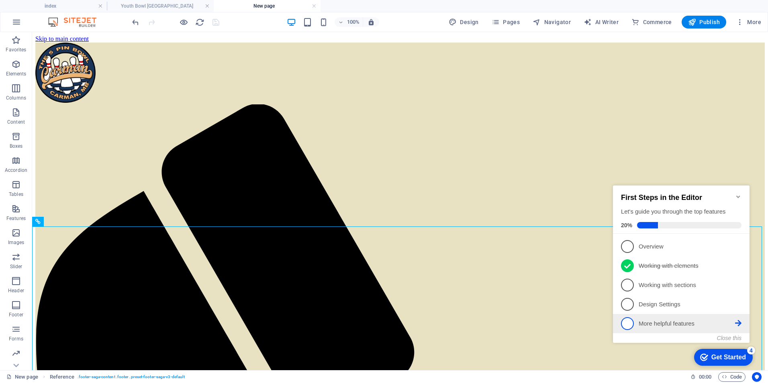
click at [737, 321] on icon at bounding box center [738, 323] width 6 height 6
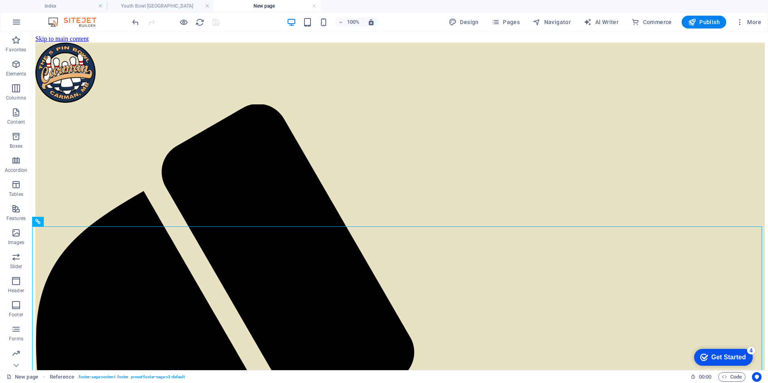
click at [746, 361] on div "Get Started" at bounding box center [729, 357] width 35 height 7
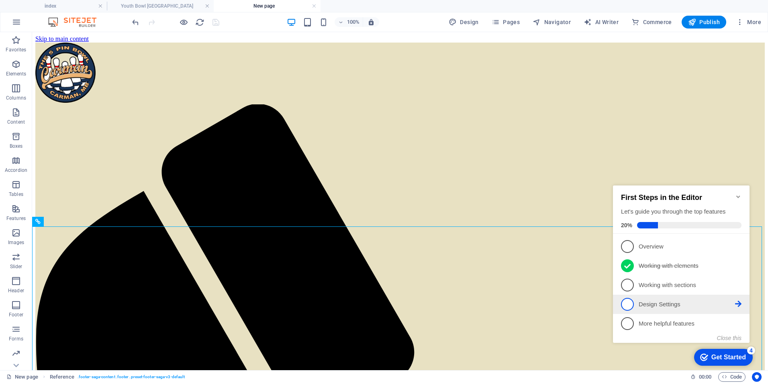
click at [741, 301] on icon at bounding box center [738, 304] width 6 height 6
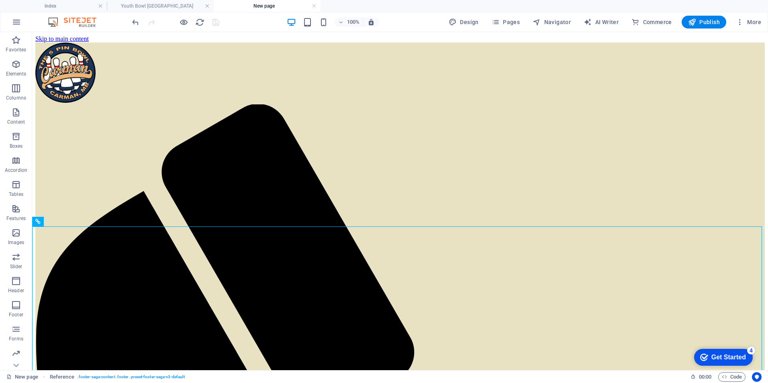
click at [722, 360] on div "Get Started" at bounding box center [729, 357] width 35 height 7
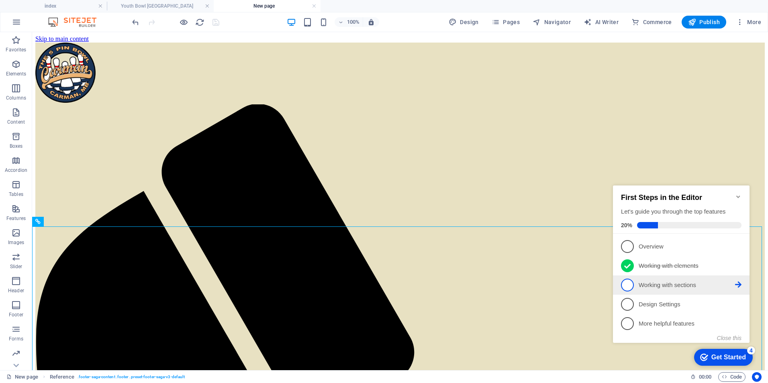
click at [737, 285] on icon at bounding box center [738, 285] width 6 height 6
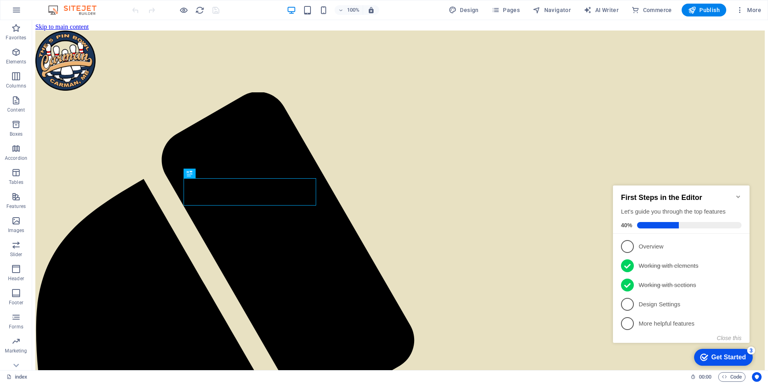
scroll to position [381, 0]
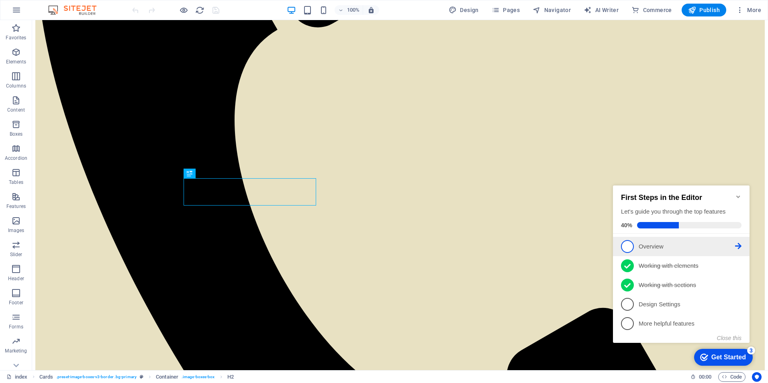
click at [650, 247] on p "Overview - incomplete" at bounding box center [687, 247] width 96 height 8
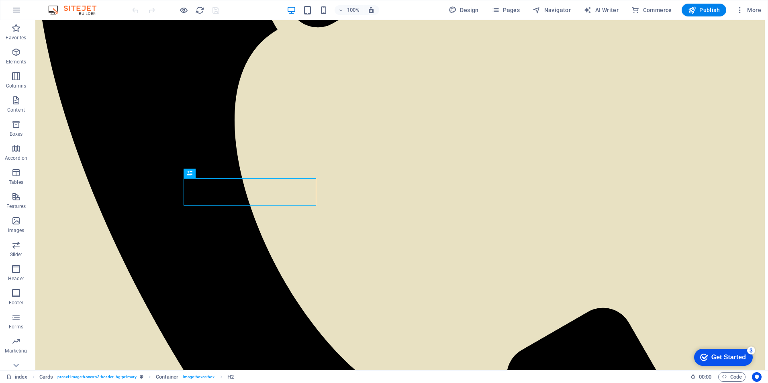
scroll to position [0, 0]
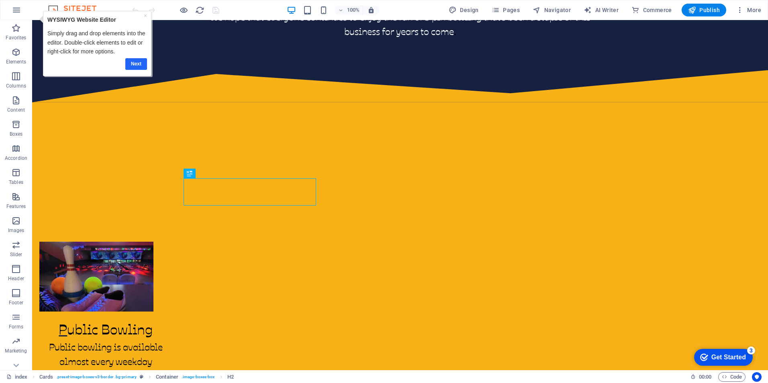
click at [136, 61] on link "Next" at bounding box center [136, 64] width 22 height 12
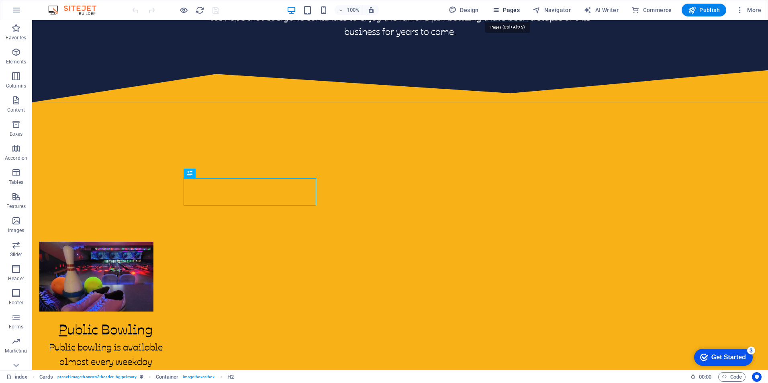
click at [518, 9] on span "Pages" at bounding box center [506, 10] width 28 height 8
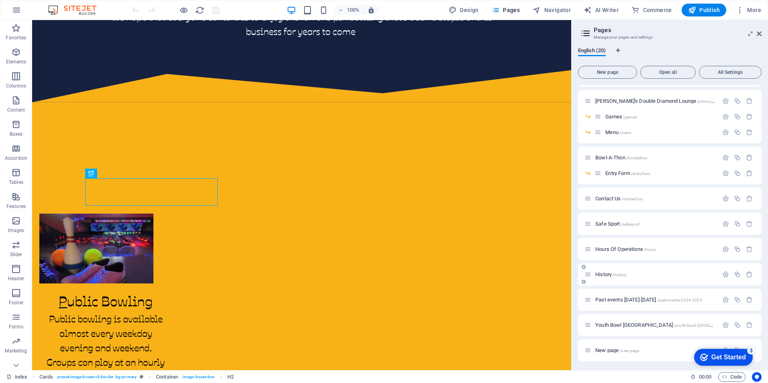
scroll to position [179, 0]
click at [612, 352] on span "New page /new-page" at bounding box center [618, 350] width 44 height 6
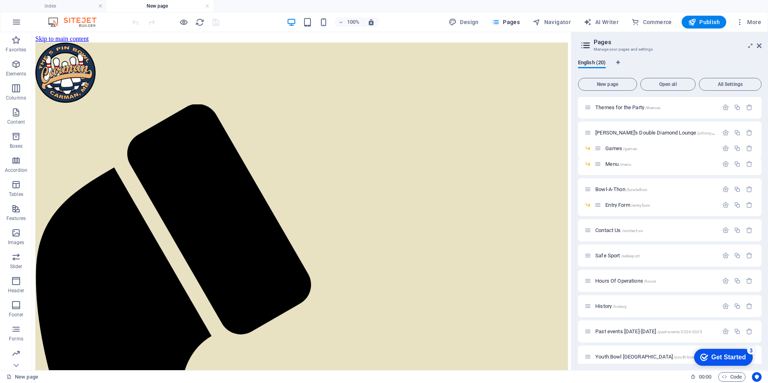
scroll to position [0, 0]
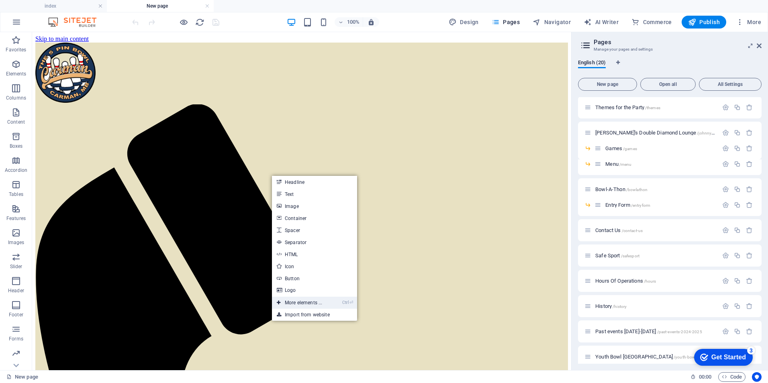
click at [301, 301] on link "Ctrl ⏎ More elements ..." at bounding box center [299, 303] width 55 height 12
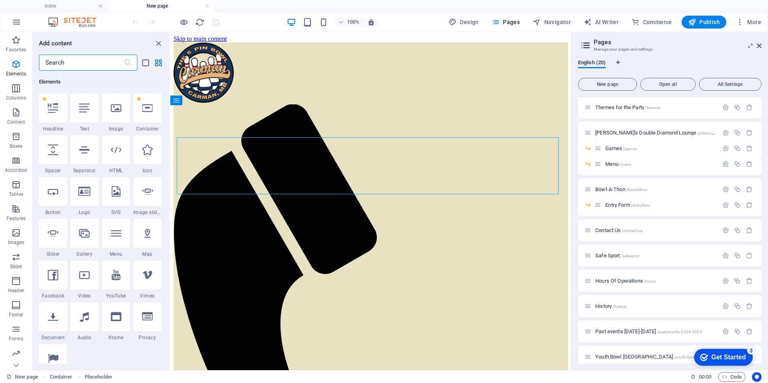
click at [71, 65] on input "text" at bounding box center [81, 63] width 85 height 16
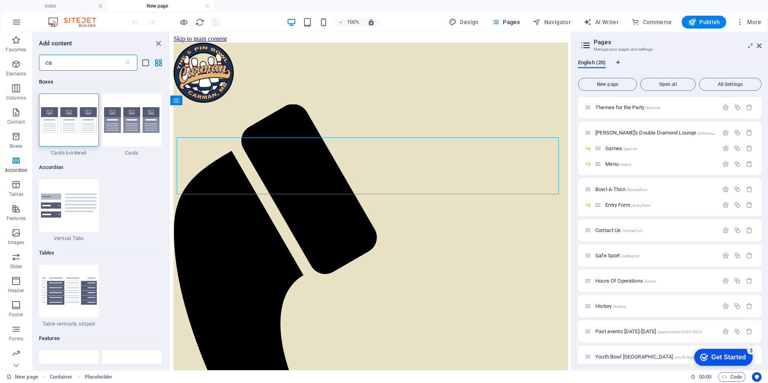
type input "c"
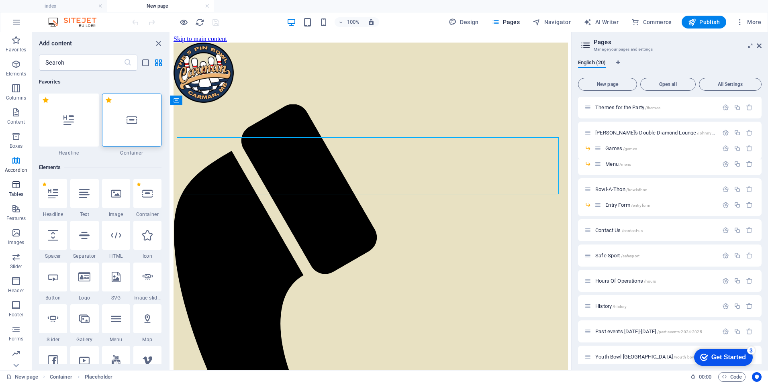
click at [22, 188] on span "Tables" at bounding box center [16, 189] width 32 height 19
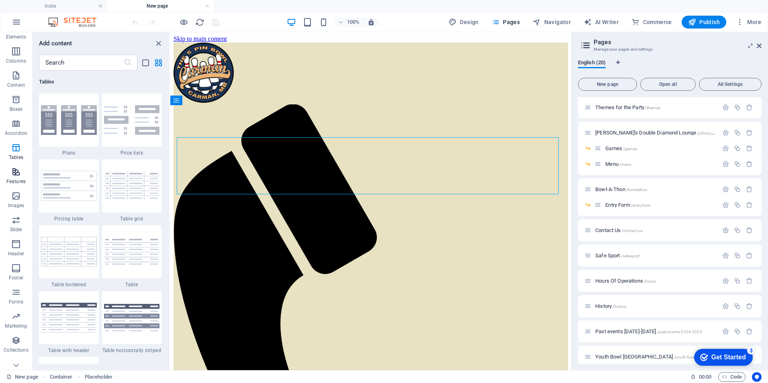
scroll to position [40, 0]
click at [15, 168] on icon "button" at bounding box center [16, 169] width 10 height 10
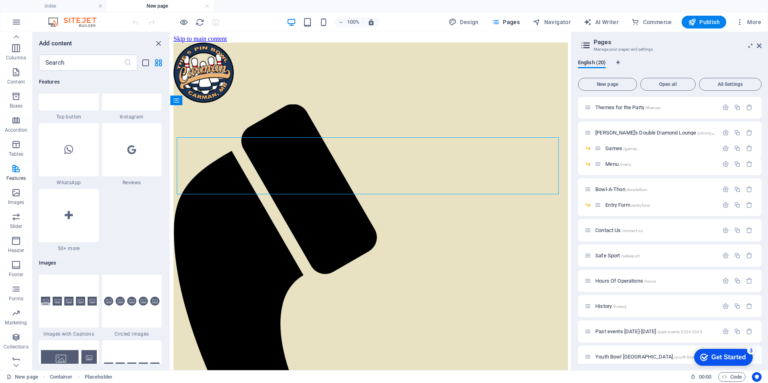
scroll to position [3896, 0]
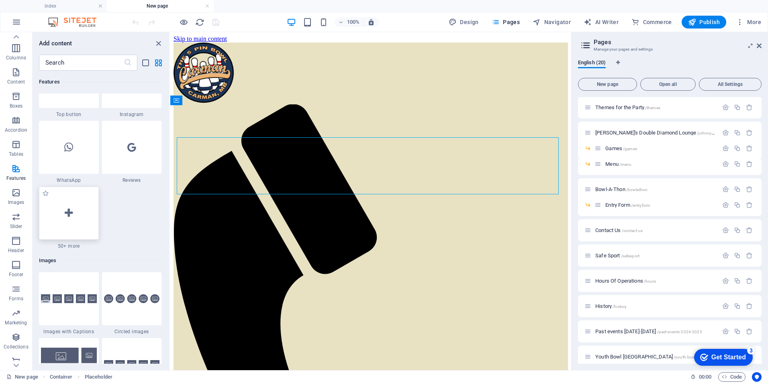
click at [70, 216] on icon at bounding box center [69, 213] width 8 height 10
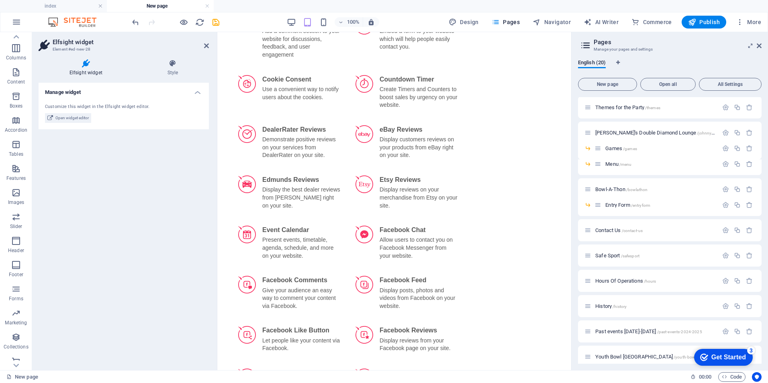
scroll to position [763, 0]
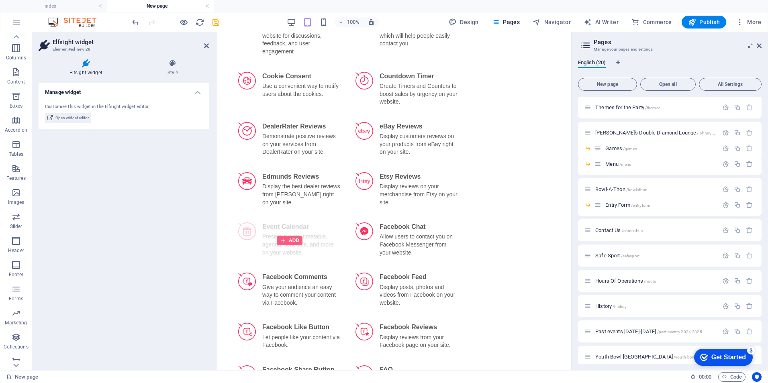
click at [291, 236] on div at bounding box center [290, 241] width 26 height 10
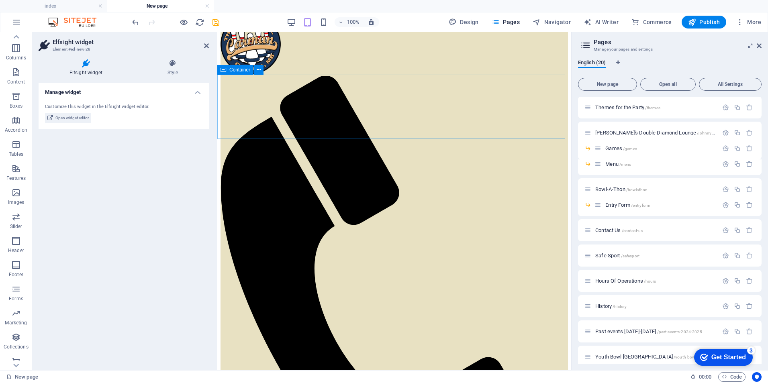
scroll to position [31, 0]
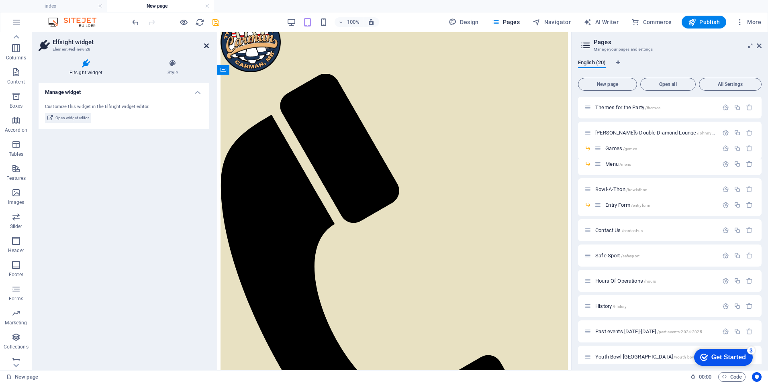
drag, startPoint x: 205, startPoint y: 46, endPoint x: 173, endPoint y: 14, distance: 45.2
click at [205, 46] on icon at bounding box center [206, 46] width 5 height 6
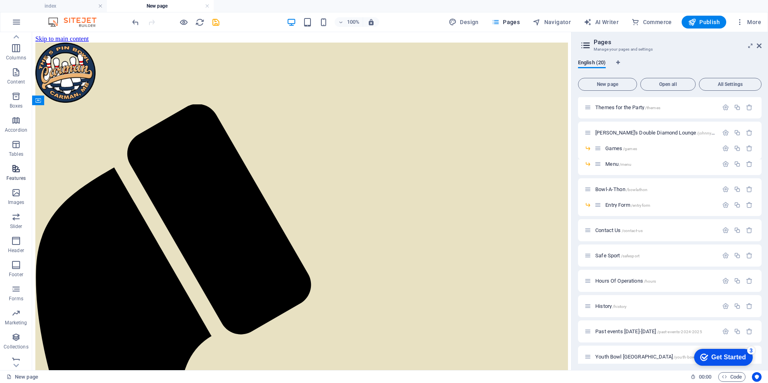
click at [22, 169] on span "Features" at bounding box center [16, 173] width 32 height 19
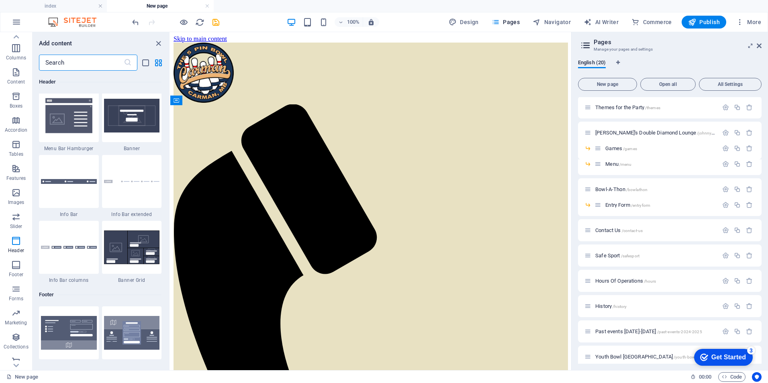
scroll to position [5021, 0]
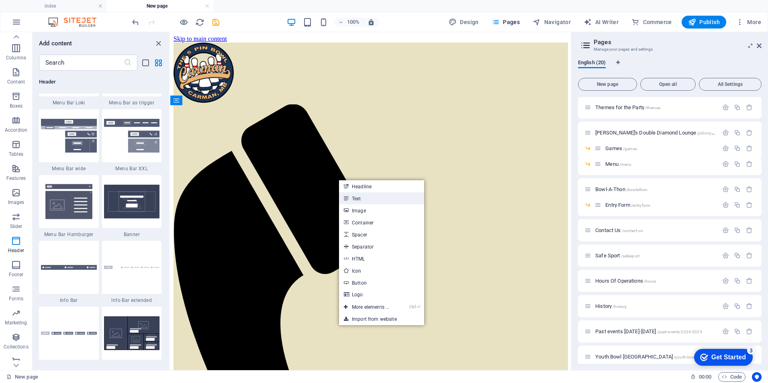
click at [362, 198] on link "Text" at bounding box center [381, 198] width 85 height 12
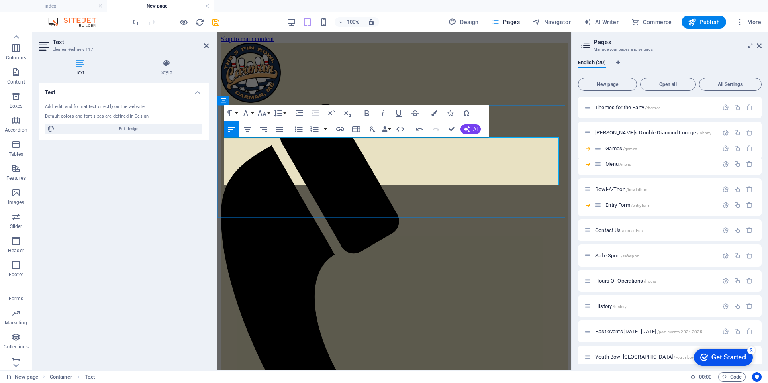
drag, startPoint x: 375, startPoint y: 174, endPoint x: 225, endPoint y: 138, distance: 154.5
click at [266, 114] on icon "button" at bounding box center [262, 113] width 10 height 10
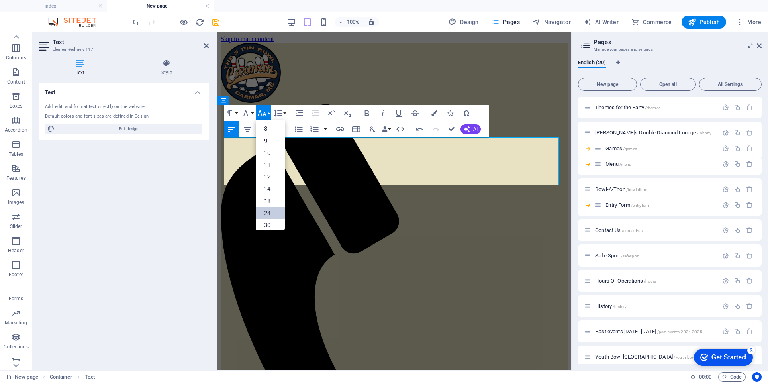
click at [267, 213] on link "24" at bounding box center [270, 213] width 29 height 12
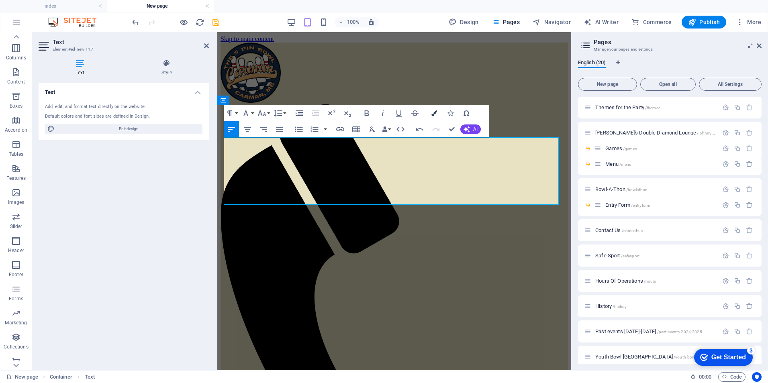
click at [434, 109] on button "Colors" at bounding box center [434, 113] width 15 height 16
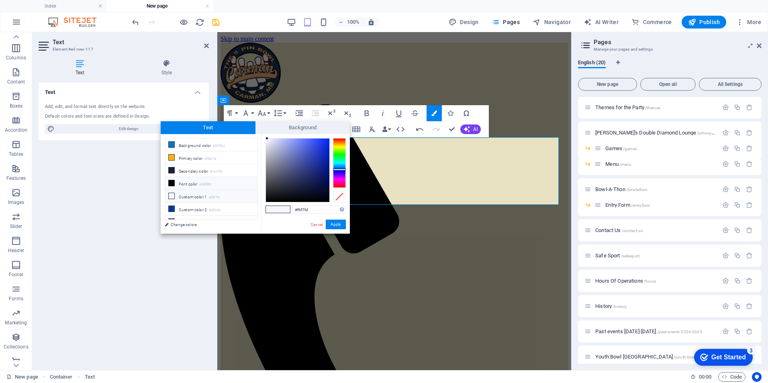
click at [187, 182] on li "Font color #000000" at bounding box center [211, 183] width 92 height 13
type input "#000000"
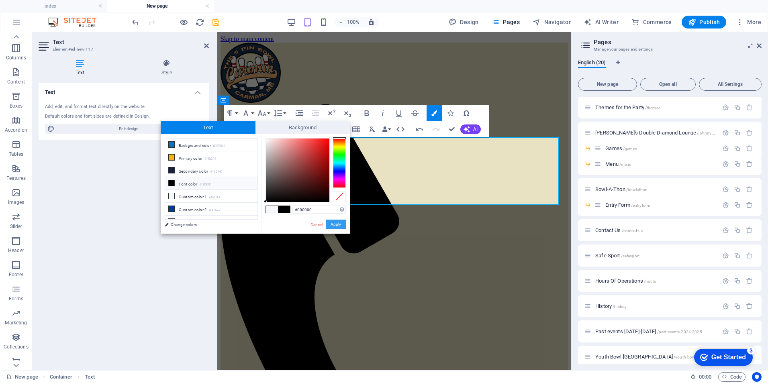
click at [344, 224] on button "Apply" at bounding box center [336, 225] width 20 height 10
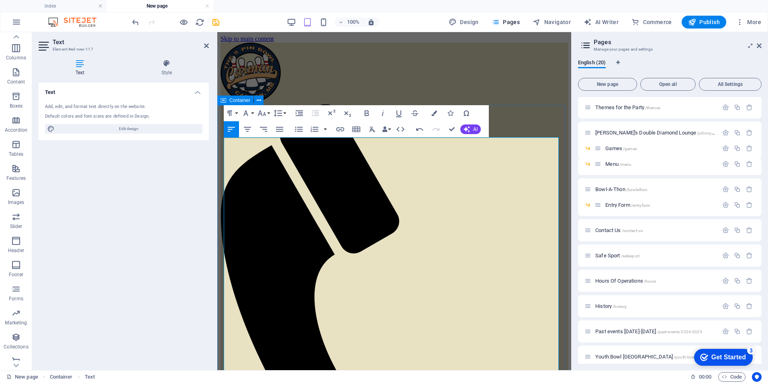
drag, startPoint x: 293, startPoint y: 173, endPoint x: 223, endPoint y: 176, distance: 70.4
click at [368, 112] on icon "button" at bounding box center [367, 114] width 4 height 6
click at [266, 115] on icon "button" at bounding box center [262, 113] width 10 height 10
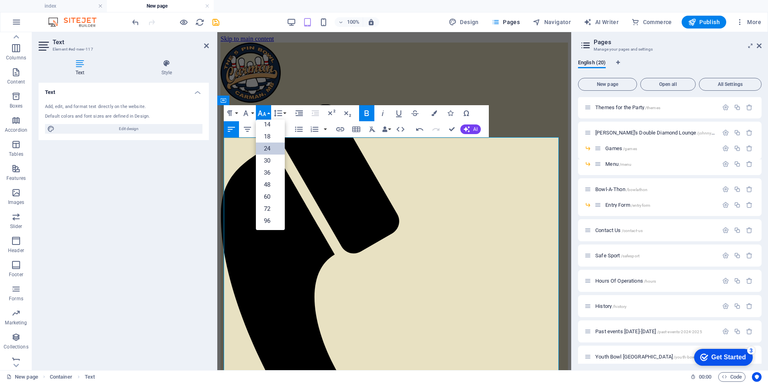
scroll to position [65, 0]
click at [266, 160] on link "30" at bounding box center [270, 161] width 29 height 12
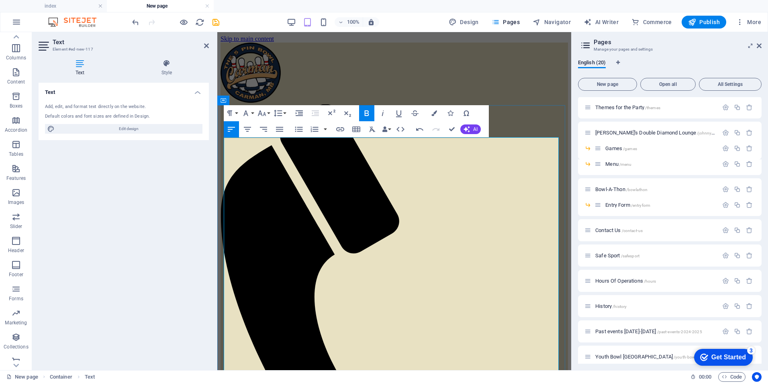
drag, startPoint x: 284, startPoint y: 237, endPoint x: 233, endPoint y: 224, distance: 52.6
click at [368, 113] on icon "button" at bounding box center [367, 114] width 4 height 6
click at [266, 112] on icon "button" at bounding box center [262, 113] width 10 height 10
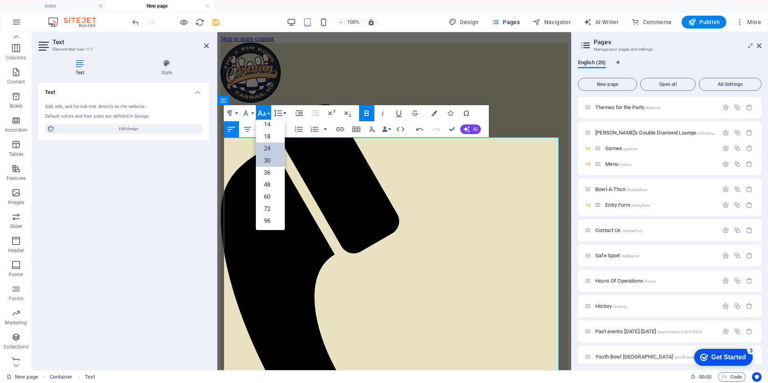
click at [267, 156] on link "30" at bounding box center [270, 161] width 29 height 12
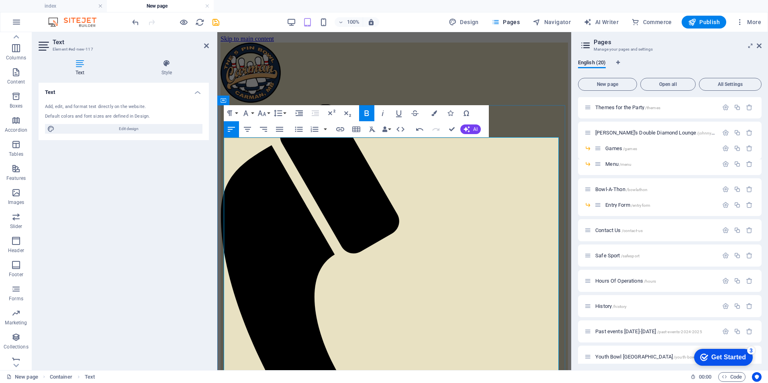
drag, startPoint x: 224, startPoint y: 269, endPoint x: 292, endPoint y: 352, distance: 107.1
click at [365, 115] on icon "button" at bounding box center [367, 114] width 4 height 6
click at [286, 114] on button "Line Height" at bounding box center [279, 113] width 15 height 16
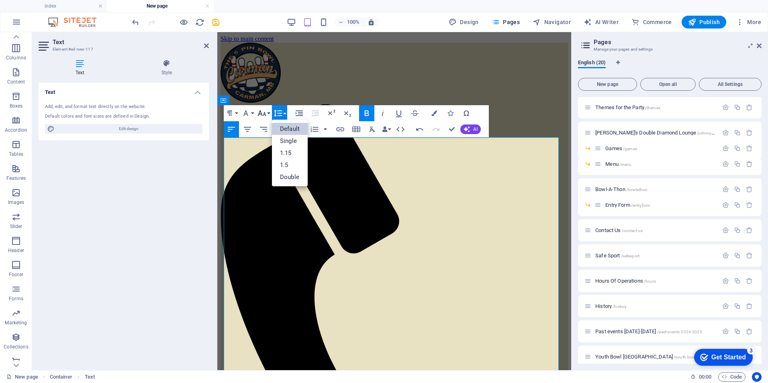
click at [269, 113] on button "Font Size" at bounding box center [263, 113] width 15 height 16
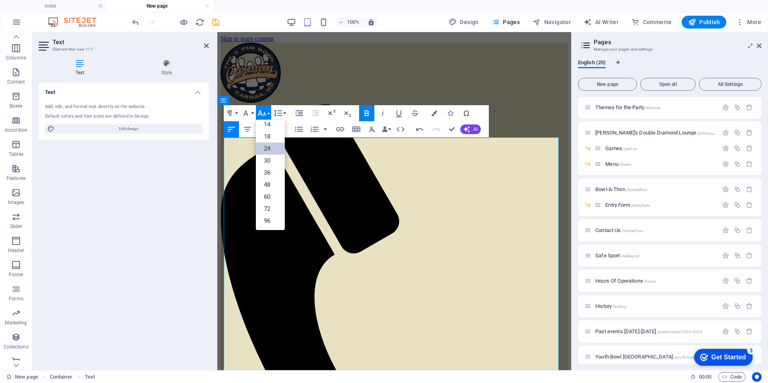
scroll to position [65, 0]
click at [273, 156] on link "30" at bounding box center [270, 161] width 29 height 12
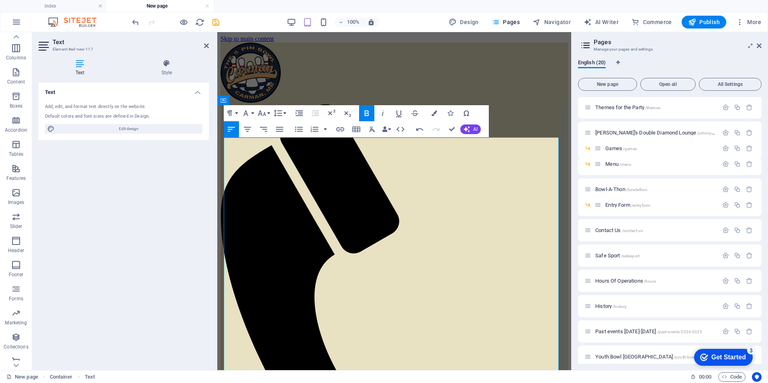
click at [278, 112] on icon "button" at bounding box center [278, 113] width 10 height 10
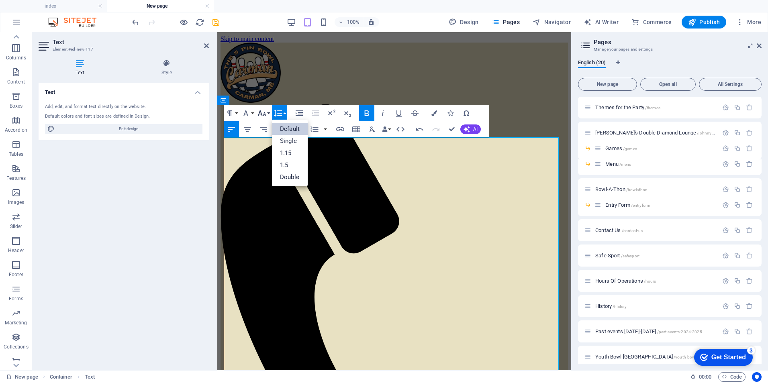
click at [261, 113] on icon "button" at bounding box center [262, 114] width 8 height 6
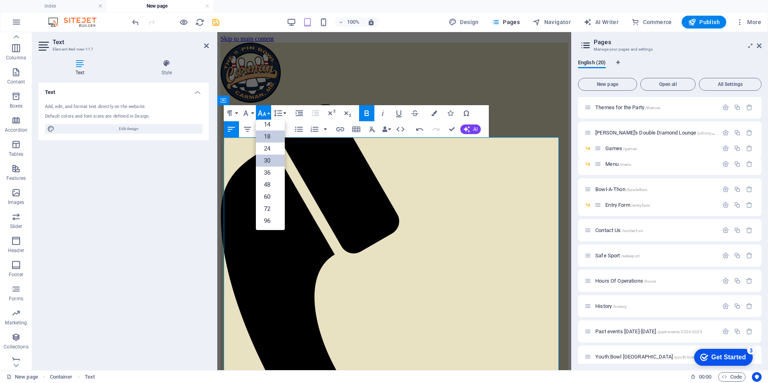
scroll to position [65, 0]
click at [267, 148] on link "24" at bounding box center [270, 149] width 29 height 12
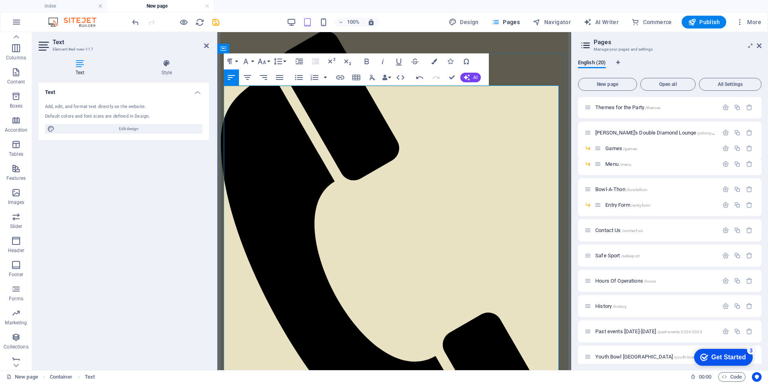
scroll to position [80, 0]
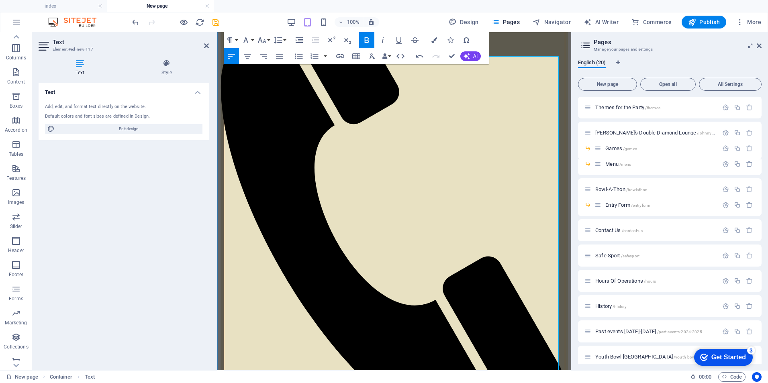
scroll to position [161, 0]
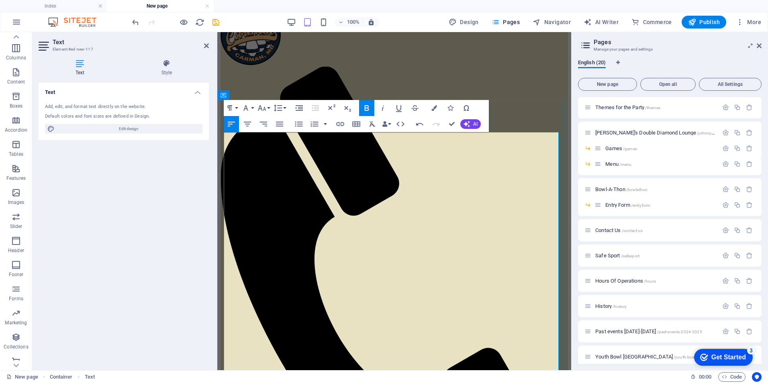
scroll to position [40, 0]
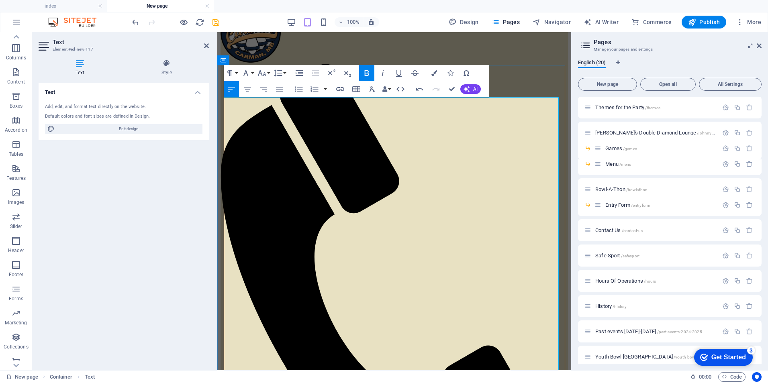
drag, startPoint x: 237, startPoint y: 333, endPoint x: 225, endPoint y: 334, distance: 11.7
click at [762, 47] on aside "Pages Manage your pages and settings English (20) New page Open all All Setting…" at bounding box center [669, 201] width 197 height 338
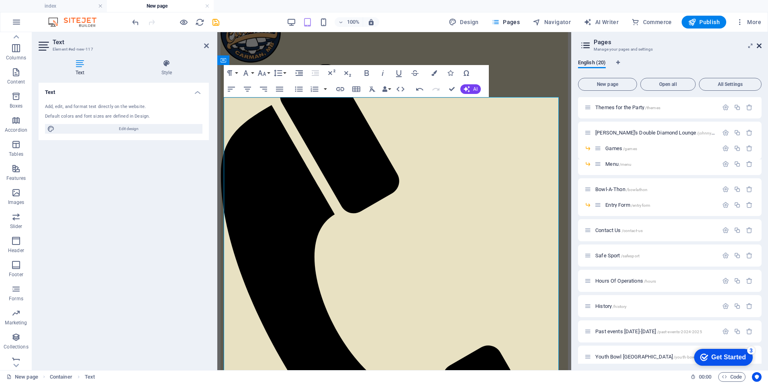
click at [761, 45] on icon at bounding box center [759, 46] width 5 height 6
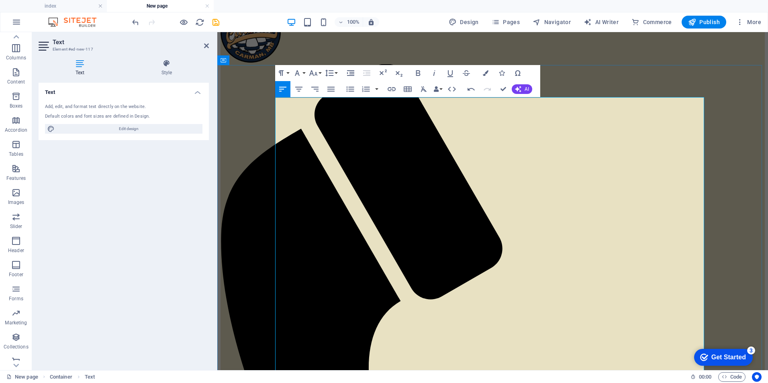
drag, startPoint x: 618, startPoint y: 331, endPoint x: 273, endPoint y: 335, distance: 344.4
click at [298, 74] on icon "button" at bounding box center [297, 73] width 5 height 6
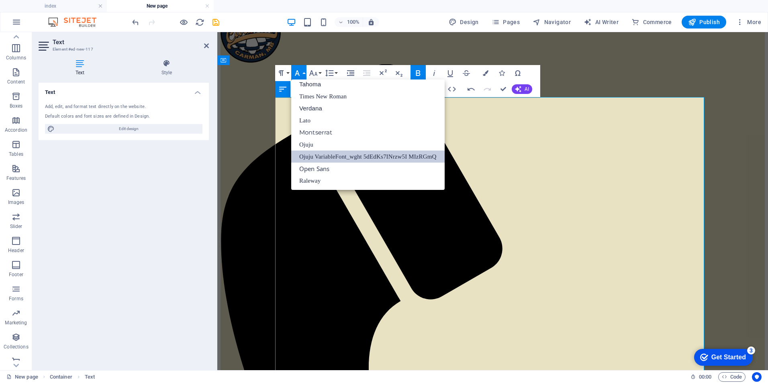
scroll to position [41, 0]
click at [316, 73] on icon "button" at bounding box center [313, 73] width 8 height 6
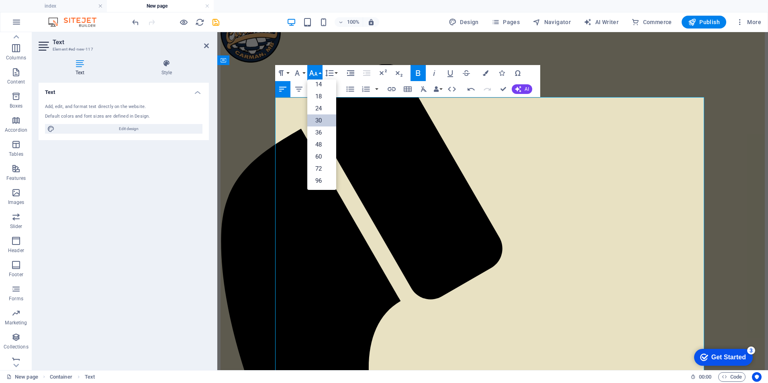
scroll to position [65, 0]
click at [325, 107] on link "24" at bounding box center [321, 108] width 29 height 12
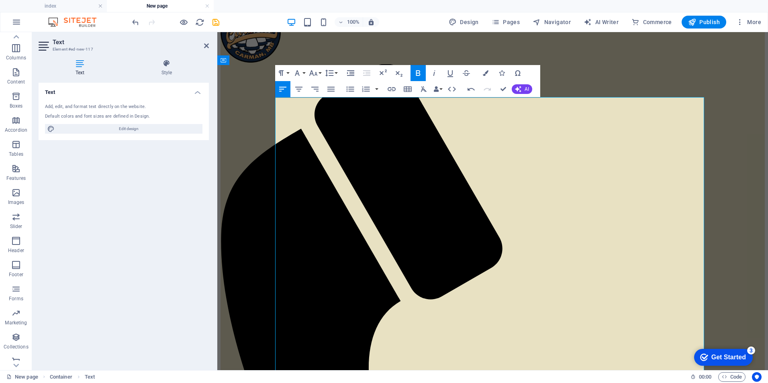
click at [417, 74] on icon "button" at bounding box center [418, 73] width 4 height 6
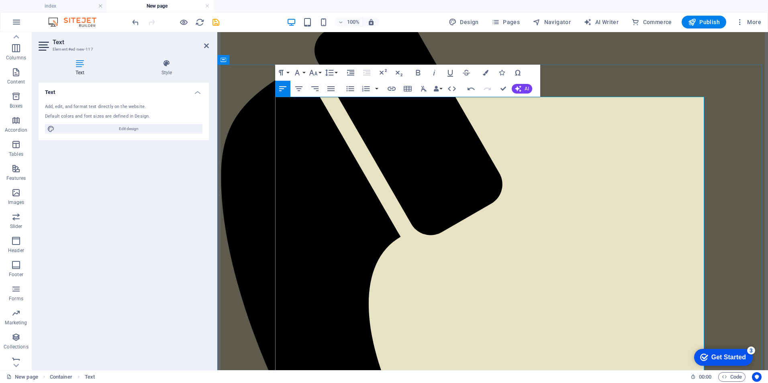
scroll to position [121, 0]
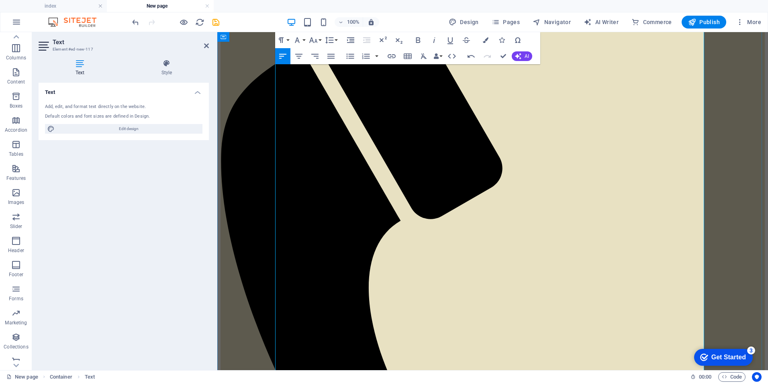
drag, startPoint x: 622, startPoint y: 182, endPoint x: 278, endPoint y: 183, distance: 344.0
drag, startPoint x: 421, startPoint y: 37, endPoint x: 410, endPoint y: 41, distance: 10.9
click at [421, 38] on icon "button" at bounding box center [418, 40] width 10 height 10
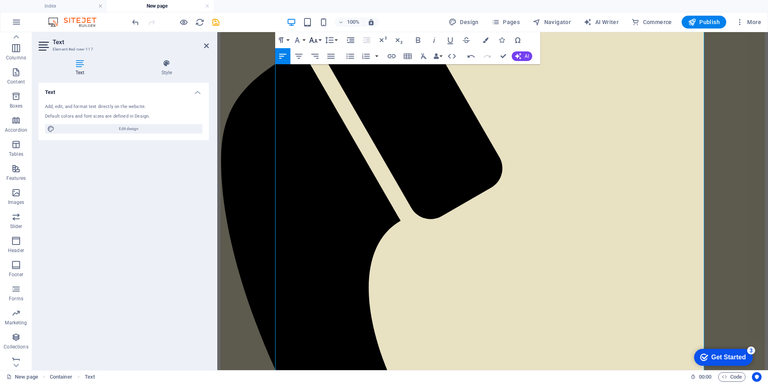
click at [314, 37] on icon "button" at bounding box center [314, 40] width 10 height 10
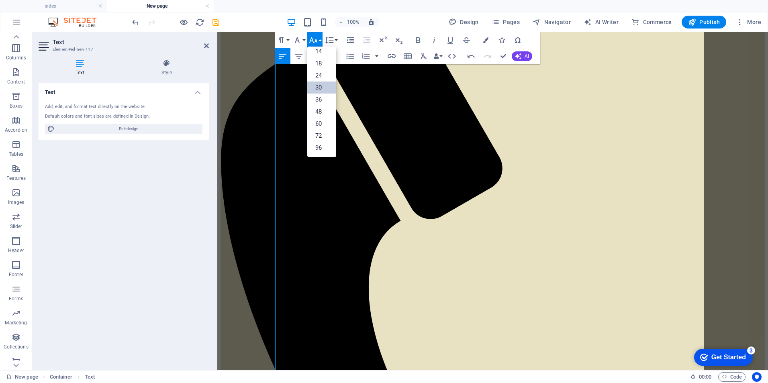
scroll to position [65, 0]
click at [314, 77] on link "24" at bounding box center [321, 76] width 29 height 12
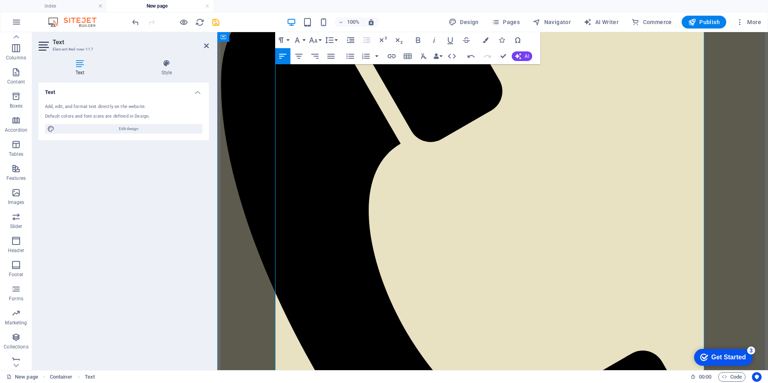
scroll to position [201, 0]
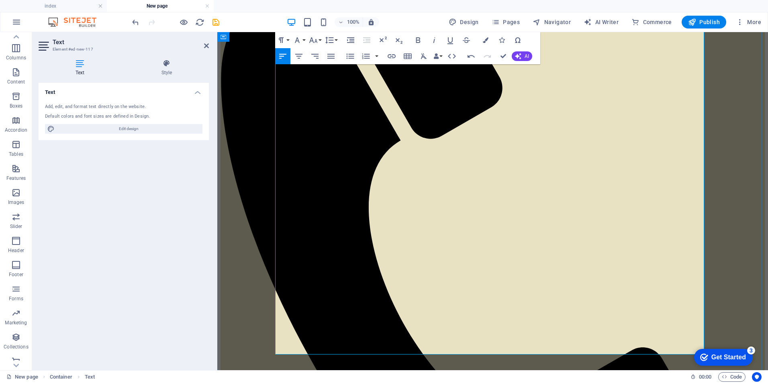
drag, startPoint x: 614, startPoint y: 274, endPoint x: 278, endPoint y: 273, distance: 335.9
click at [315, 40] on icon "button" at bounding box center [314, 40] width 10 height 10
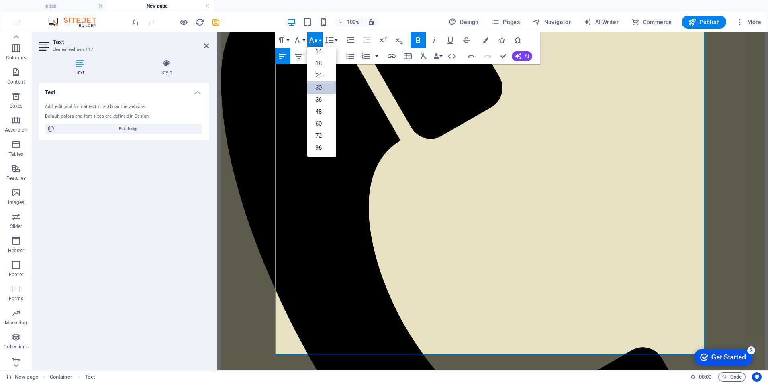
scroll to position [65, 0]
click at [320, 74] on link "24" at bounding box center [321, 76] width 29 height 12
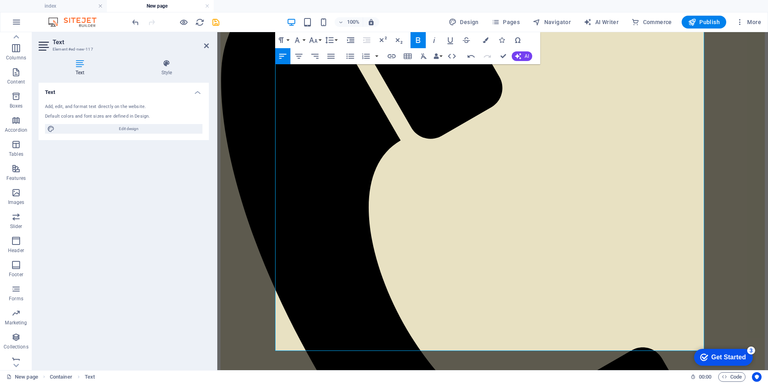
click at [418, 40] on icon "button" at bounding box center [418, 40] width 4 height 6
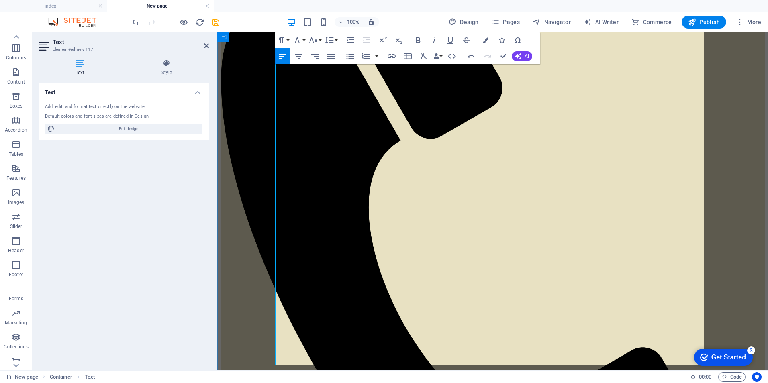
drag, startPoint x: 583, startPoint y: 235, endPoint x: 272, endPoint y: 226, distance: 310.7
click at [317, 40] on icon "button" at bounding box center [314, 40] width 10 height 10
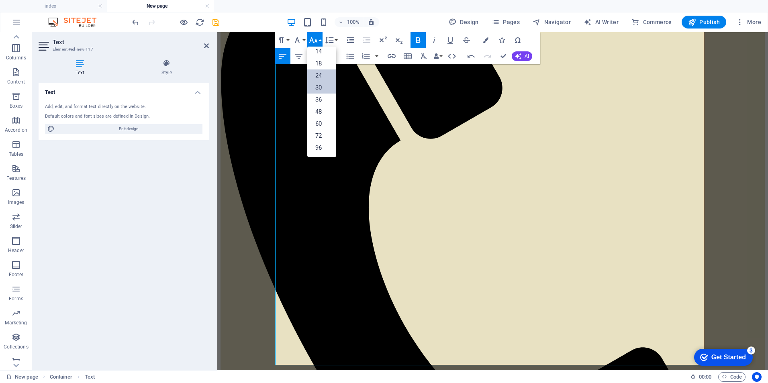
click at [314, 75] on link "24" at bounding box center [321, 76] width 29 height 12
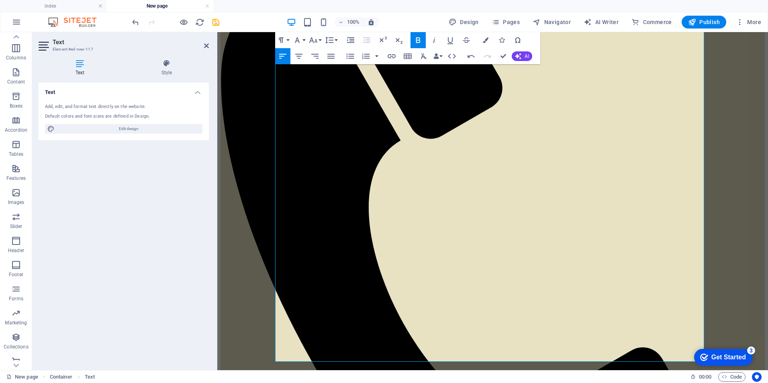
click at [417, 36] on icon "button" at bounding box center [418, 40] width 10 height 10
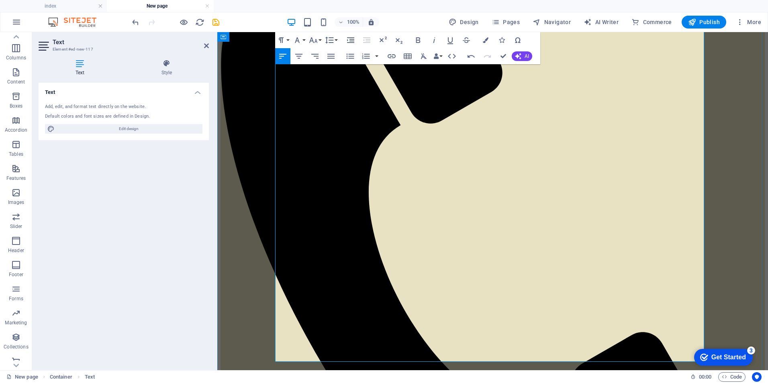
scroll to position [241, 0]
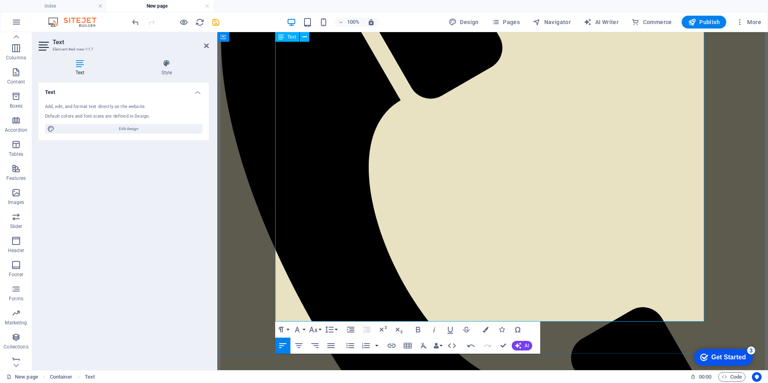
drag, startPoint x: 515, startPoint y: 269, endPoint x: 506, endPoint y: 280, distance: 15.1
drag, startPoint x: 551, startPoint y: 270, endPoint x: 276, endPoint y: 275, distance: 274.1
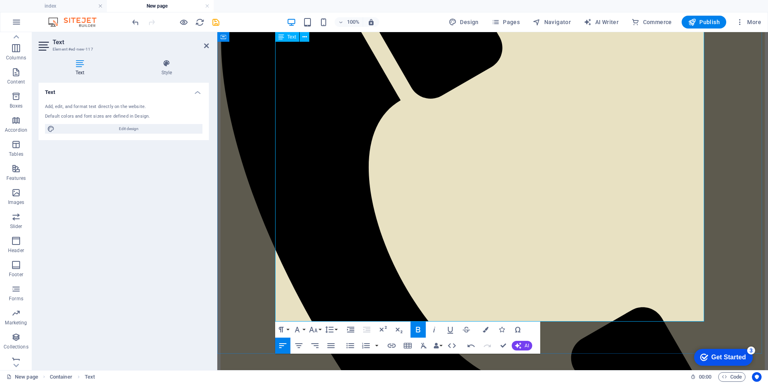
click at [415, 327] on icon "button" at bounding box center [418, 330] width 10 height 10
click at [314, 328] on icon "button" at bounding box center [314, 330] width 10 height 10
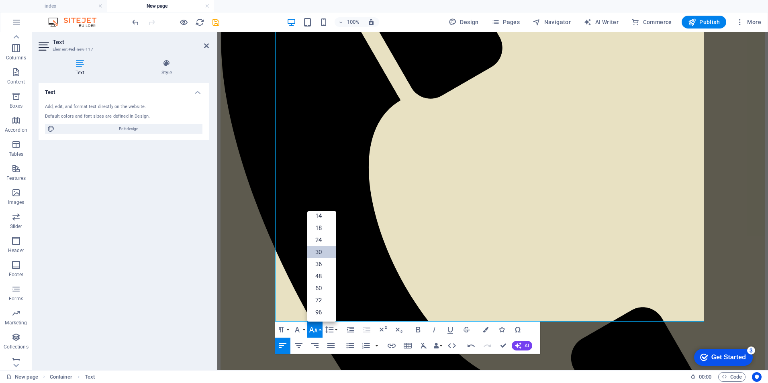
scroll to position [65, 0]
click at [332, 240] on link "24" at bounding box center [321, 240] width 29 height 12
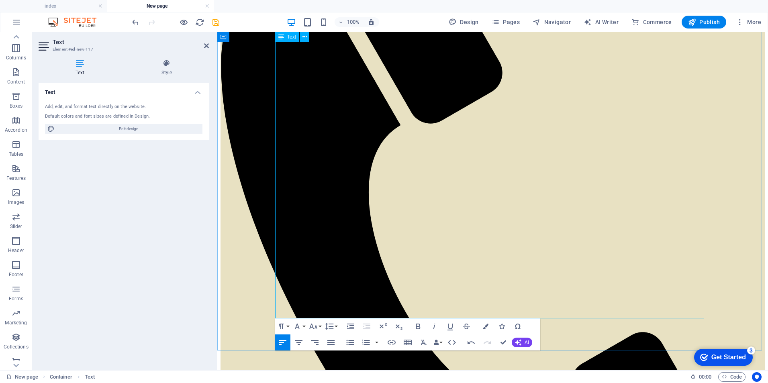
scroll to position [201, 0]
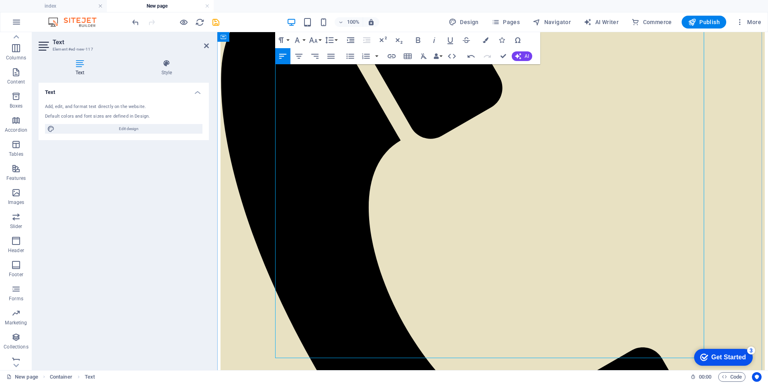
drag, startPoint x: 362, startPoint y: 113, endPoint x: 566, endPoint y: 111, distance: 204.1
copy span "Provincial Singles Tournament - Rossmere Lanes"
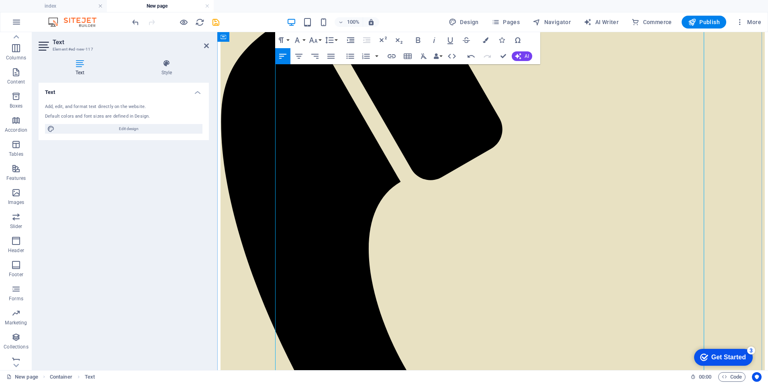
scroll to position [161, 0]
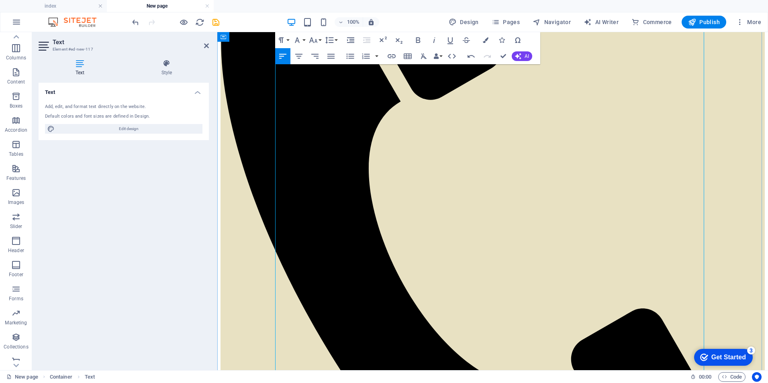
scroll to position [241, 0]
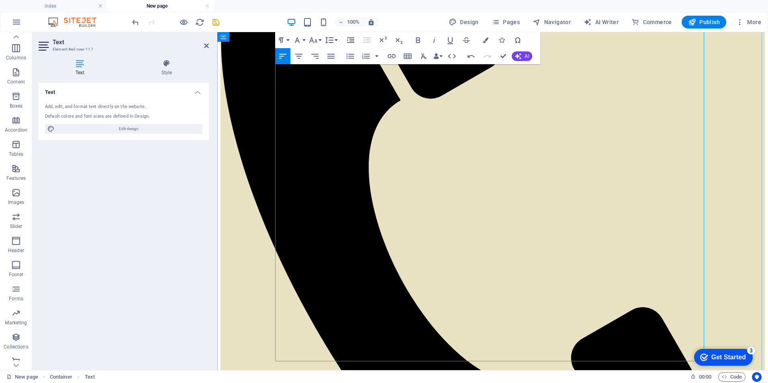
drag, startPoint x: 357, startPoint y: 250, endPoint x: 560, endPoint y: 245, distance: 203.0
copy span "Provincial Doubles Tournament - Polo Park Lanes"
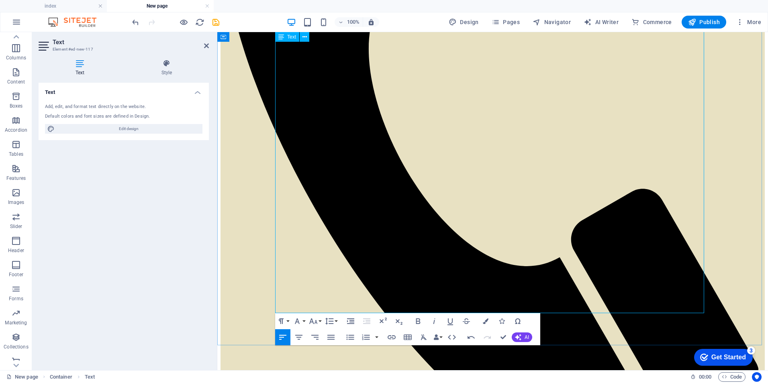
scroll to position [362, 0]
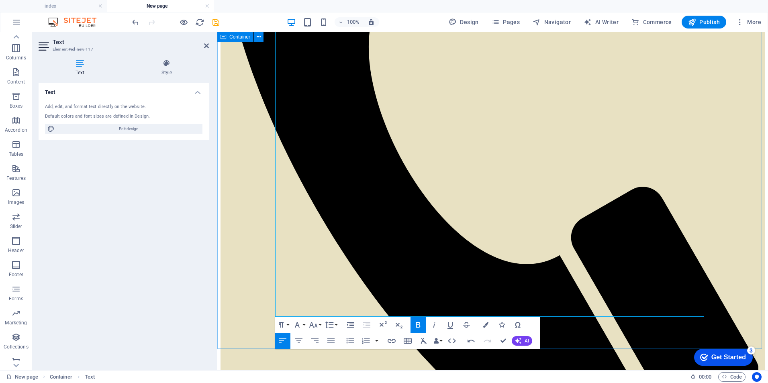
drag, startPoint x: 551, startPoint y: 289, endPoint x: 256, endPoint y: 282, distance: 294.6
copy strong "03 May 2026 - YBC Nationals - Winnipeg Manitoba"
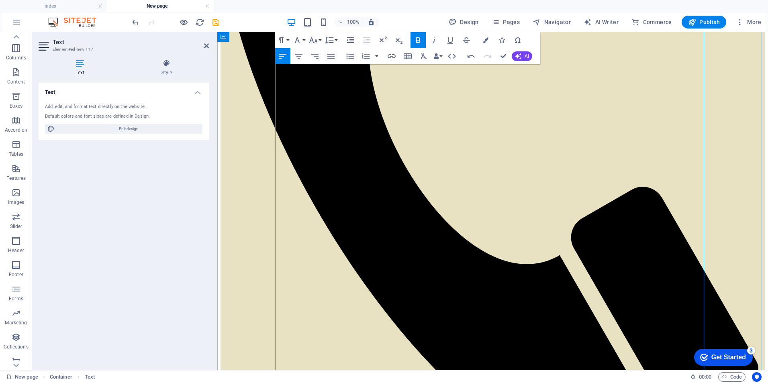
drag, startPoint x: 566, startPoint y: 358, endPoint x: 275, endPoint y: 285, distance: 299.6
click at [315, 39] on icon "button" at bounding box center [314, 40] width 10 height 10
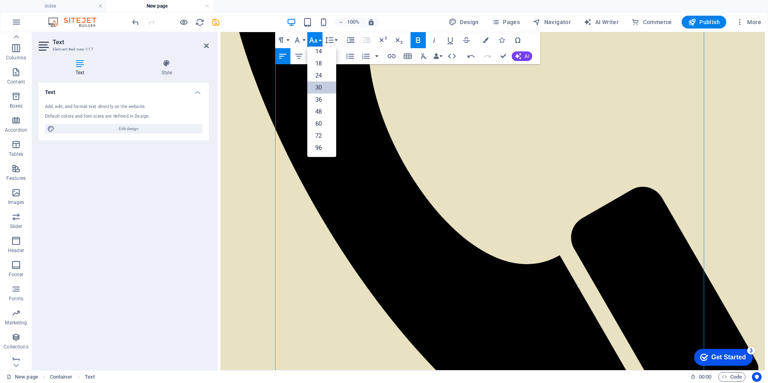
scroll to position [65, 0]
click at [319, 75] on link "24" at bounding box center [321, 76] width 29 height 12
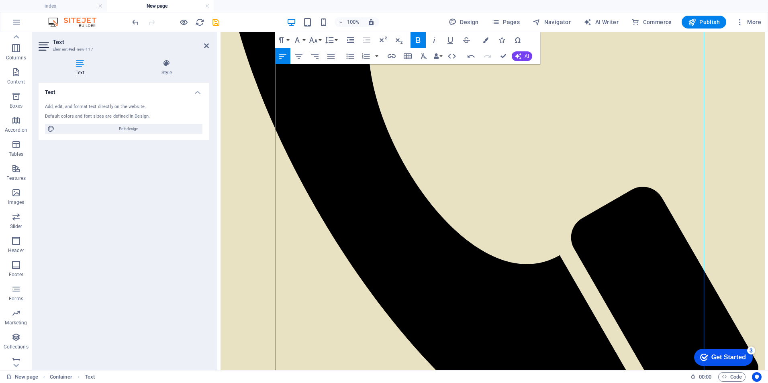
click at [416, 40] on icon "button" at bounding box center [418, 40] width 10 height 10
drag, startPoint x: 282, startPoint y: 311, endPoint x: 287, endPoint y: 313, distance: 4.5
drag, startPoint x: 281, startPoint y: 326, endPoint x: 285, endPoint y: 326, distance: 4.4
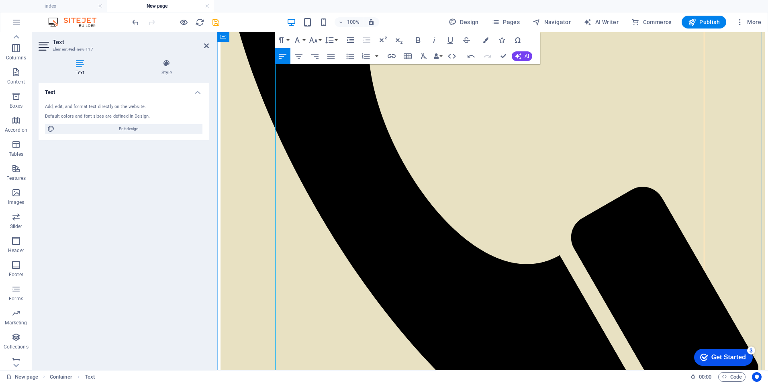
drag, startPoint x: 282, startPoint y: 343, endPoint x: 285, endPoint y: 348, distance: 5.7
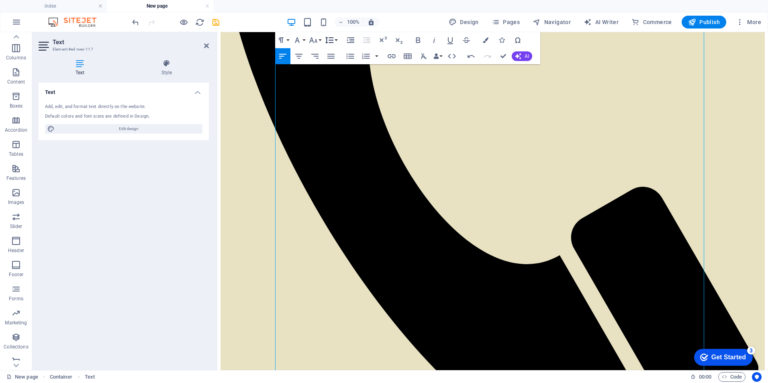
click at [330, 37] on icon "button" at bounding box center [329, 40] width 8 height 7
click at [347, 65] on link "Single" at bounding box center [341, 68] width 36 height 12
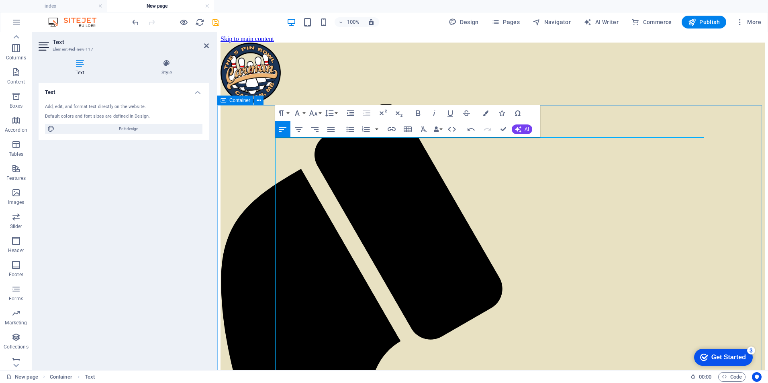
drag, startPoint x: 378, startPoint y: 145, endPoint x: 274, endPoint y: 149, distance: 103.7
click at [286, 110] on button "Paragraph Format" at bounding box center [282, 113] width 15 height 16
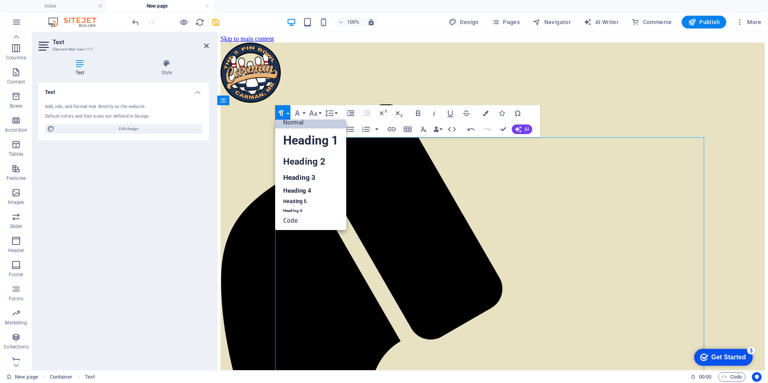
scroll to position [6, 0]
click at [294, 161] on link "Heading 2" at bounding box center [310, 162] width 71 height 18
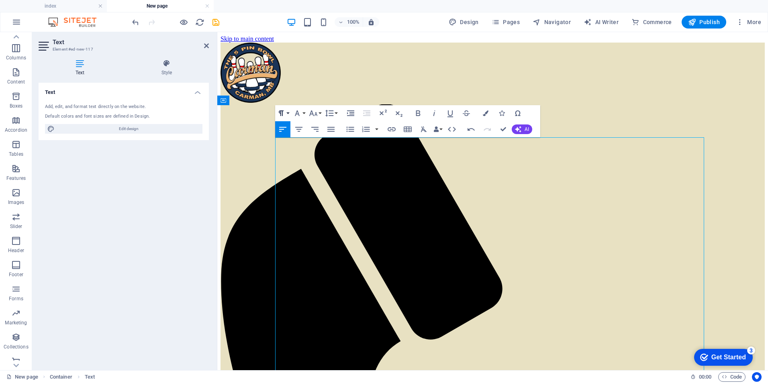
click at [282, 111] on icon "button" at bounding box center [281, 114] width 5 height 6
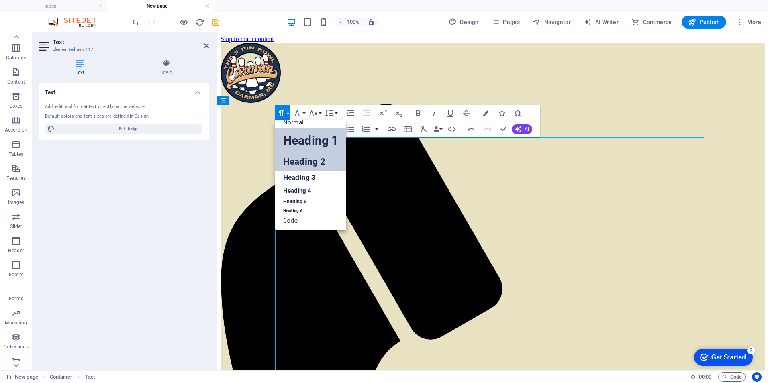
click at [294, 136] on link "Heading 1" at bounding box center [310, 141] width 71 height 24
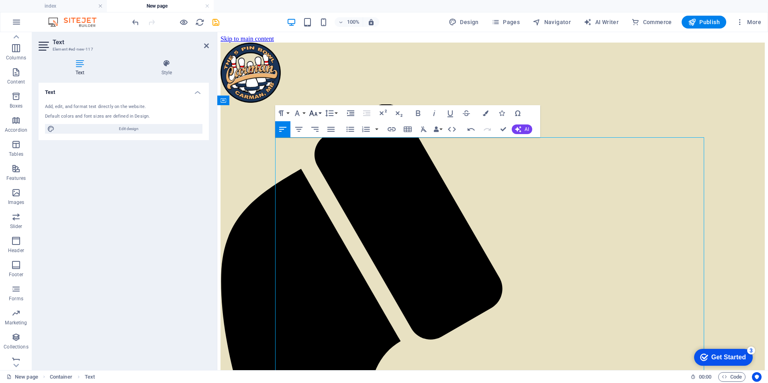
click at [315, 111] on icon "button" at bounding box center [314, 113] width 10 height 10
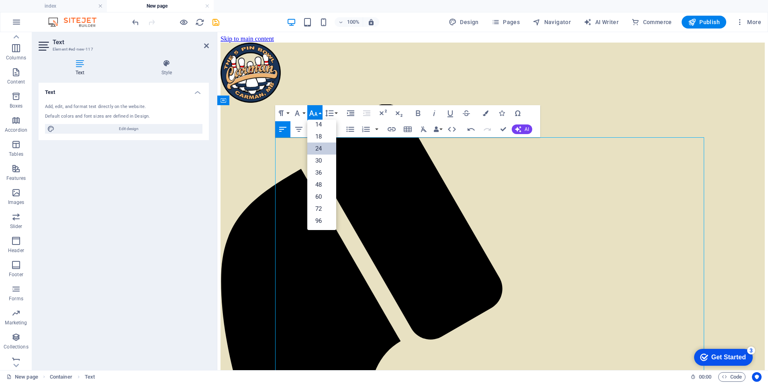
scroll to position [65, 0]
click at [323, 189] on link "48" at bounding box center [321, 185] width 29 height 12
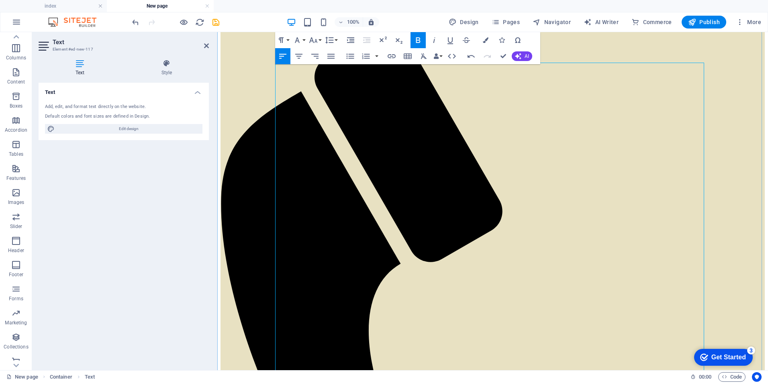
scroll to position [80, 0]
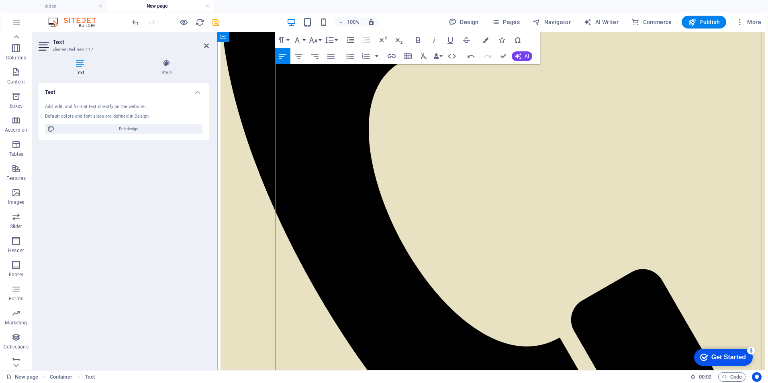
scroll to position [281, 0]
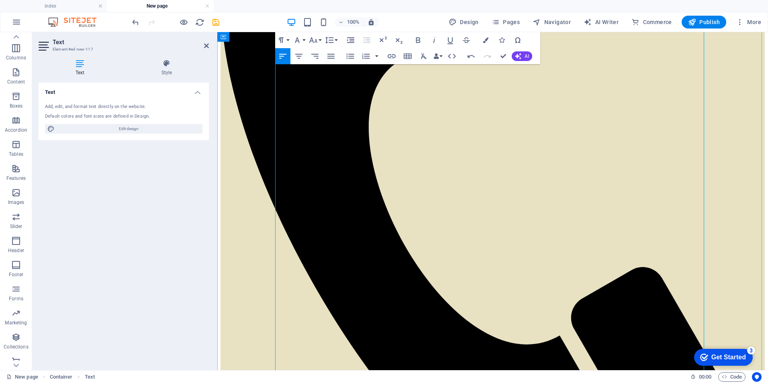
drag, startPoint x: 277, startPoint y: 146, endPoint x: 655, endPoint y: 142, distance: 377.7
click at [419, 42] on icon "button" at bounding box center [418, 40] width 4 height 6
click at [317, 40] on icon "button" at bounding box center [314, 40] width 10 height 10
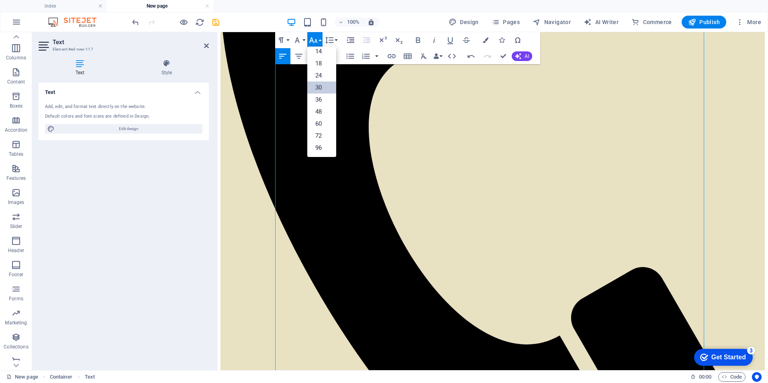
scroll to position [65, 0]
click at [321, 73] on link "24" at bounding box center [321, 76] width 29 height 12
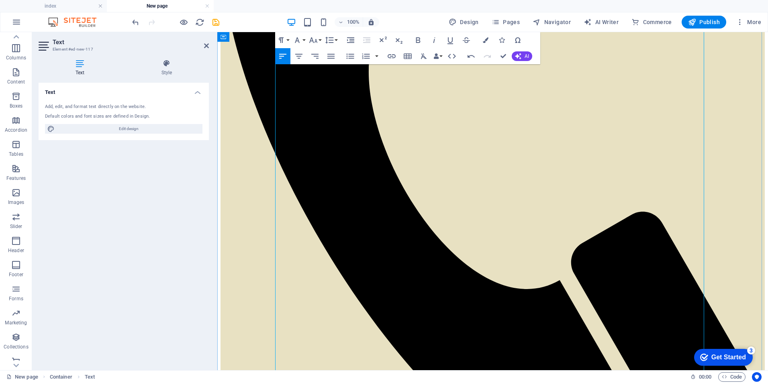
scroll to position [362, 0]
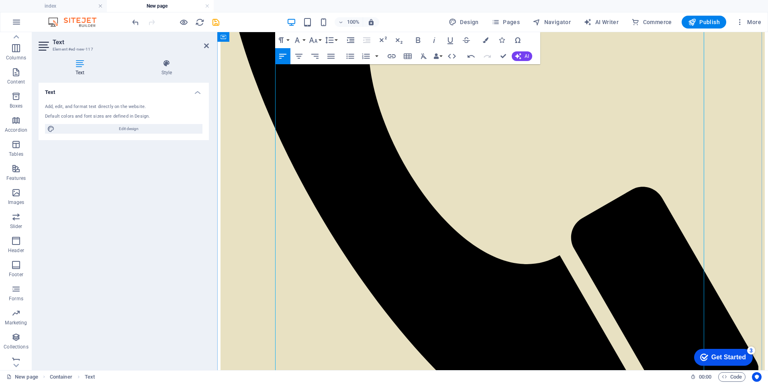
drag, startPoint x: 285, startPoint y: 203, endPoint x: 277, endPoint y: 202, distance: 7.6
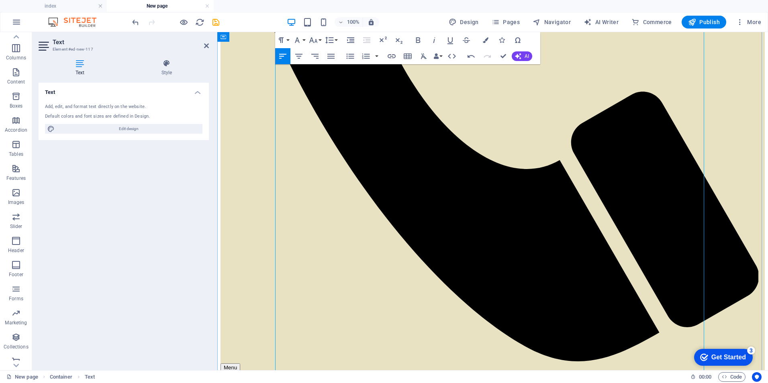
scroll to position [482, 0]
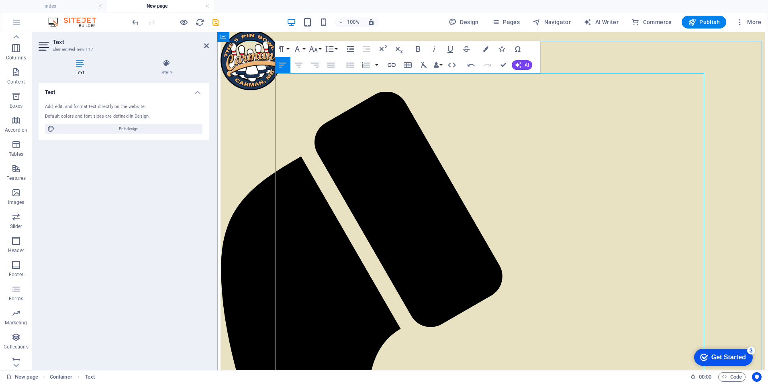
scroll to position [0, 0]
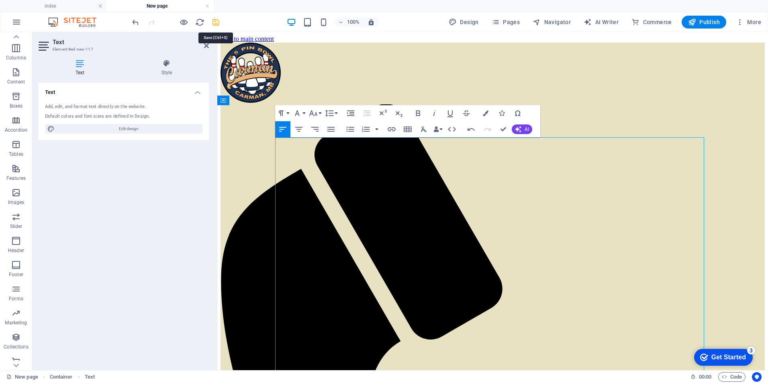
click at [217, 21] on icon "save" at bounding box center [215, 22] width 9 height 9
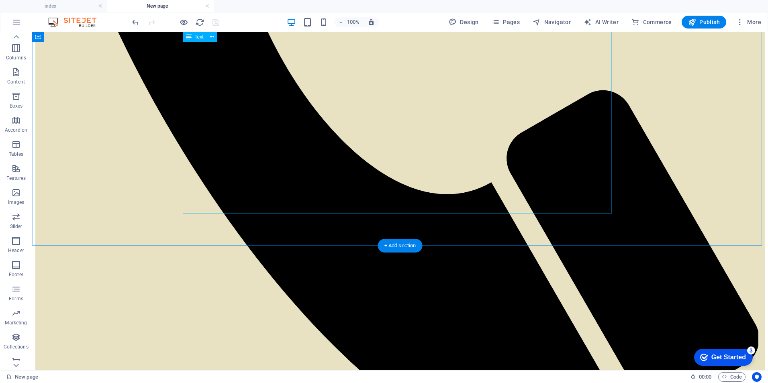
scroll to position [609, 0]
